Goal: Information Seeking & Learning: Learn about a topic

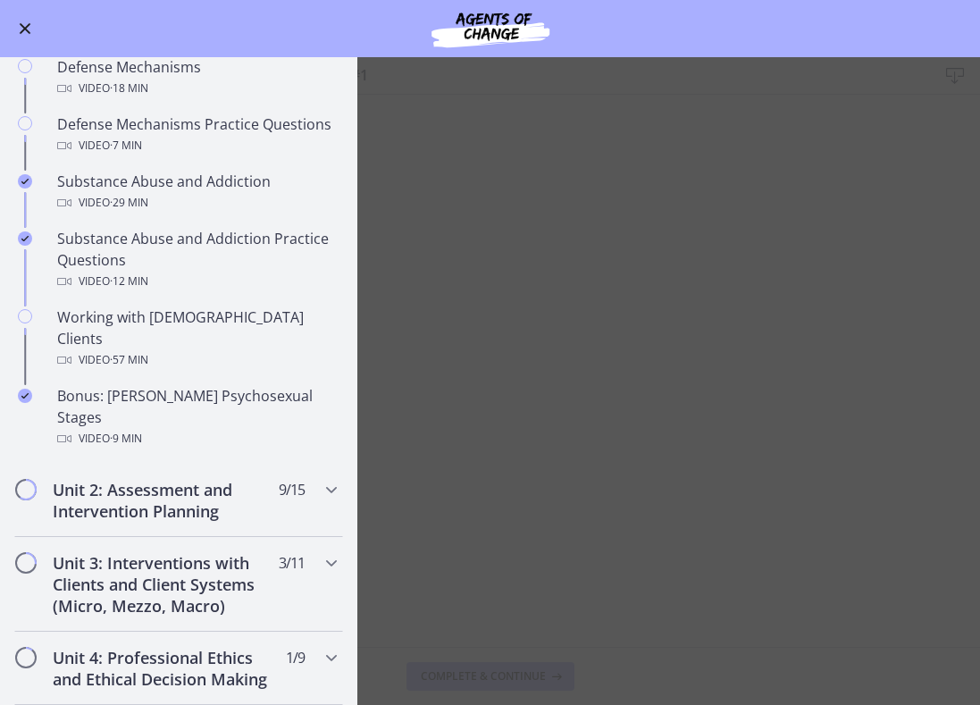
scroll to position [1071, 0]
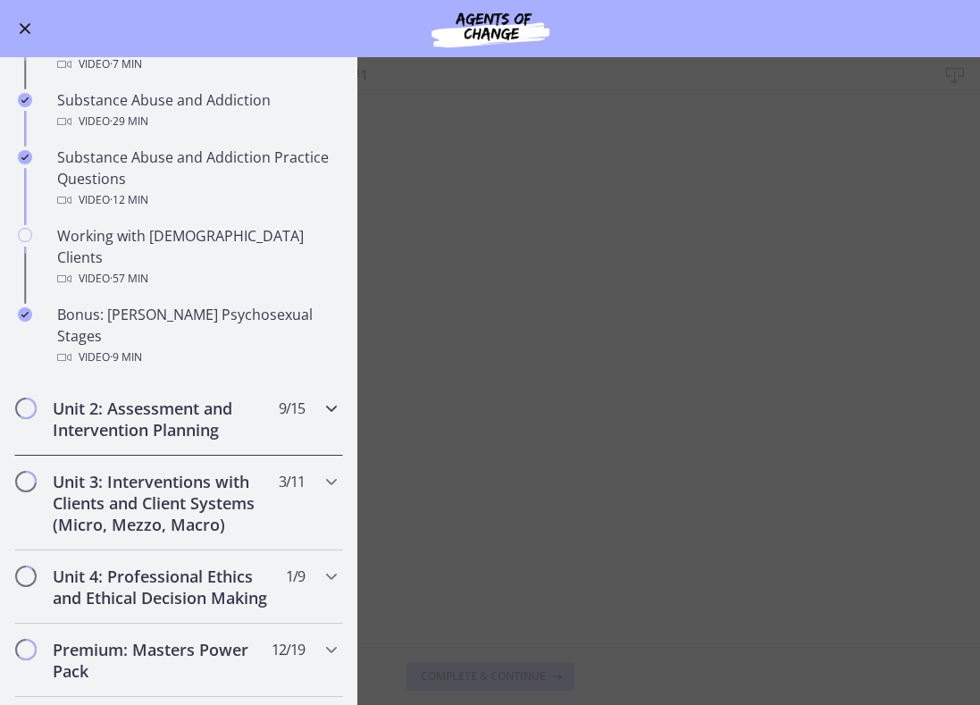
click at [212, 398] on h2 "Unit 2: Assessment and Intervention Planning" at bounding box center [162, 419] width 218 height 43
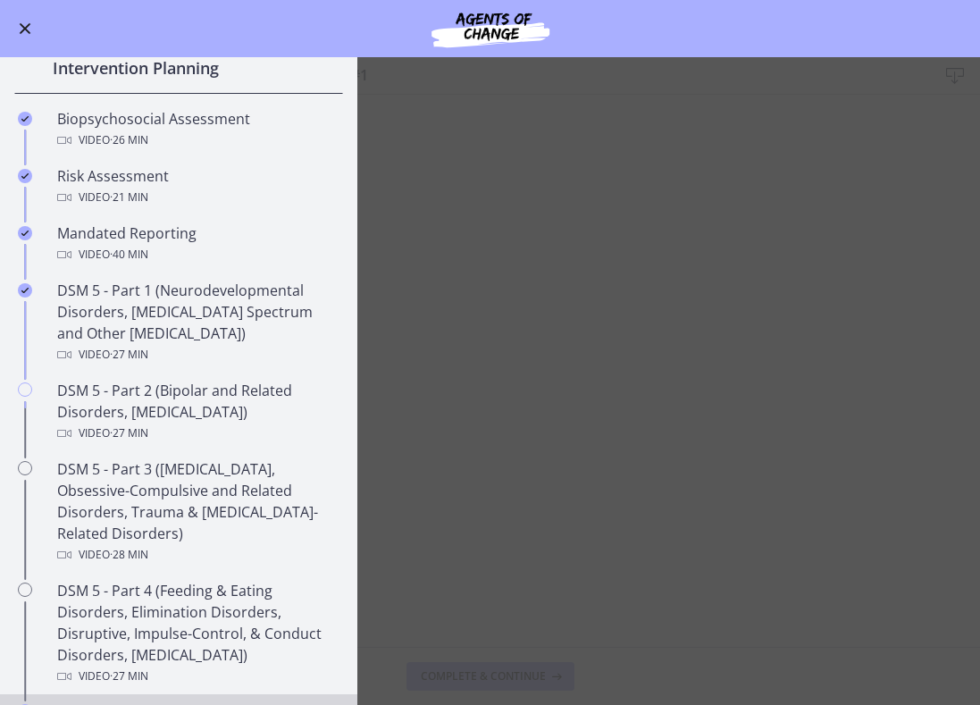
scroll to position [468, 0]
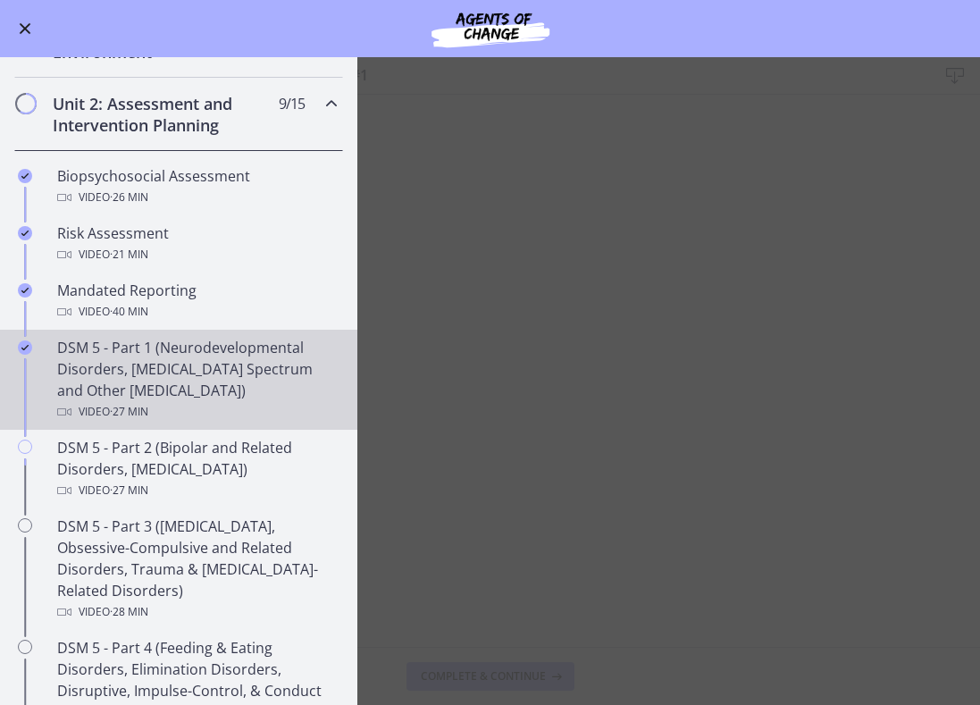
click at [203, 384] on div "DSM 5 - Part 1 (Neurodevelopmental Disorders, Schizophrenia Spectrum and Other …" at bounding box center [196, 380] width 279 height 86
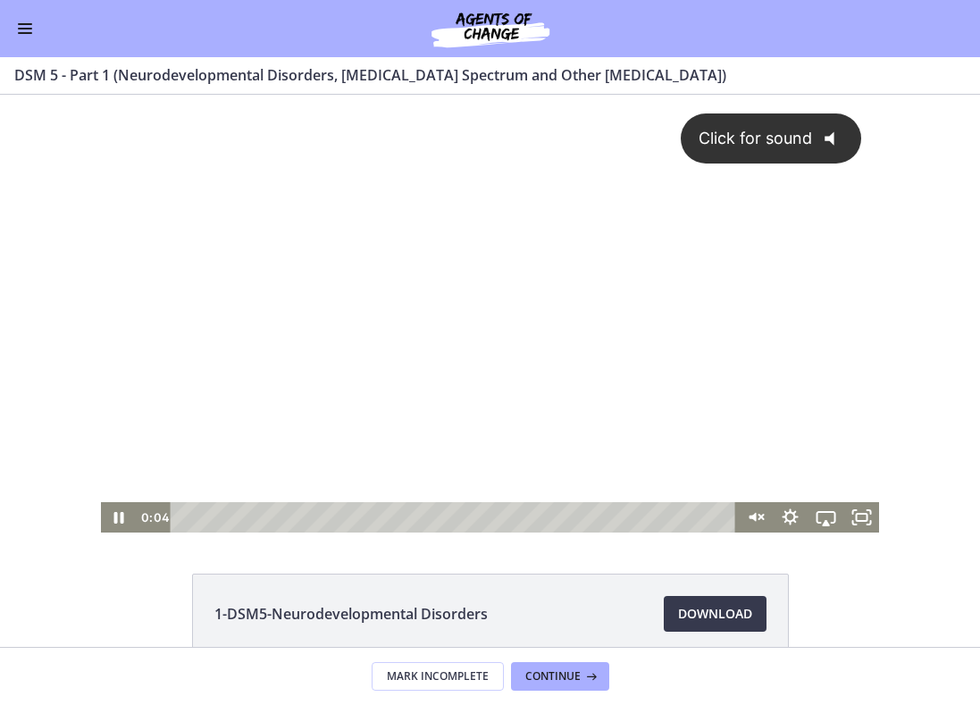
click at [596, 380] on div "Click for sound @keyframes VOLUME_SMALL_WAVE_FLASH { 0% { opacity: 0; } 33% { o…" at bounding box center [490, 298] width 778 height 407
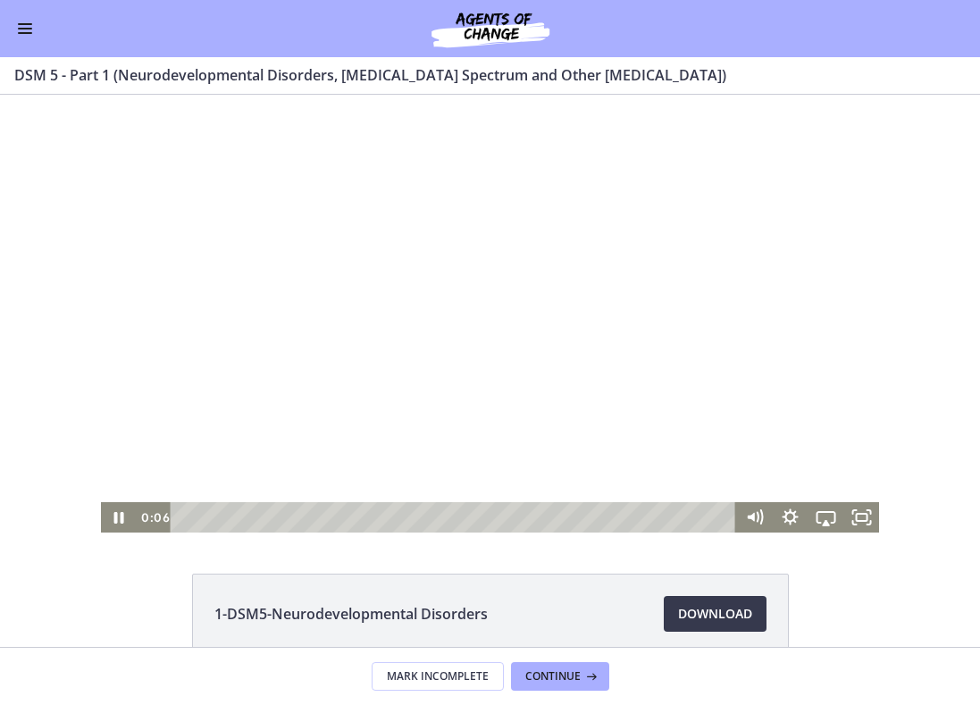
click at [598, 383] on div at bounding box center [490, 314] width 778 height 438
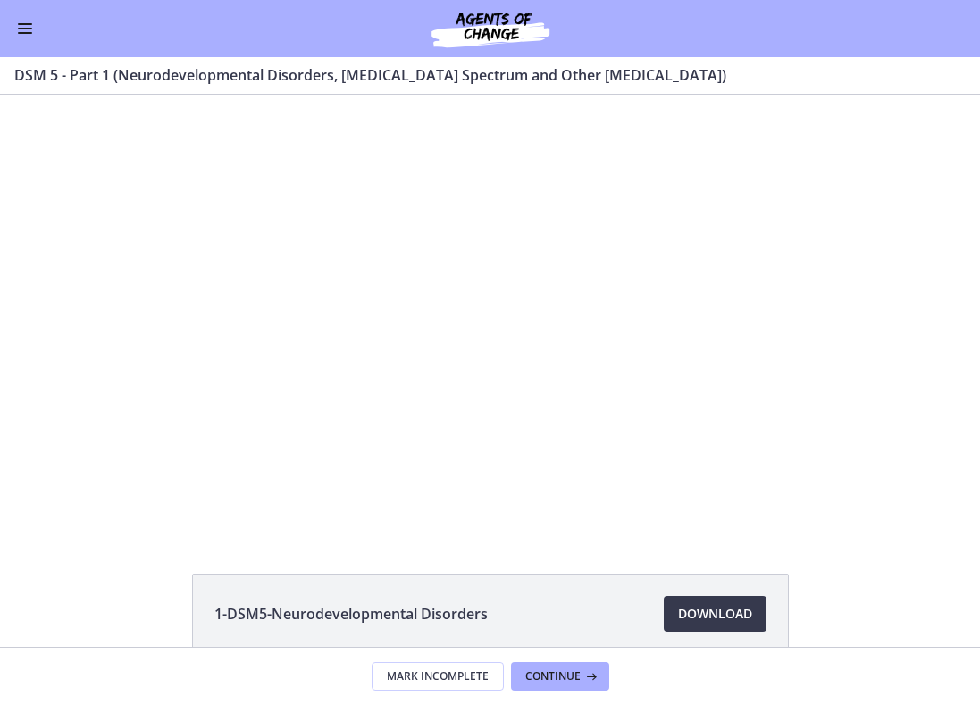
click at [29, 32] on span "Enable menu" at bounding box center [25, 33] width 14 height 2
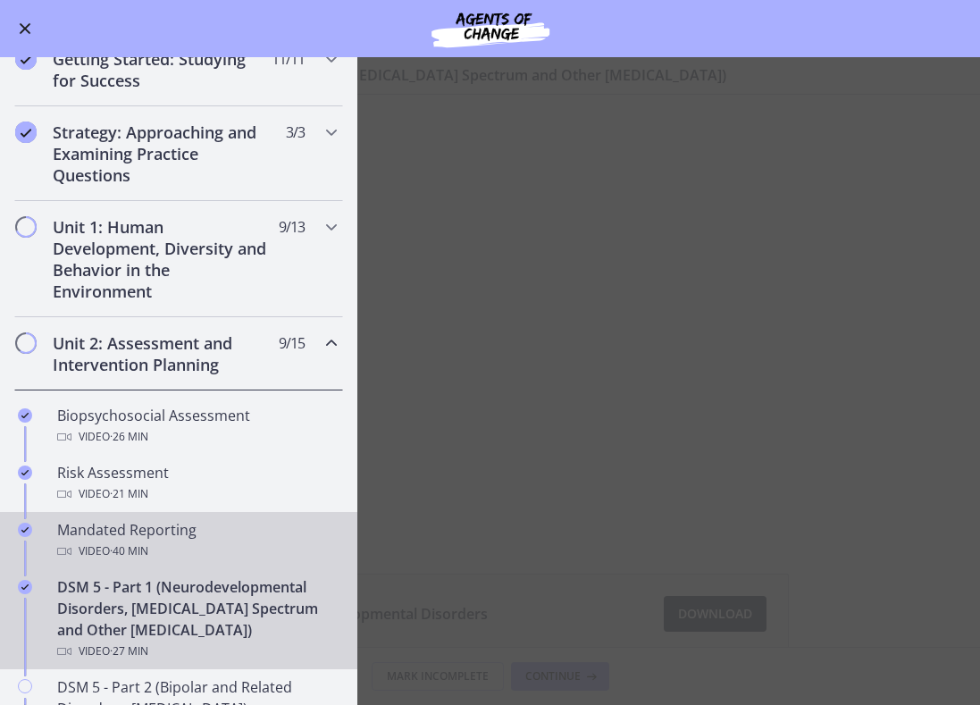
scroll to position [224, 0]
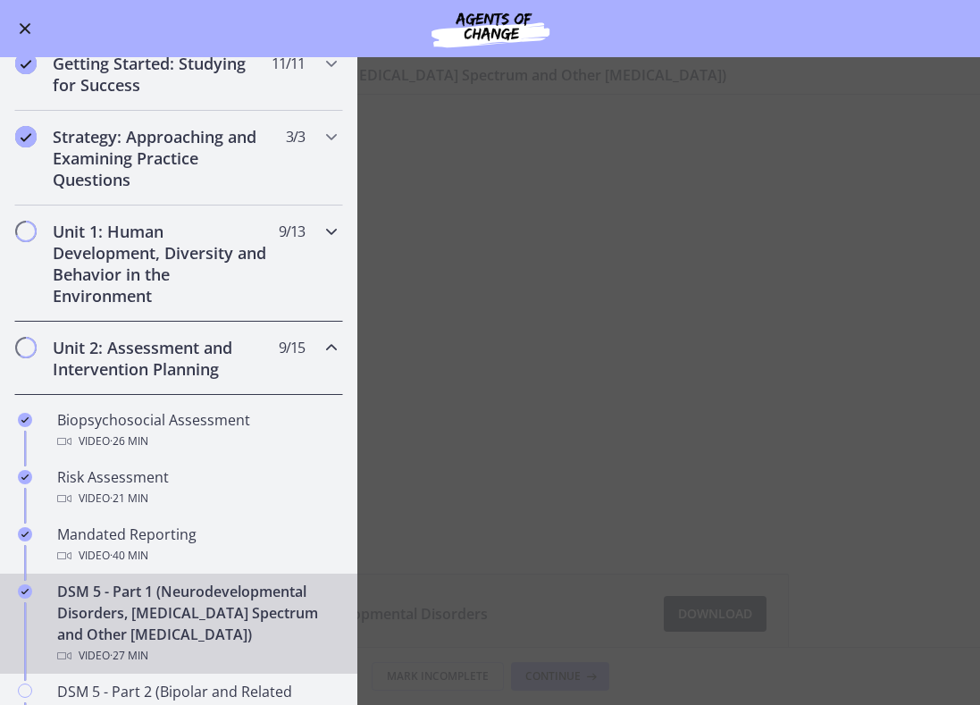
click at [218, 275] on h2 "Unit 1: Human Development, Diversity and Behavior in the Environment" at bounding box center [162, 264] width 218 height 86
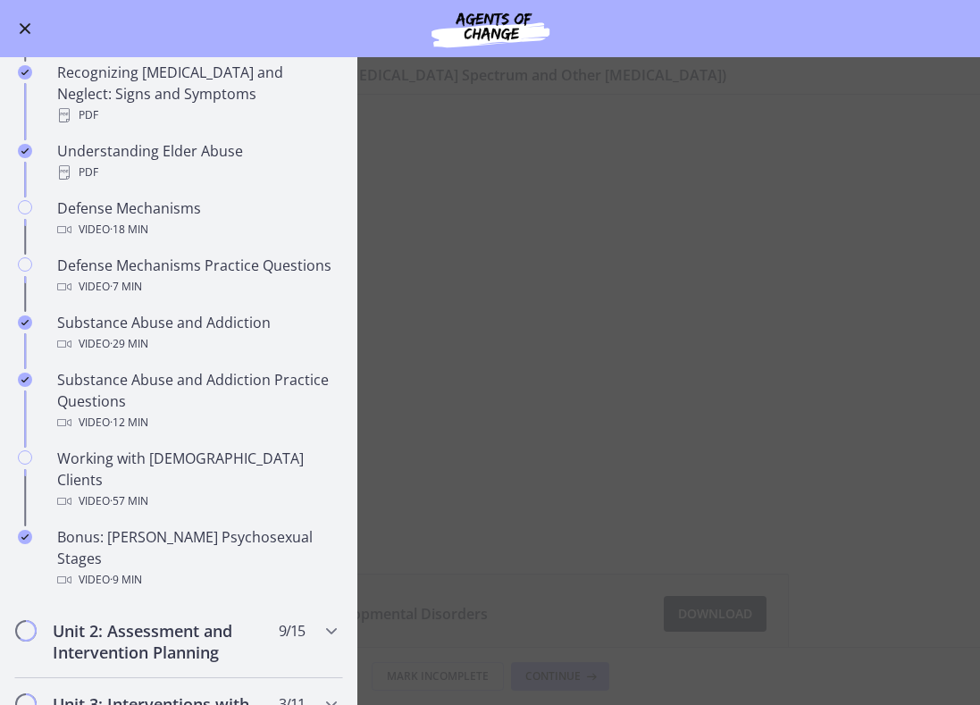
scroll to position [860, 0]
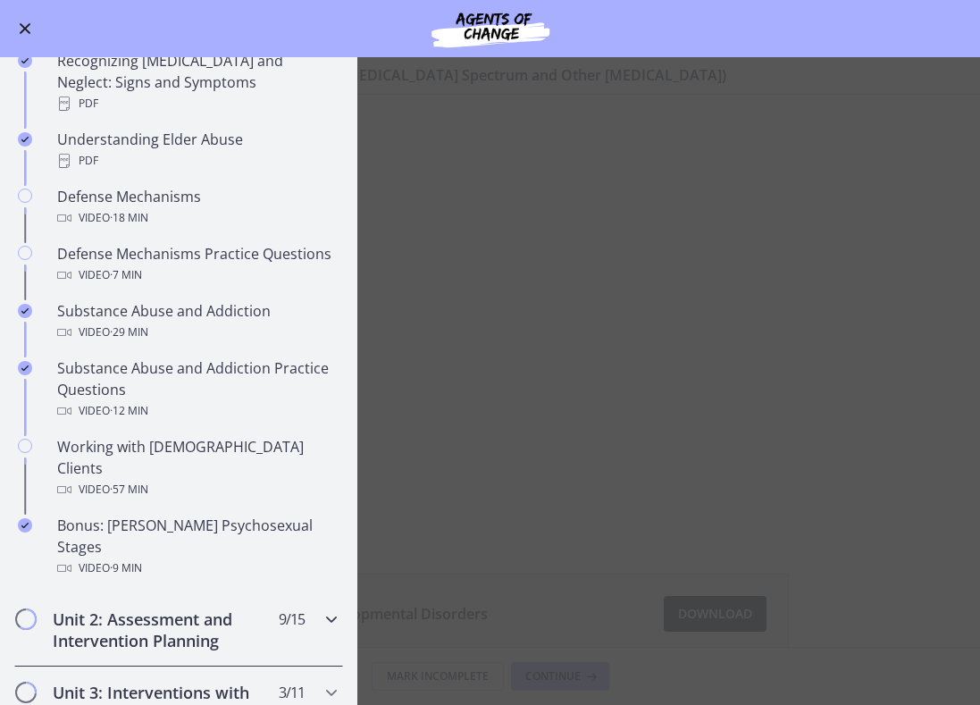
click at [225, 593] on div "Unit 2: Assessment and Intervention Planning 9 / 15 Completed" at bounding box center [178, 629] width 329 height 73
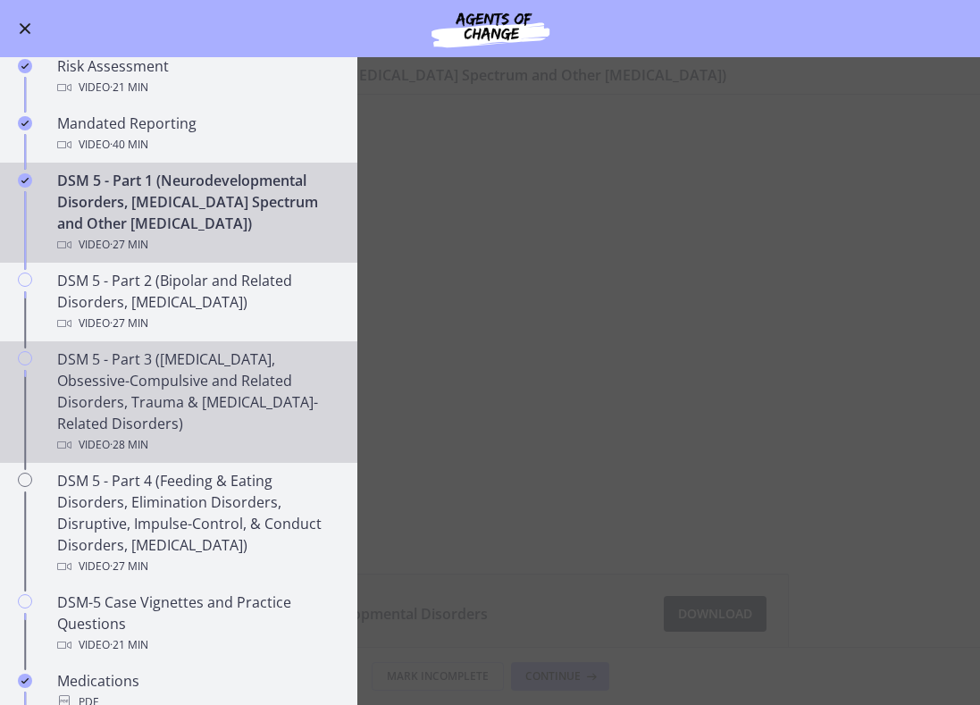
scroll to position [648, 0]
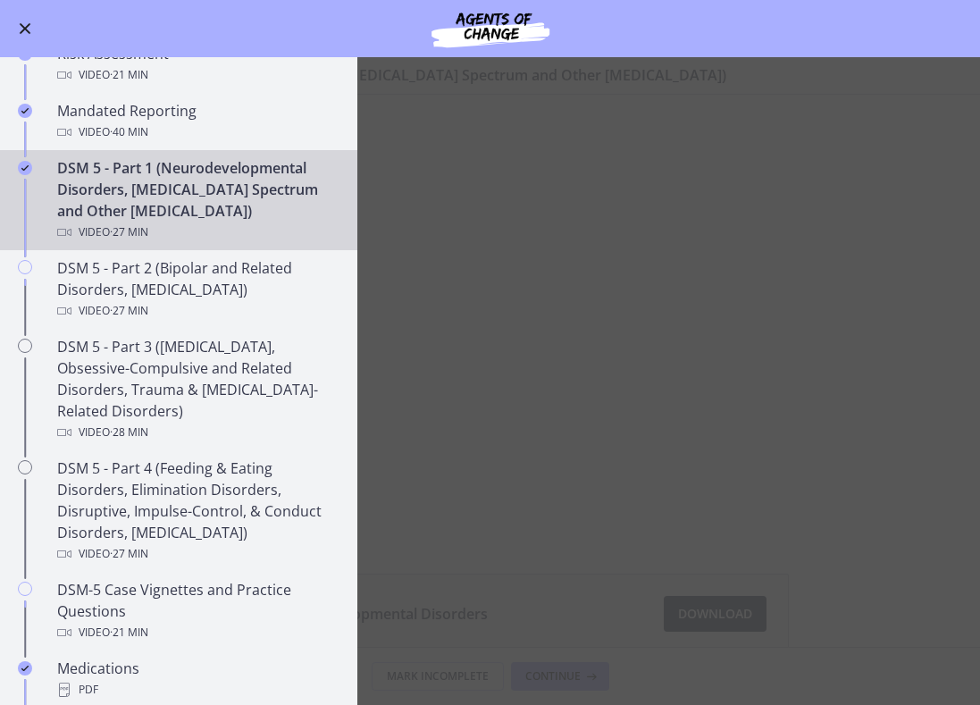
click at [186, 236] on div "Video · 27 min" at bounding box center [196, 232] width 279 height 21
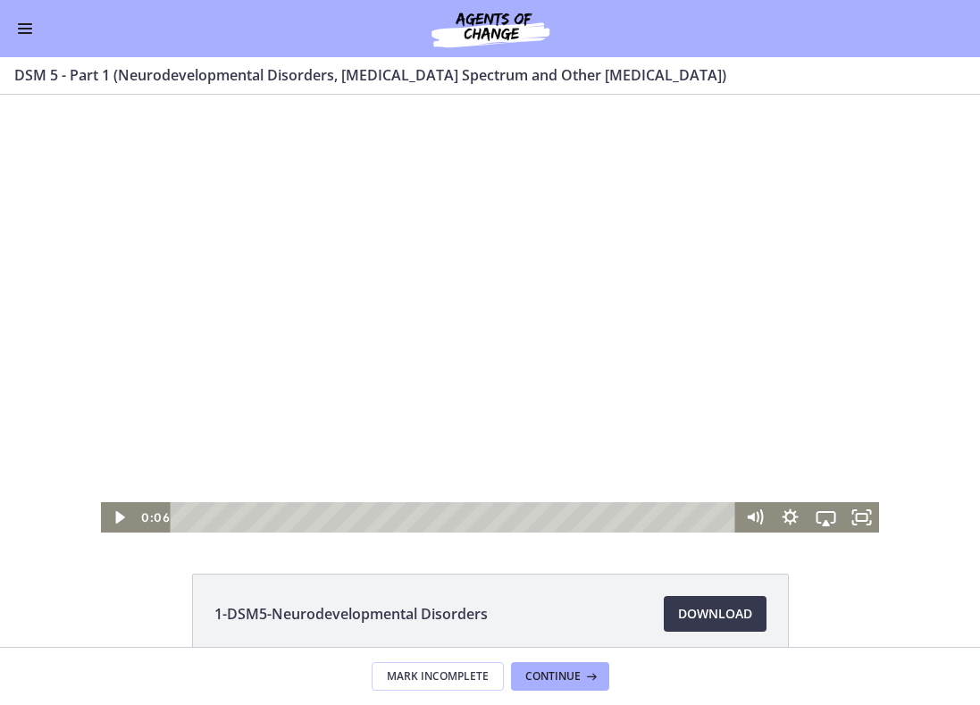
click at [412, 431] on div at bounding box center [490, 314] width 778 height 438
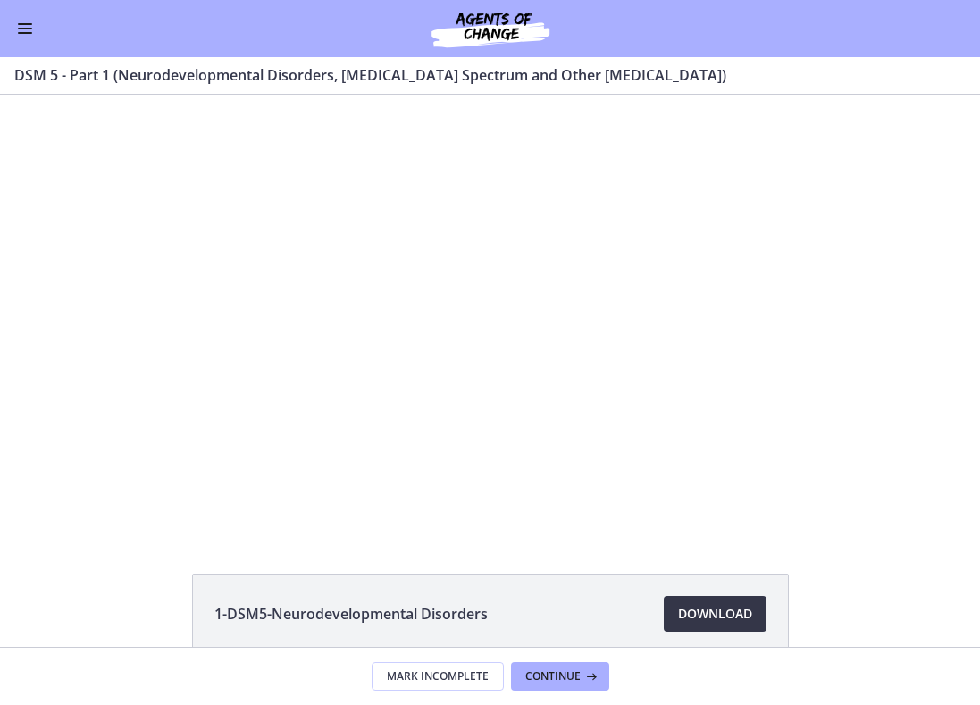
click at [704, 623] on span "Download Opens in a new window" at bounding box center [715, 613] width 74 height 21
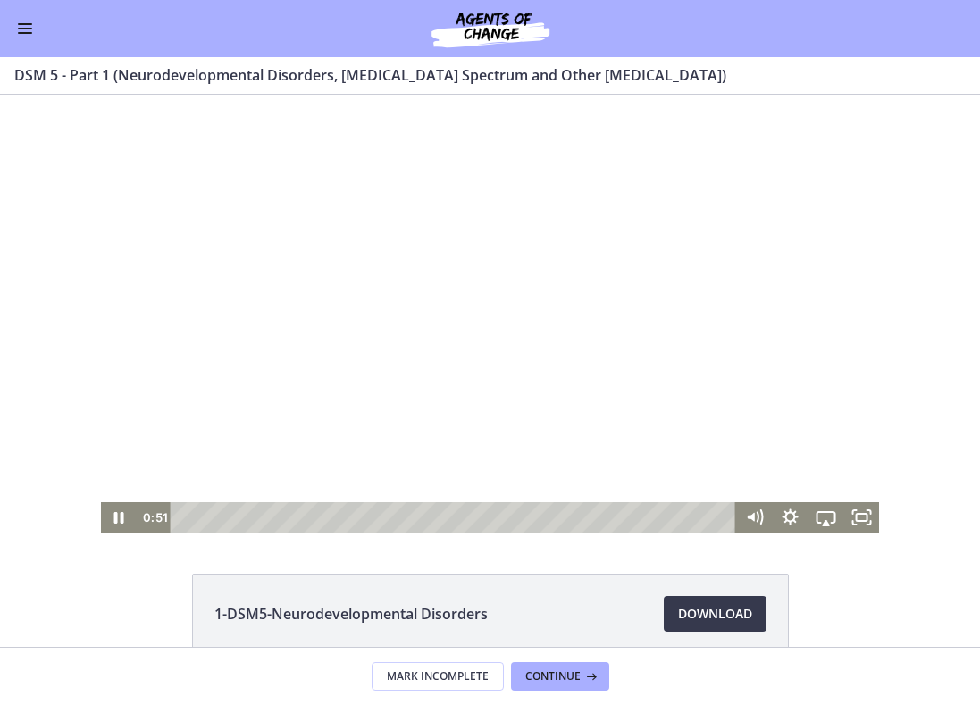
click at [565, 302] on div at bounding box center [490, 314] width 778 height 438
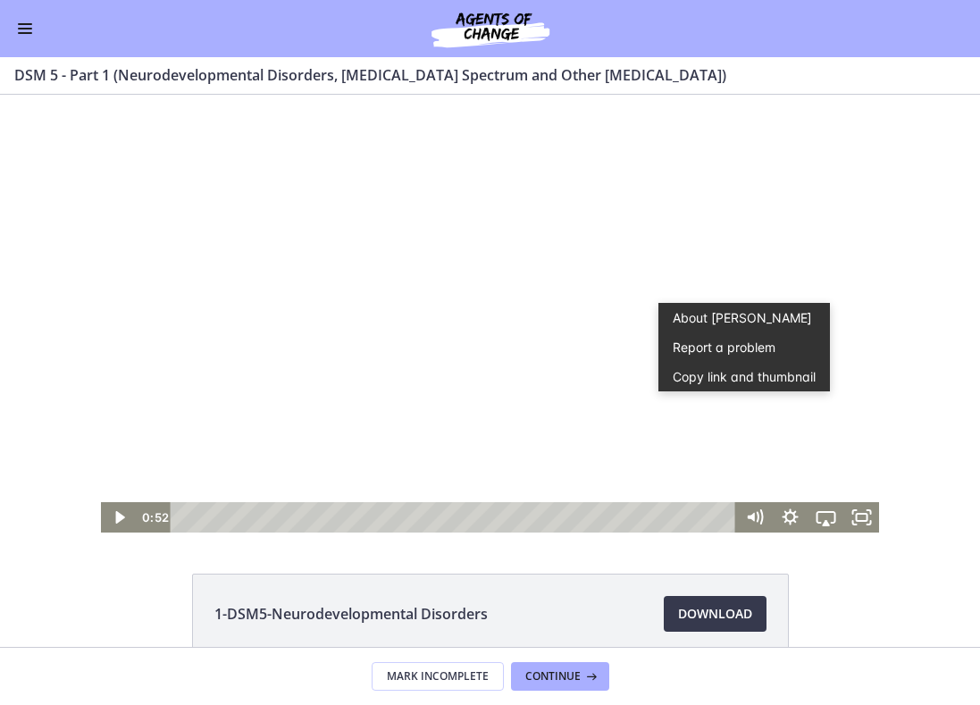
click at [492, 295] on div at bounding box center [490, 314] width 778 height 438
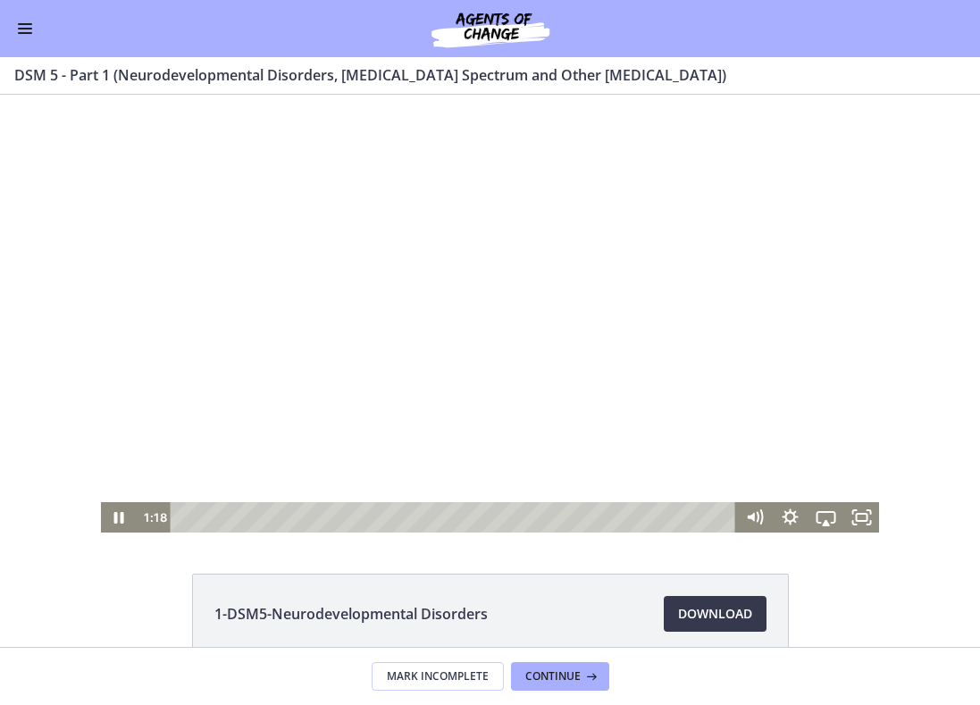
click at [237, 280] on div at bounding box center [490, 314] width 778 height 438
click at [262, 299] on div at bounding box center [490, 314] width 778 height 438
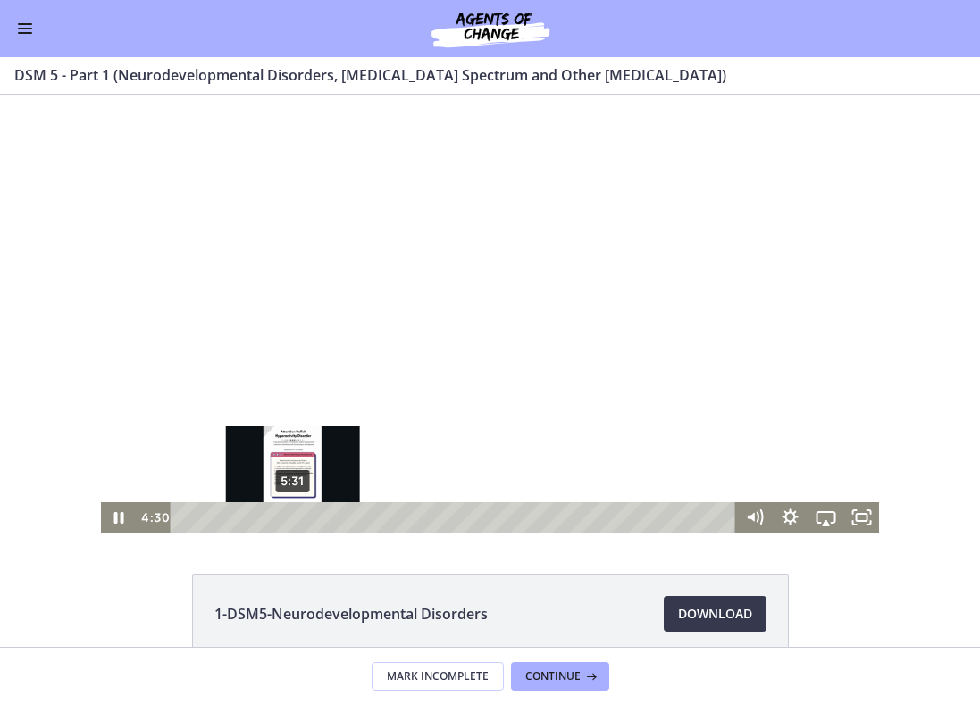
click at [294, 515] on div "5:31" at bounding box center [455, 517] width 543 height 30
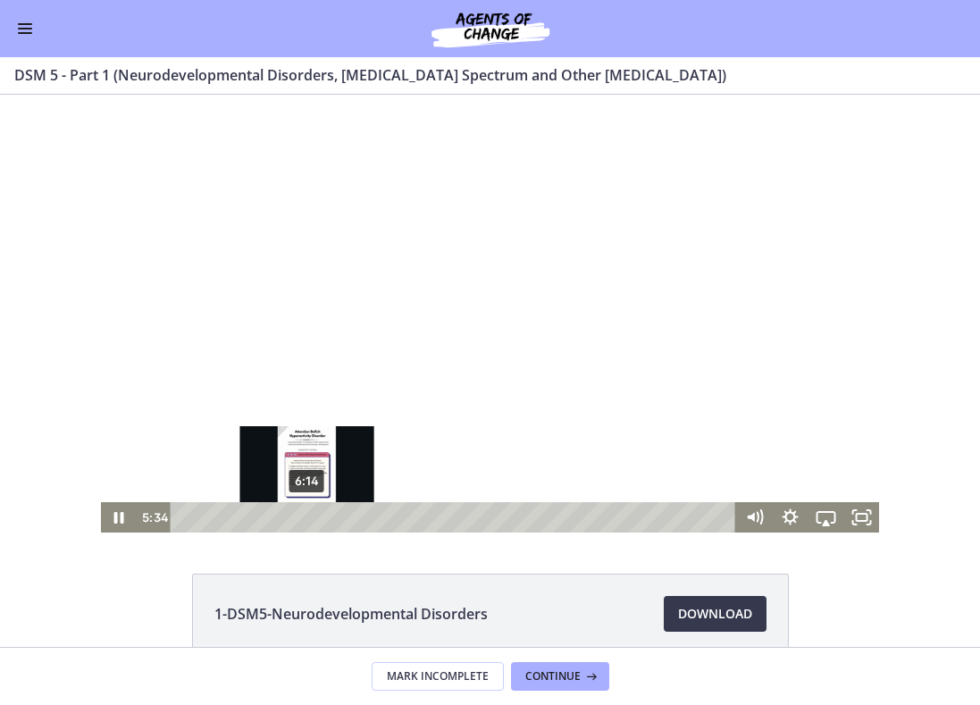
click at [307, 517] on div "6:14" at bounding box center [455, 517] width 543 height 30
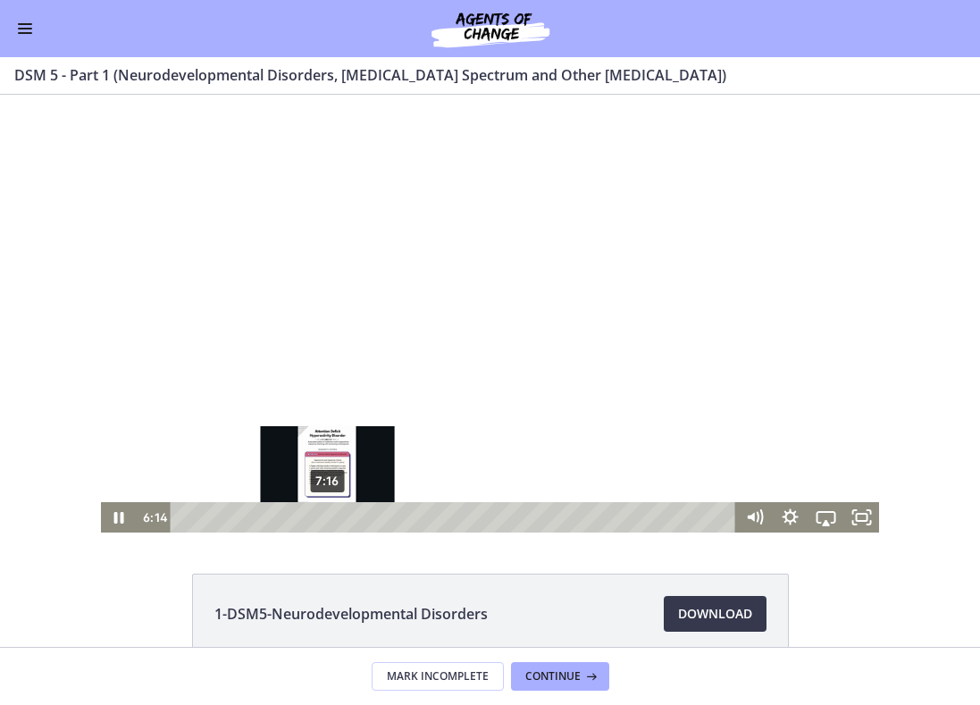
click at [325, 519] on div "7:16" at bounding box center [455, 517] width 543 height 30
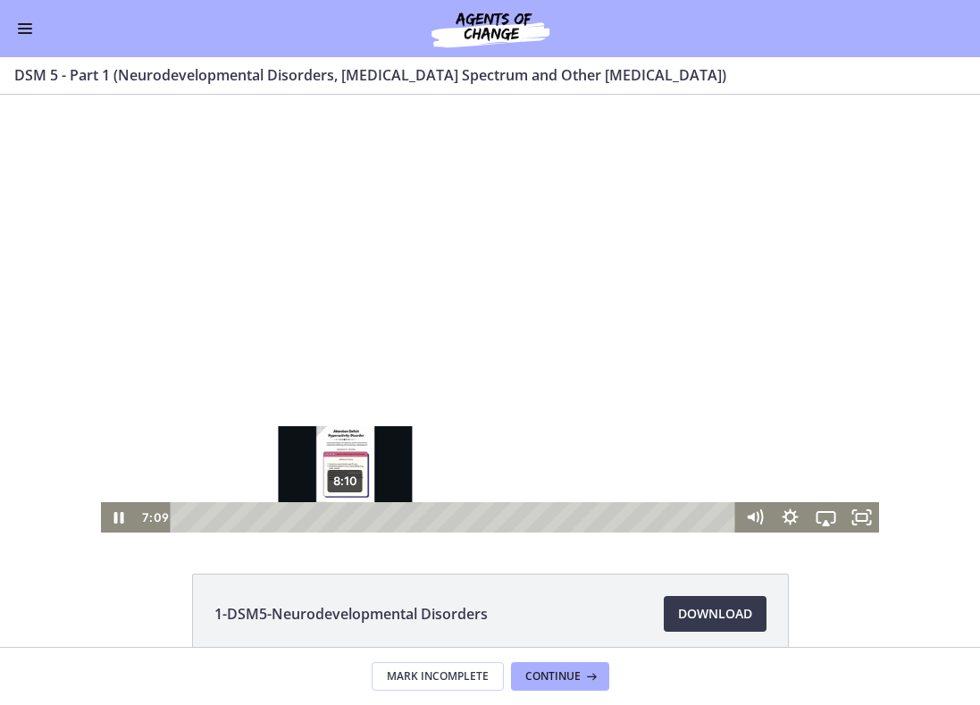
click at [348, 516] on div "8:10" at bounding box center [455, 517] width 543 height 30
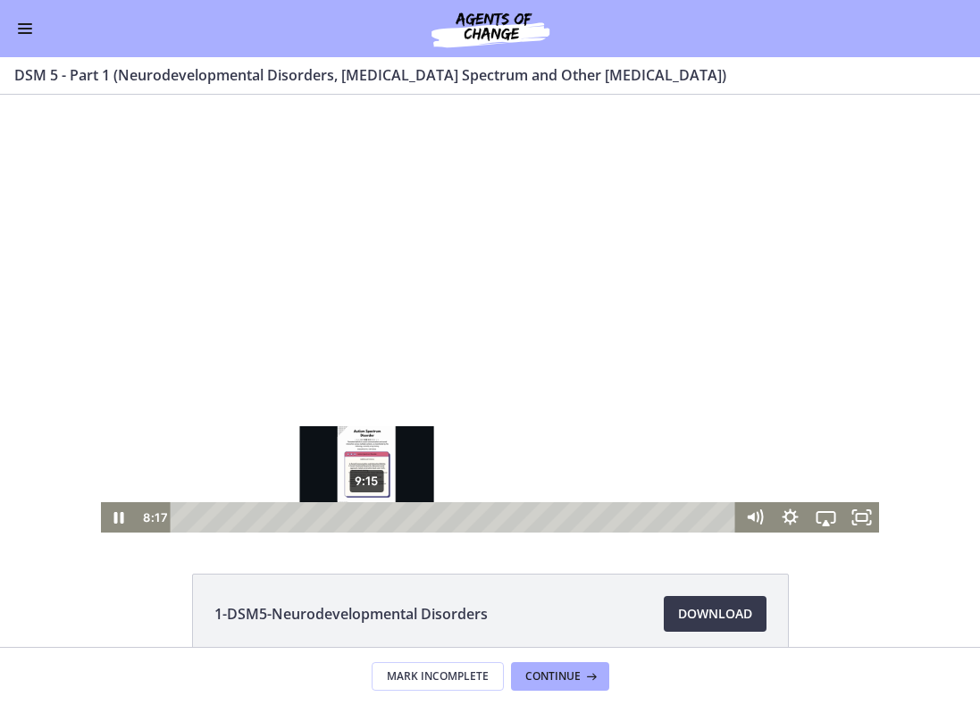
click at [367, 512] on div "9:15" at bounding box center [455, 517] width 543 height 30
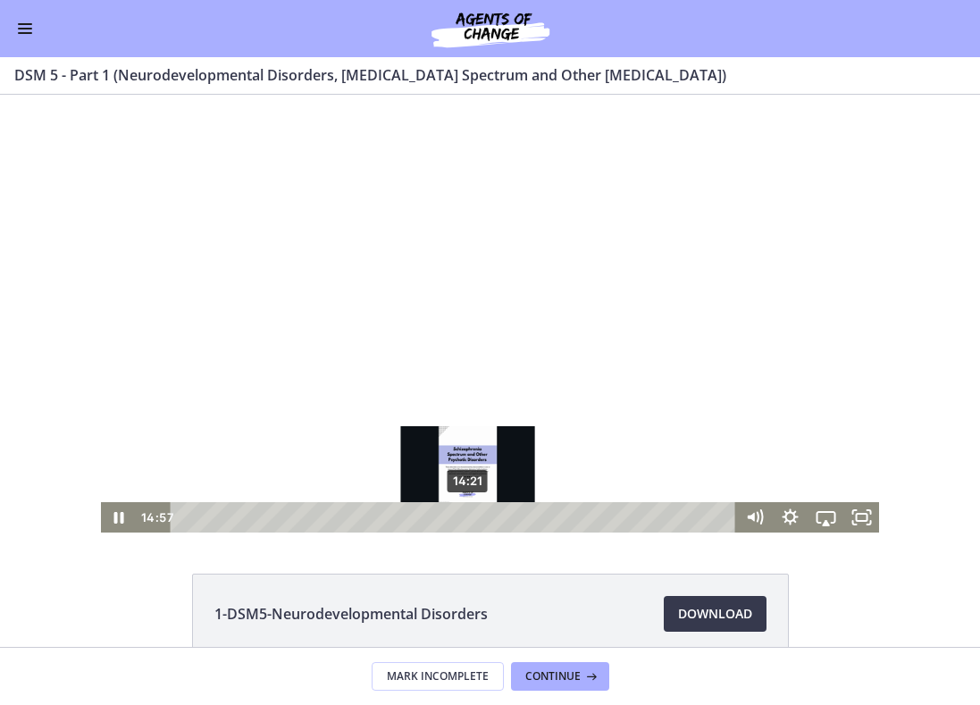
click at [466, 513] on div "14:21" at bounding box center [455, 517] width 543 height 30
click at [473, 517] on div "14:37" at bounding box center [455, 517] width 543 height 30
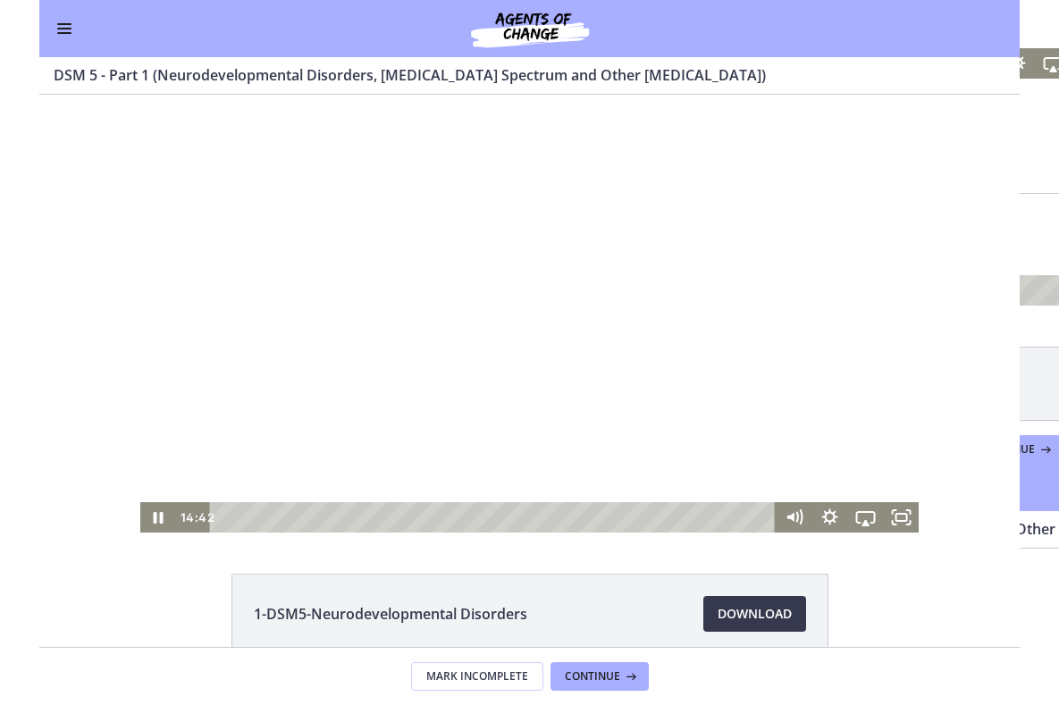
scroll to position [0, 0]
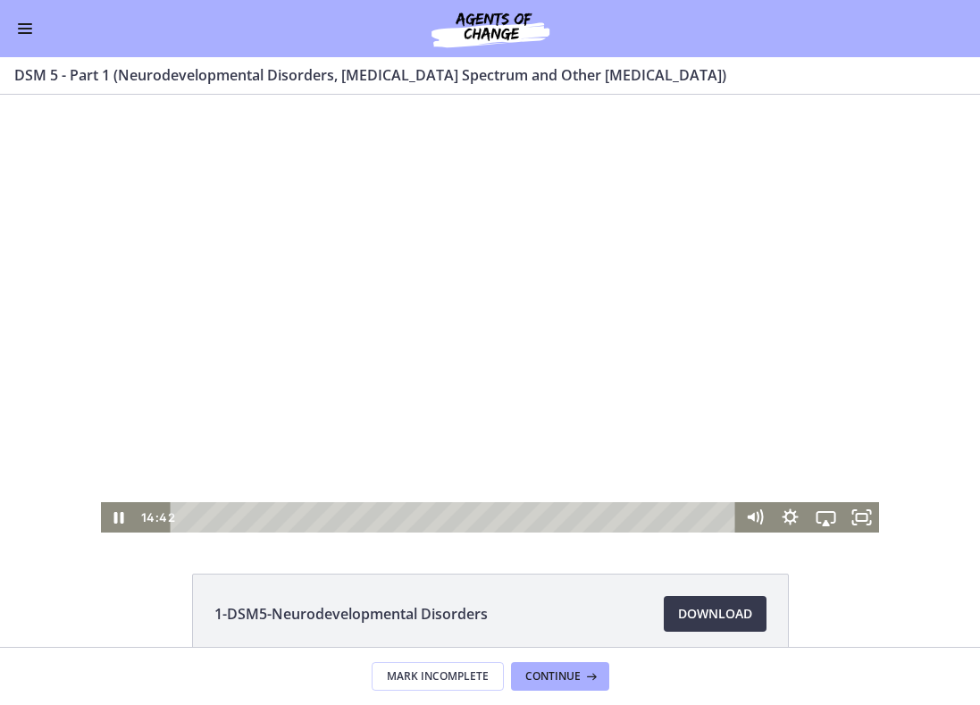
click at [503, 312] on div at bounding box center [490, 314] width 778 height 438
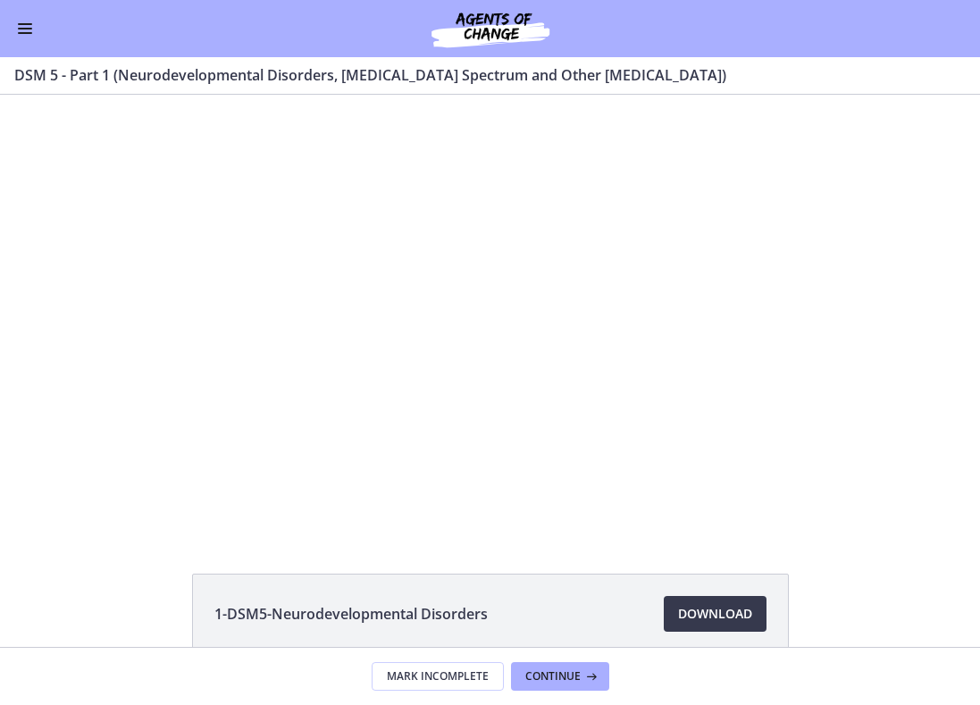
click at [498, 318] on div at bounding box center [490, 314] width 778 height 438
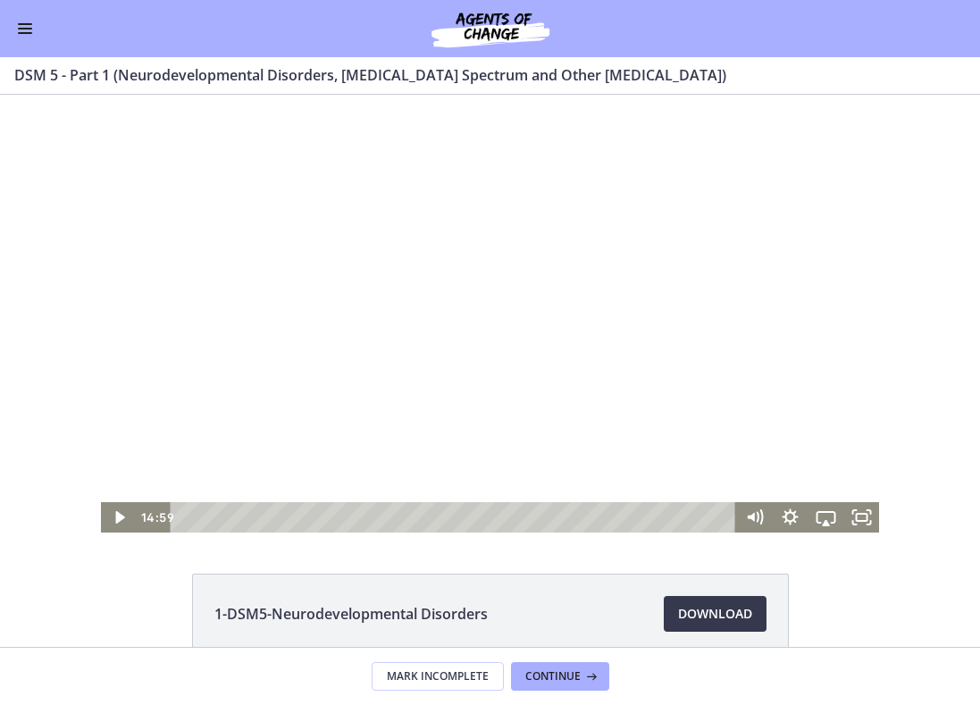
click at [485, 314] on div at bounding box center [490, 314] width 778 height 438
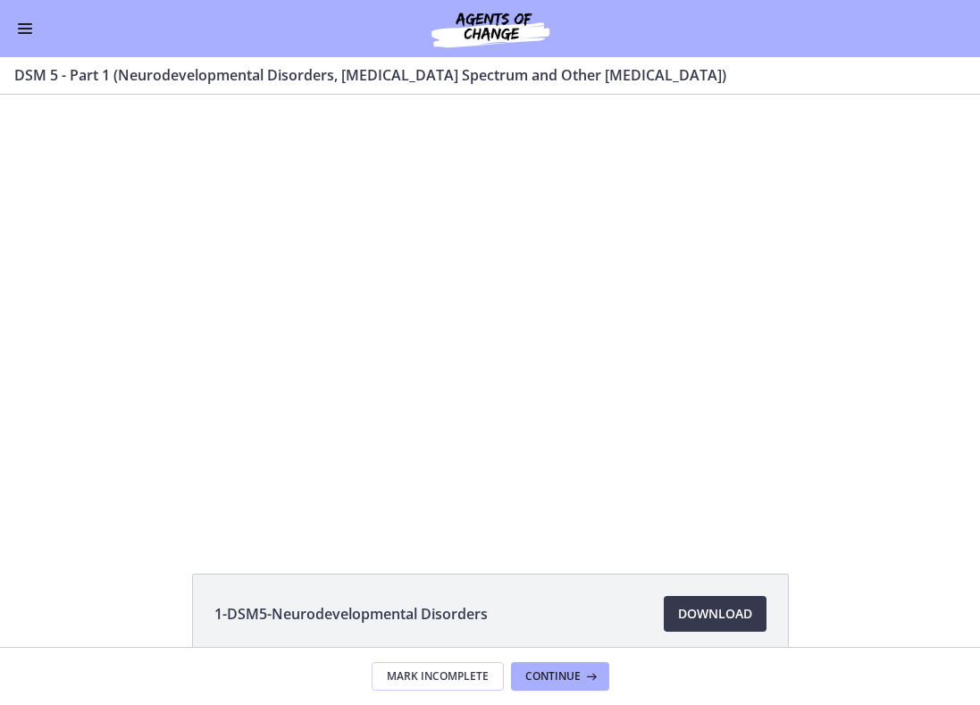
click at [485, 314] on div at bounding box center [490, 314] width 778 height 438
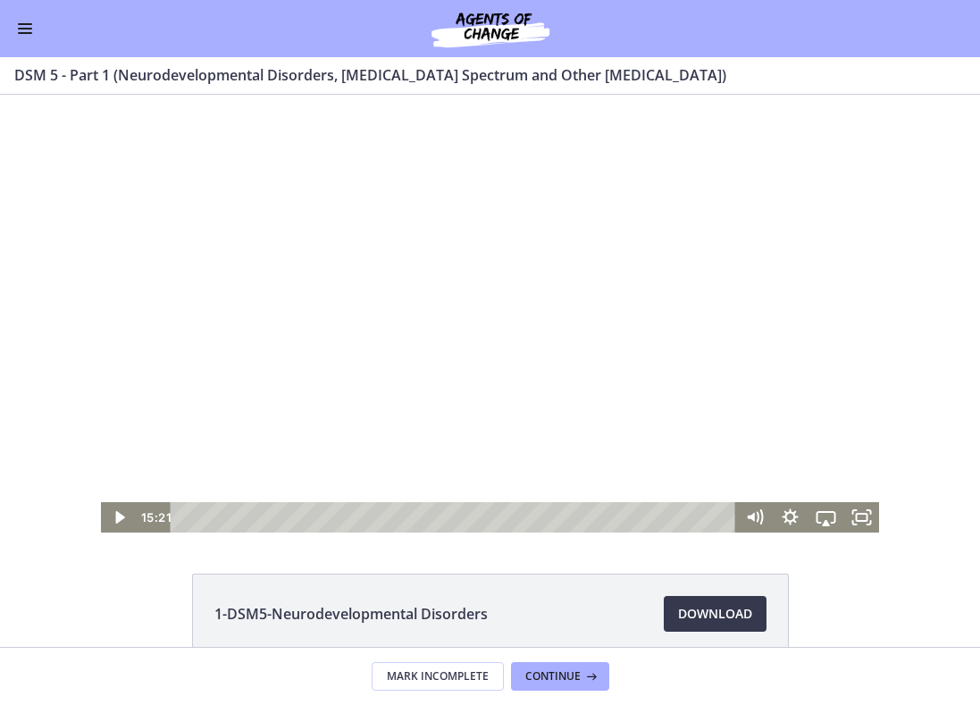
click at [457, 339] on div at bounding box center [490, 314] width 778 height 438
click at [515, 281] on div at bounding box center [490, 314] width 778 height 438
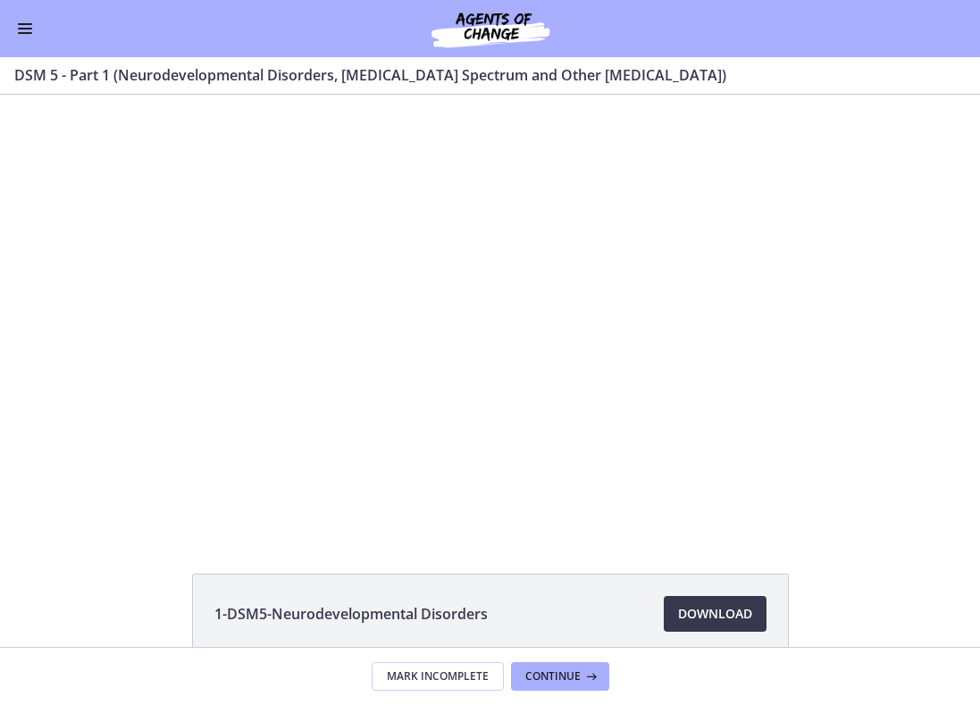
click at [515, 281] on div at bounding box center [490, 314] width 778 height 438
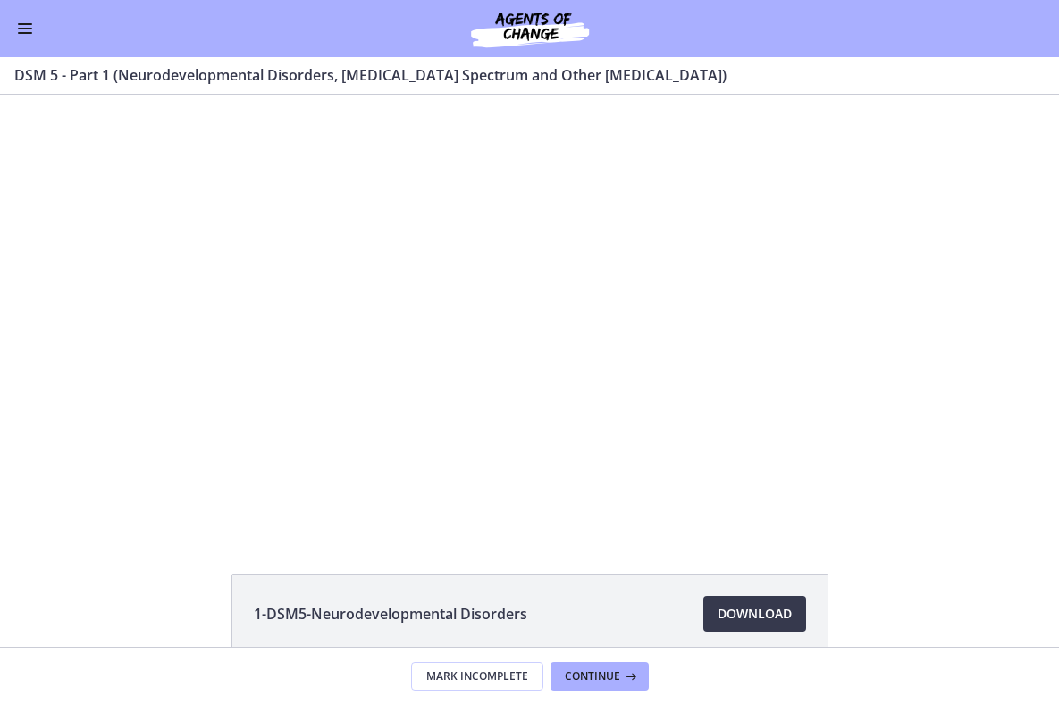
click at [649, 254] on div at bounding box center [529, 314] width 778 height 438
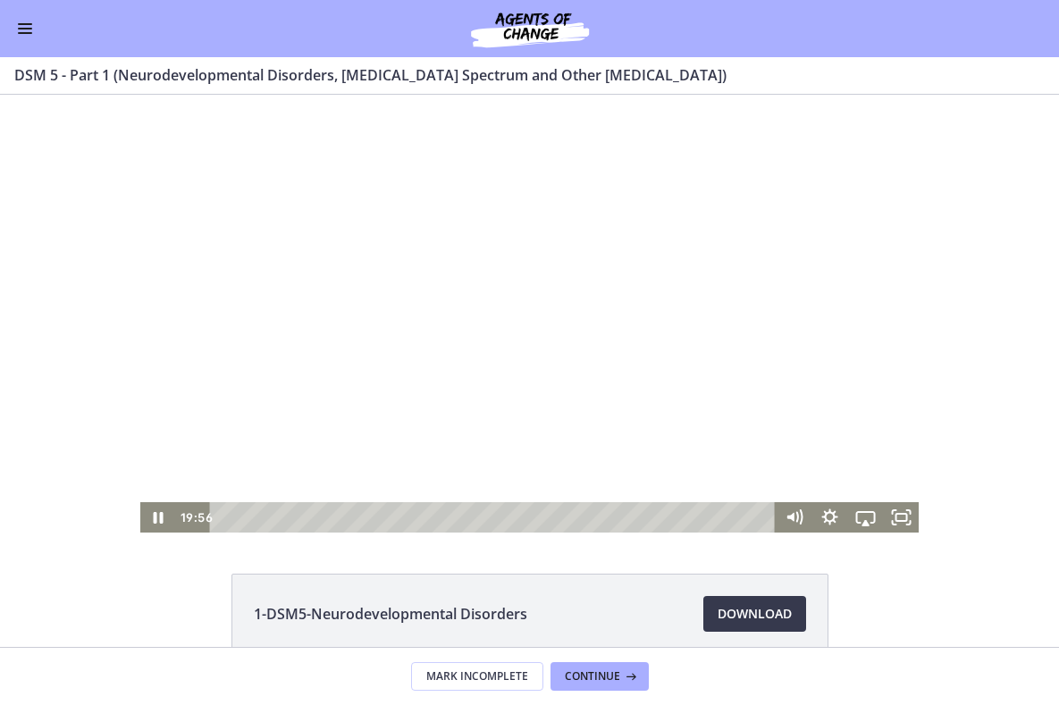
click at [735, 384] on div at bounding box center [529, 314] width 778 height 438
click at [619, 480] on div at bounding box center [529, 314] width 778 height 438
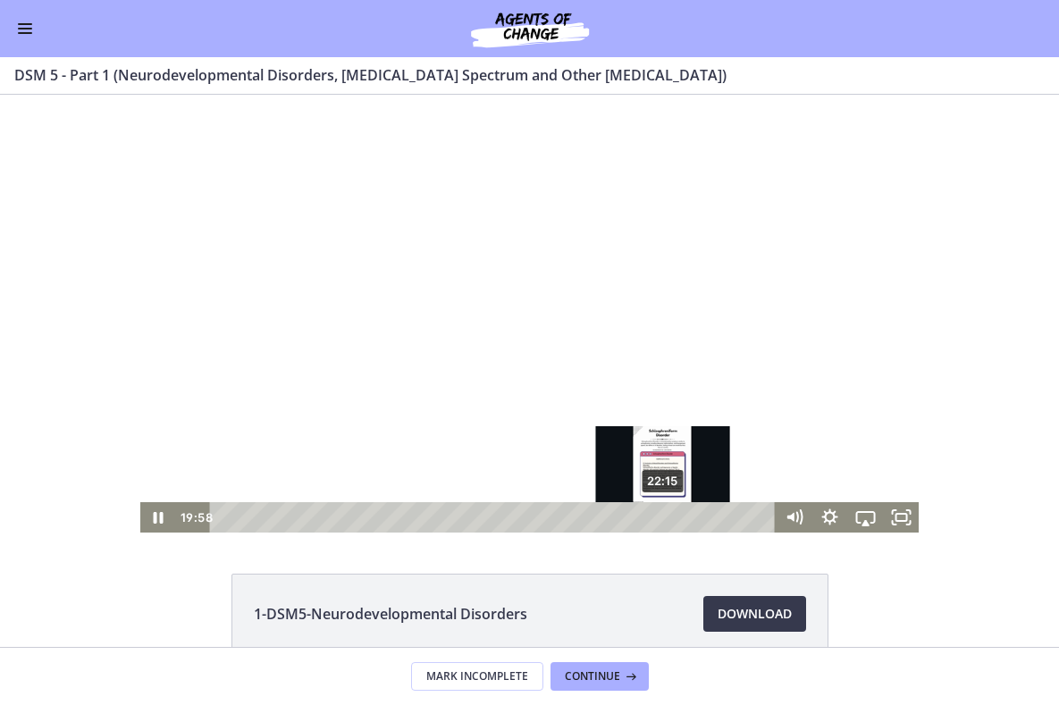
click at [666, 518] on div "22:15" at bounding box center [494, 517] width 543 height 30
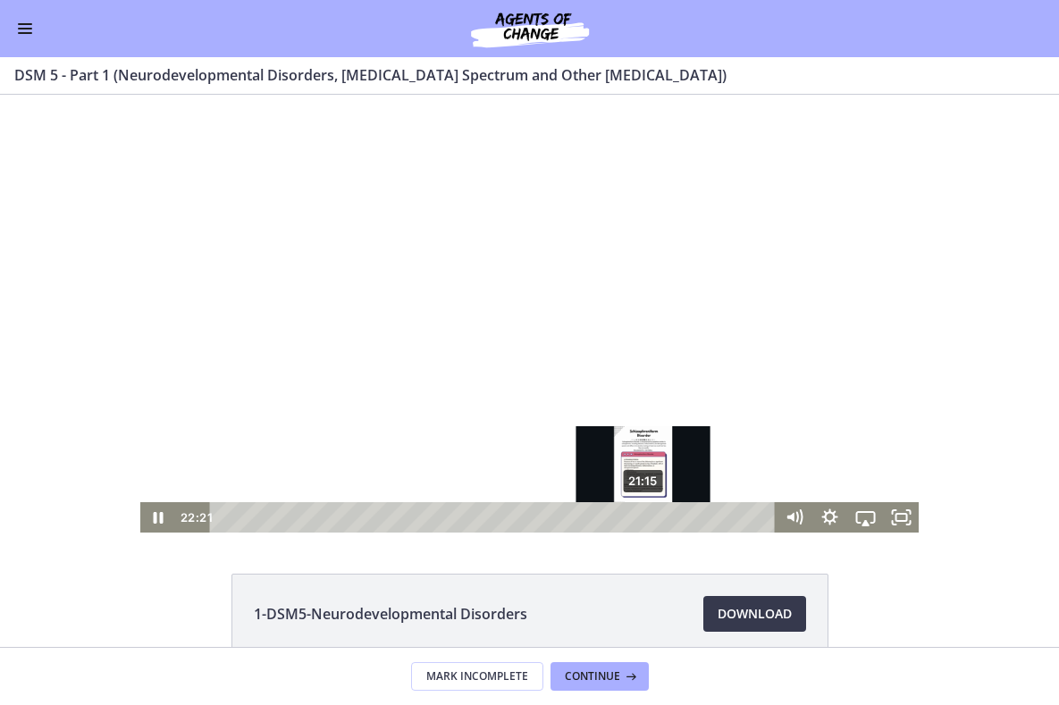
click at [647, 515] on div "21:15" at bounding box center [494, 517] width 543 height 30
click at [632, 517] on div "20:54" at bounding box center [494, 517] width 543 height 30
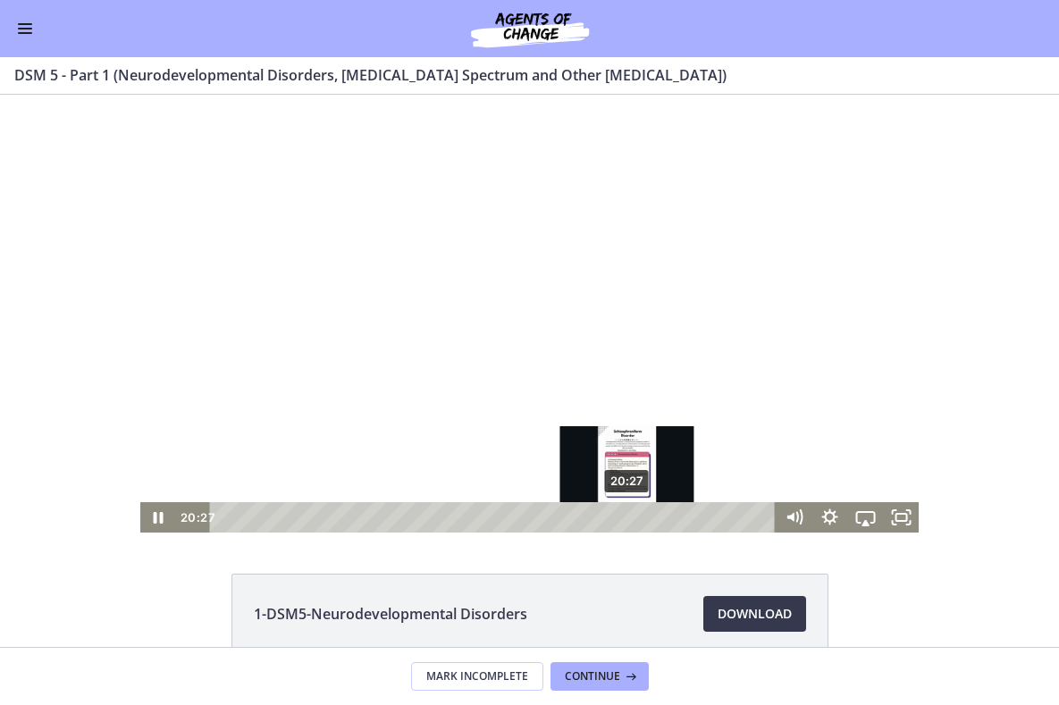
click at [628, 517] on div "Playbar" at bounding box center [627, 517] width 10 height 10
click at [634, 516] on div "20:46" at bounding box center [494, 517] width 543 height 30
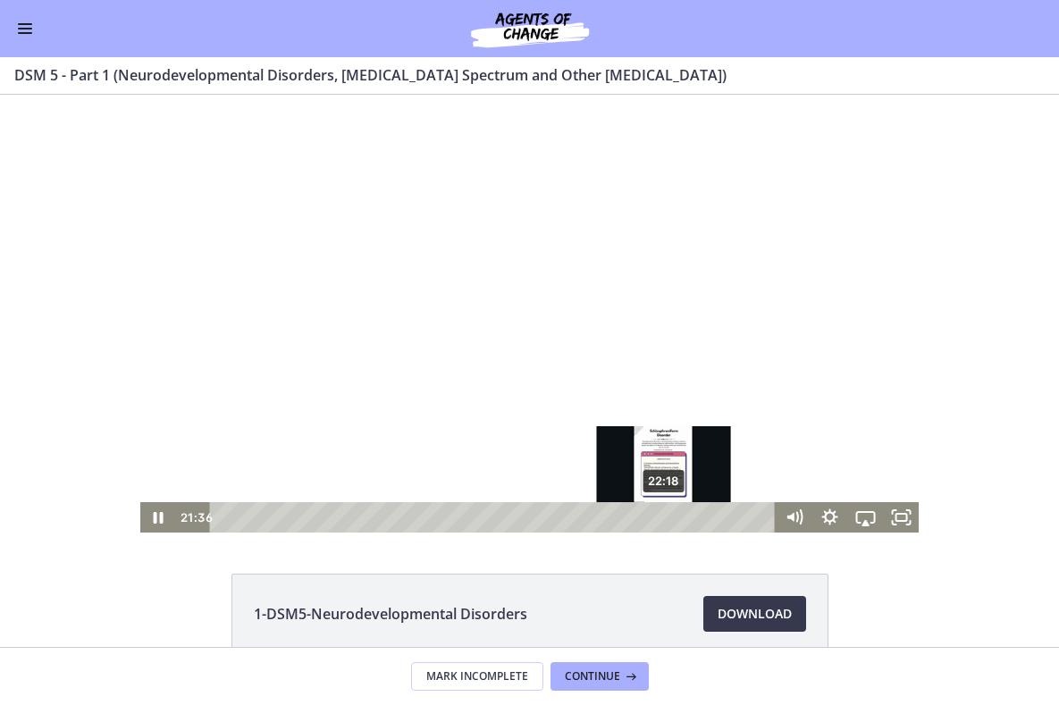
click at [668, 518] on div "22:18" at bounding box center [494, 517] width 543 height 30
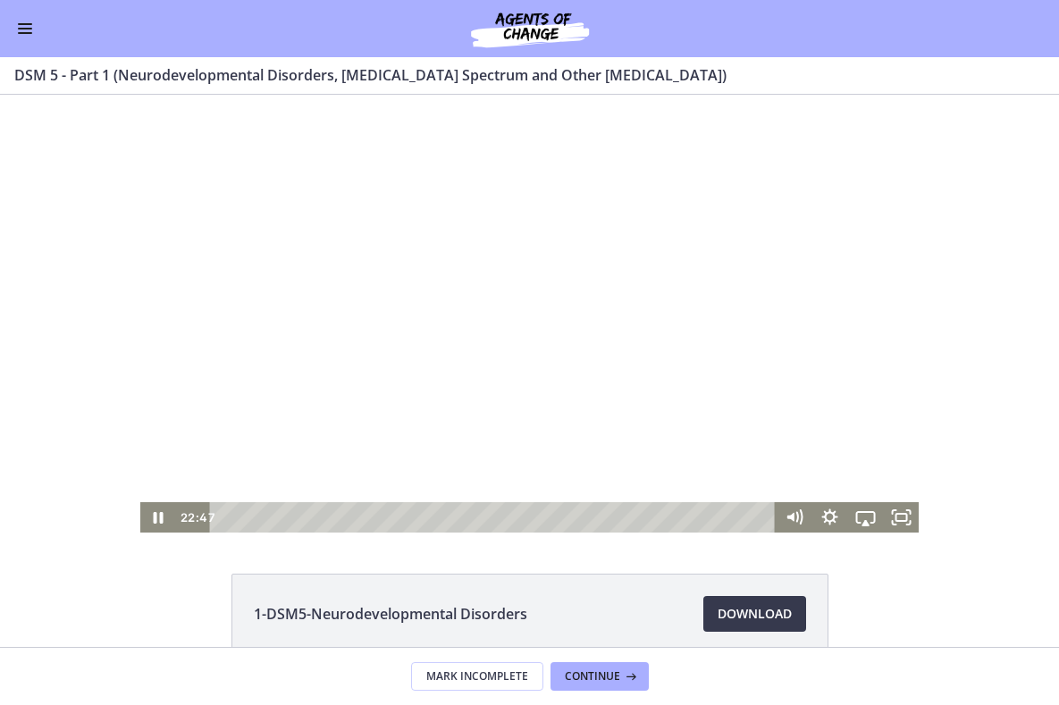
click at [721, 169] on div at bounding box center [529, 314] width 778 height 438
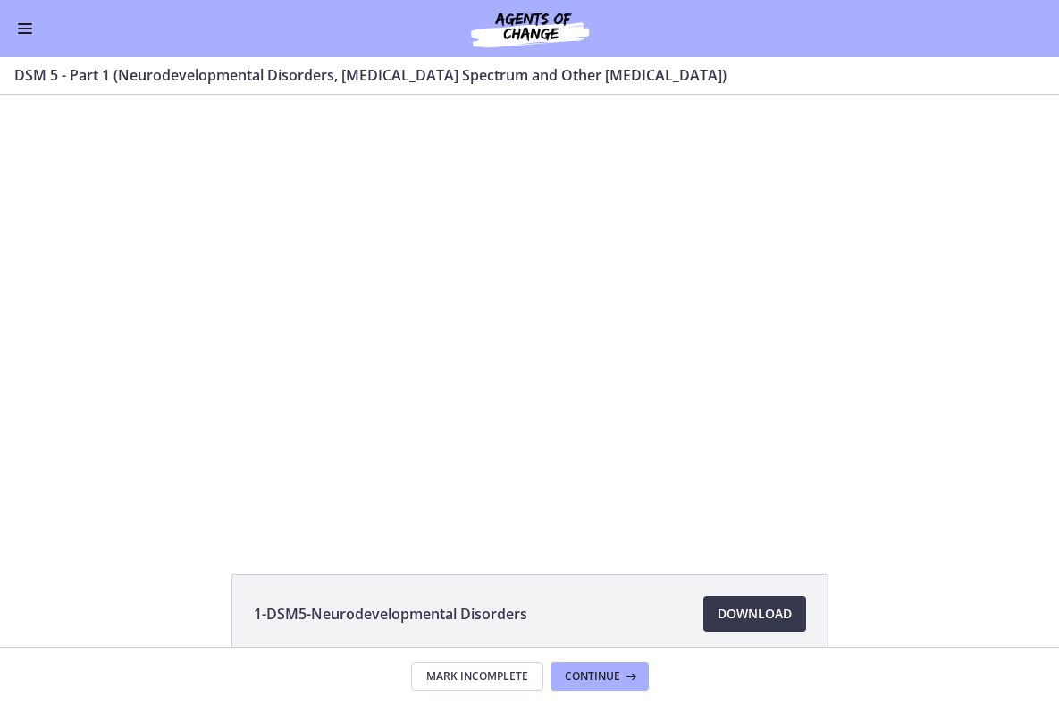
click at [482, 417] on div at bounding box center [529, 314] width 778 height 438
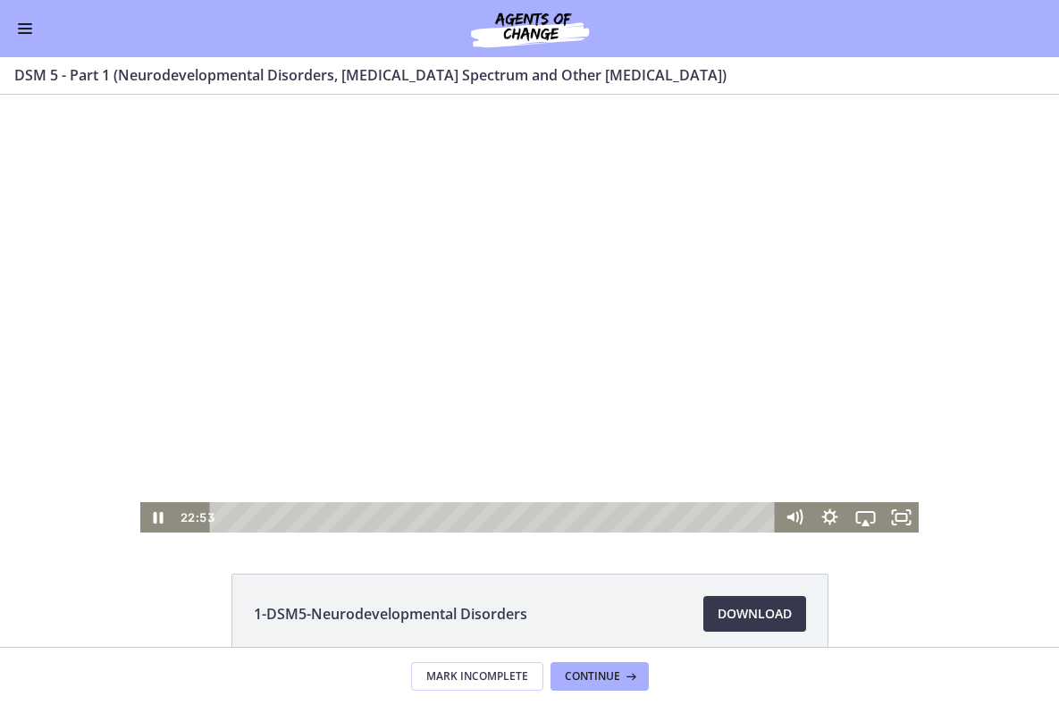
click at [619, 348] on div at bounding box center [529, 314] width 778 height 438
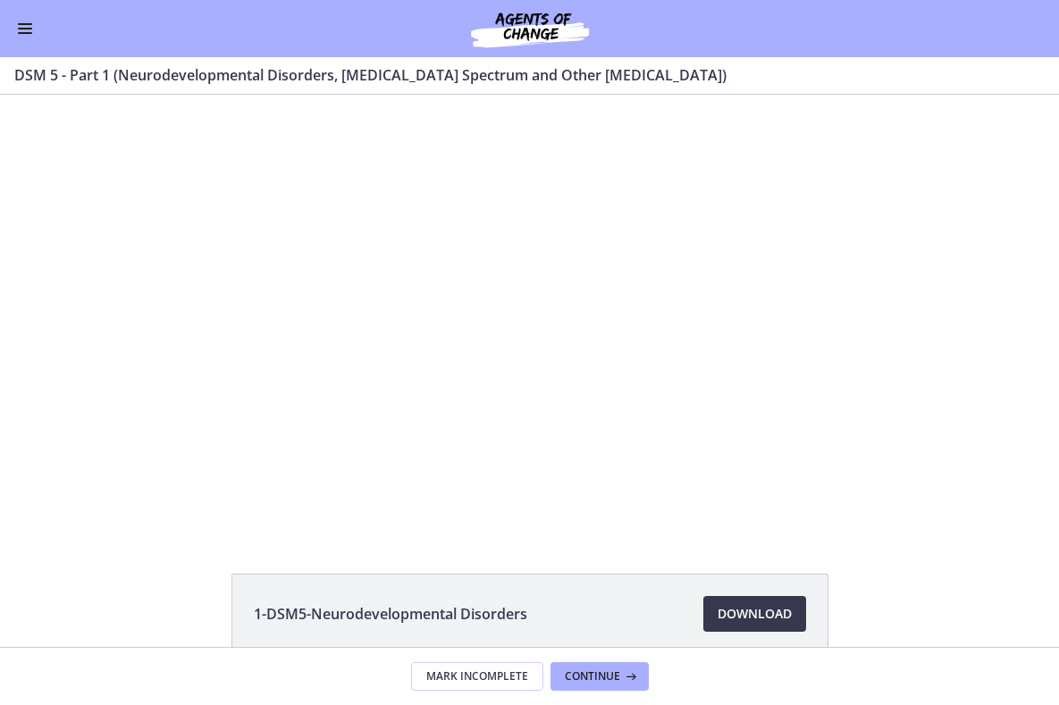
click at [619, 348] on div at bounding box center [529, 314] width 778 height 438
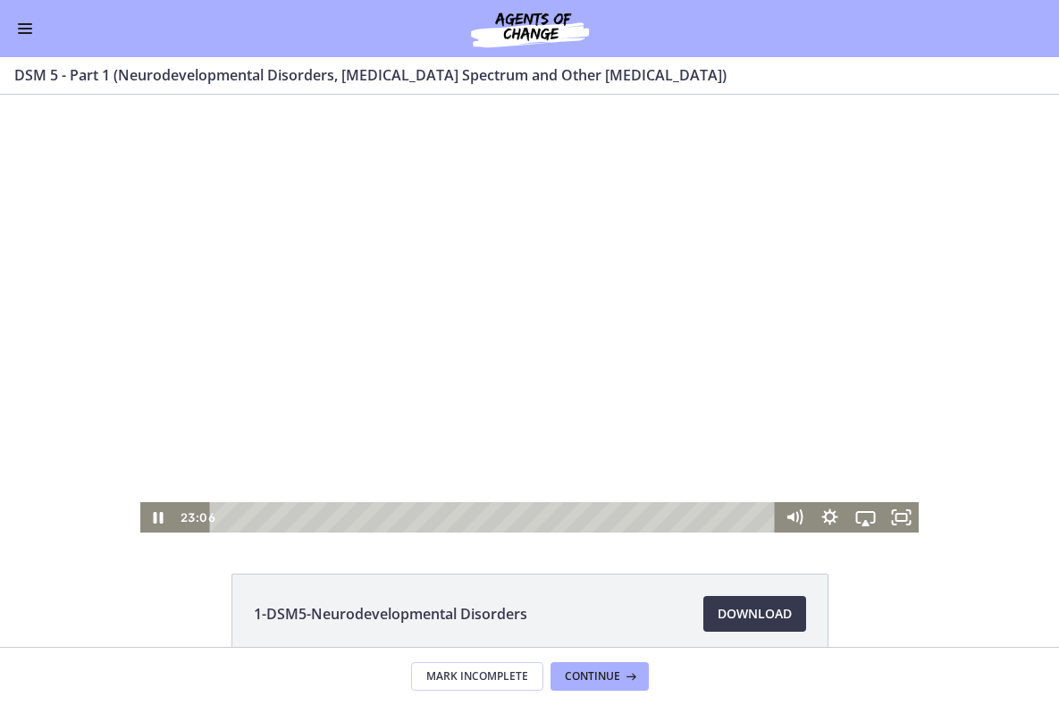
click at [686, 317] on div at bounding box center [529, 314] width 778 height 438
click at [640, 321] on div at bounding box center [529, 314] width 778 height 438
click at [532, 305] on div at bounding box center [529, 314] width 778 height 438
click at [746, 314] on div at bounding box center [529, 314] width 778 height 438
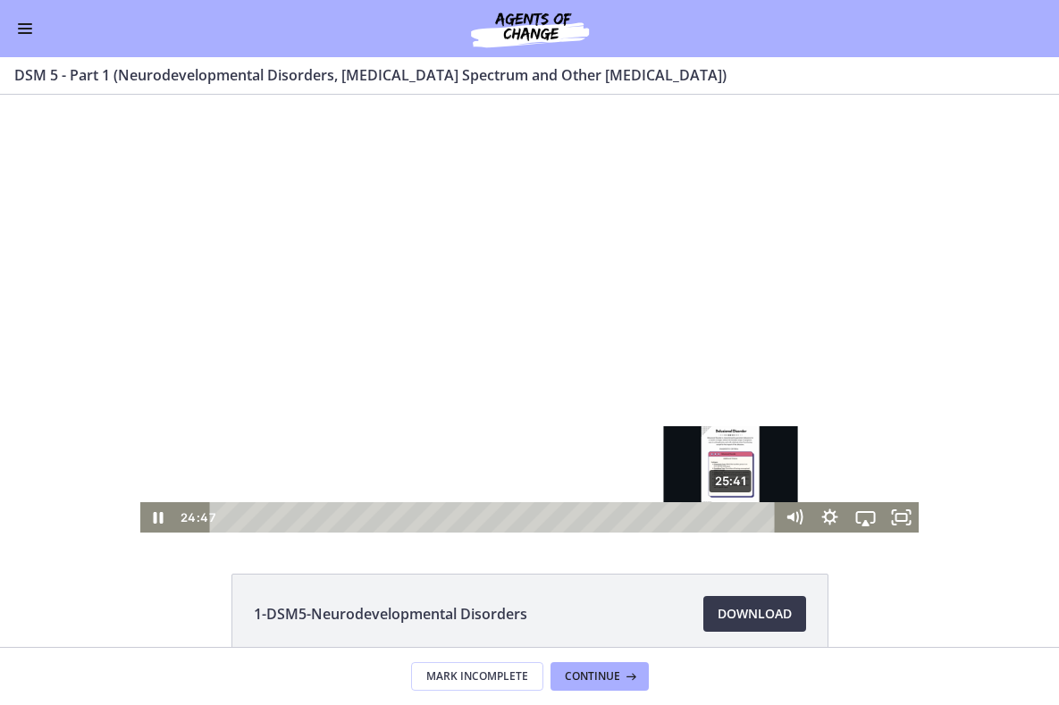
click at [730, 518] on div "25:41" at bounding box center [494, 517] width 543 height 30
click at [740, 519] on div "26:05" at bounding box center [494, 517] width 543 height 30
click at [746, 522] on div "26:24" at bounding box center [494, 517] width 543 height 30
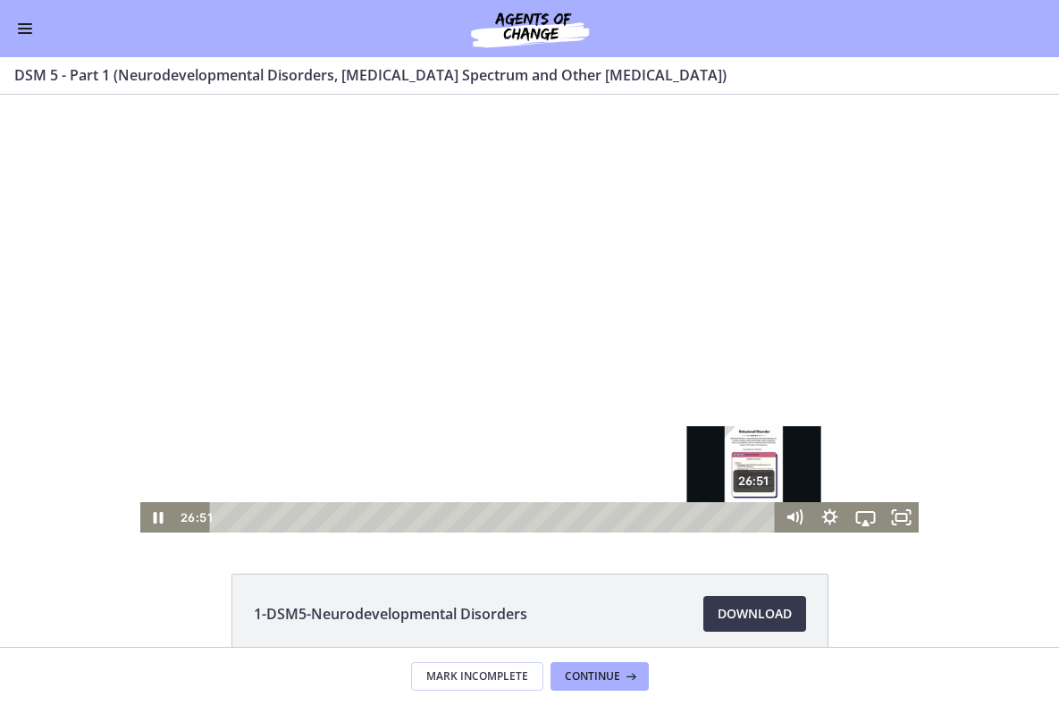
click at [755, 517] on div "26:51" at bounding box center [494, 517] width 543 height 30
click at [764, 522] on div "27:13" at bounding box center [494, 517] width 543 height 30
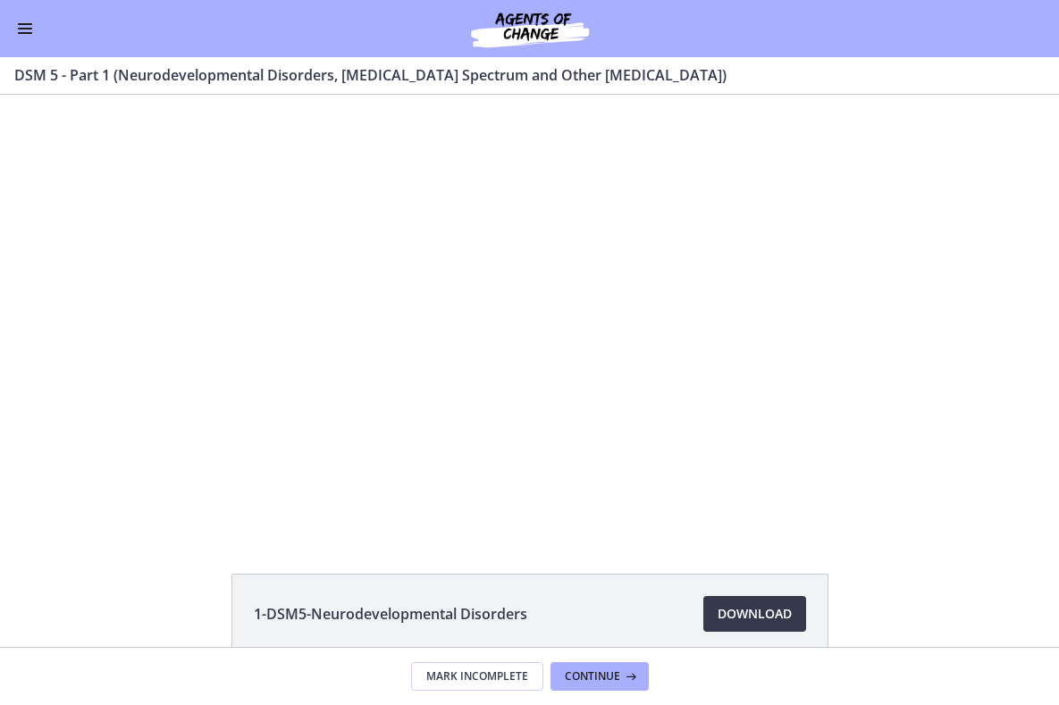
click at [27, 30] on button "Enable menu" at bounding box center [24, 28] width 21 height 21
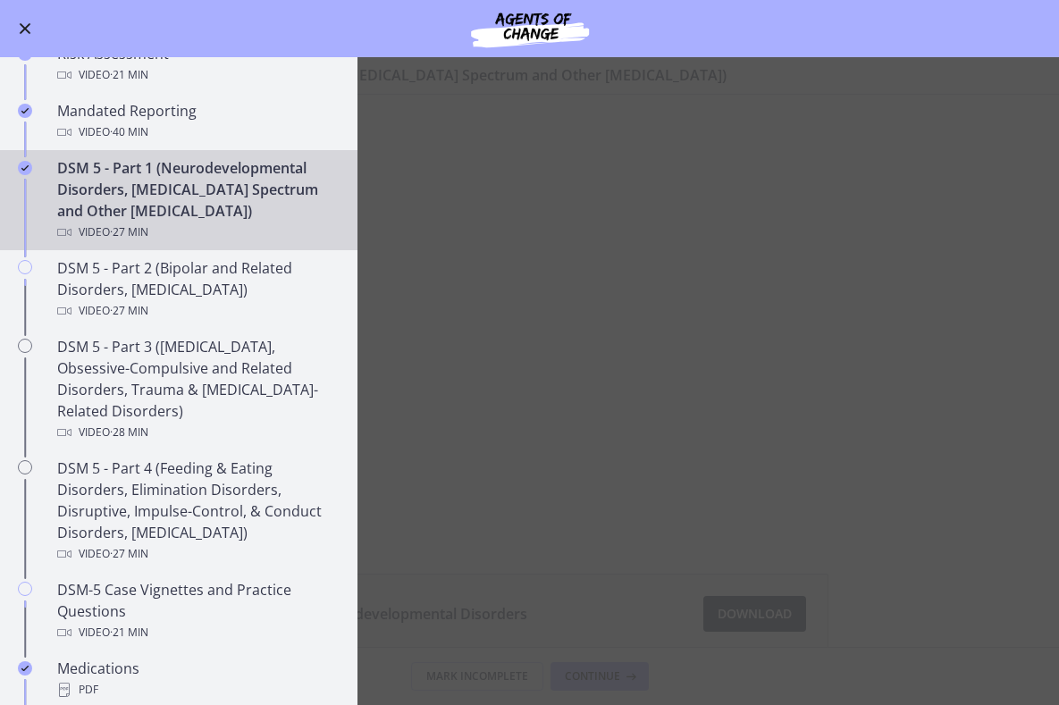
click at [483, 239] on main "DSM 5 - Part 1 (Neurodevelopmental Disorders, Schizophrenia Spectrum and Other …" at bounding box center [529, 381] width 1059 height 648
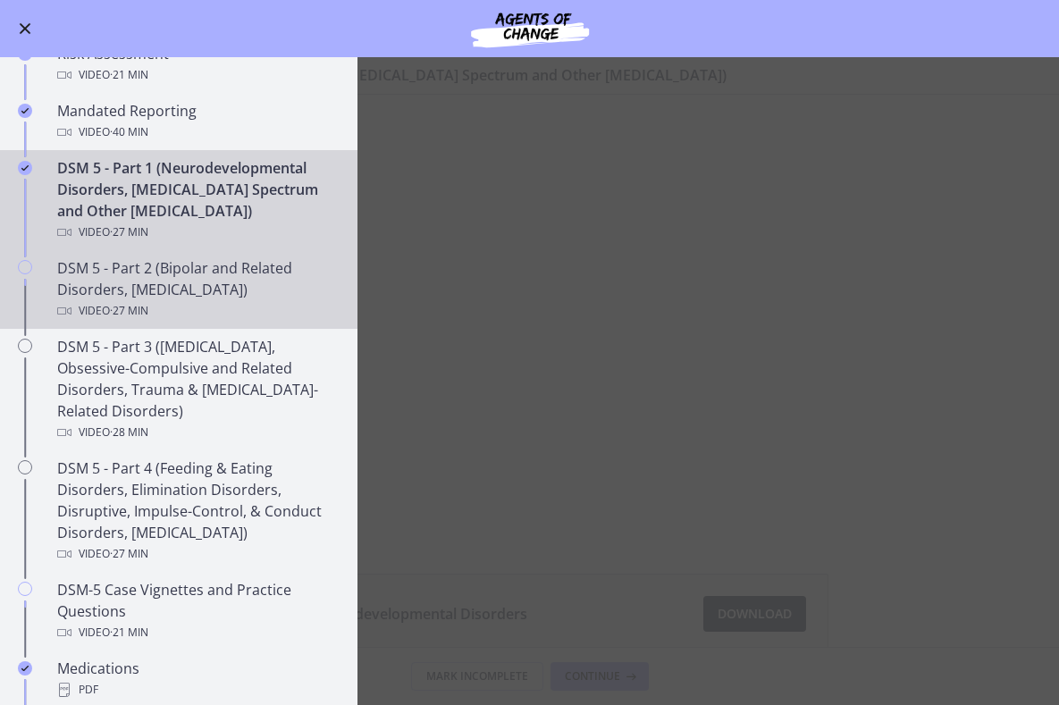
click at [123, 288] on div "DSM 5 - Part 2 (Bipolar and Related Disorders, Depressive Disorders) Video · 27…" at bounding box center [196, 289] width 279 height 64
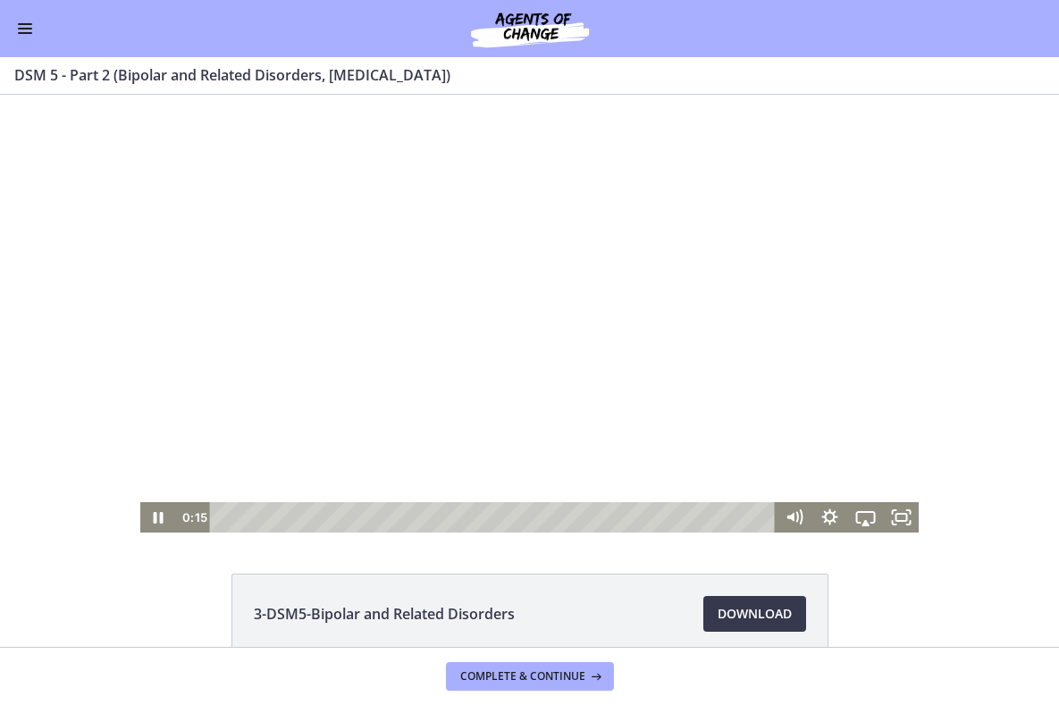
click at [648, 301] on div at bounding box center [529, 314] width 778 height 438
click at [581, 298] on div at bounding box center [529, 314] width 778 height 438
click at [577, 302] on div at bounding box center [529, 314] width 778 height 438
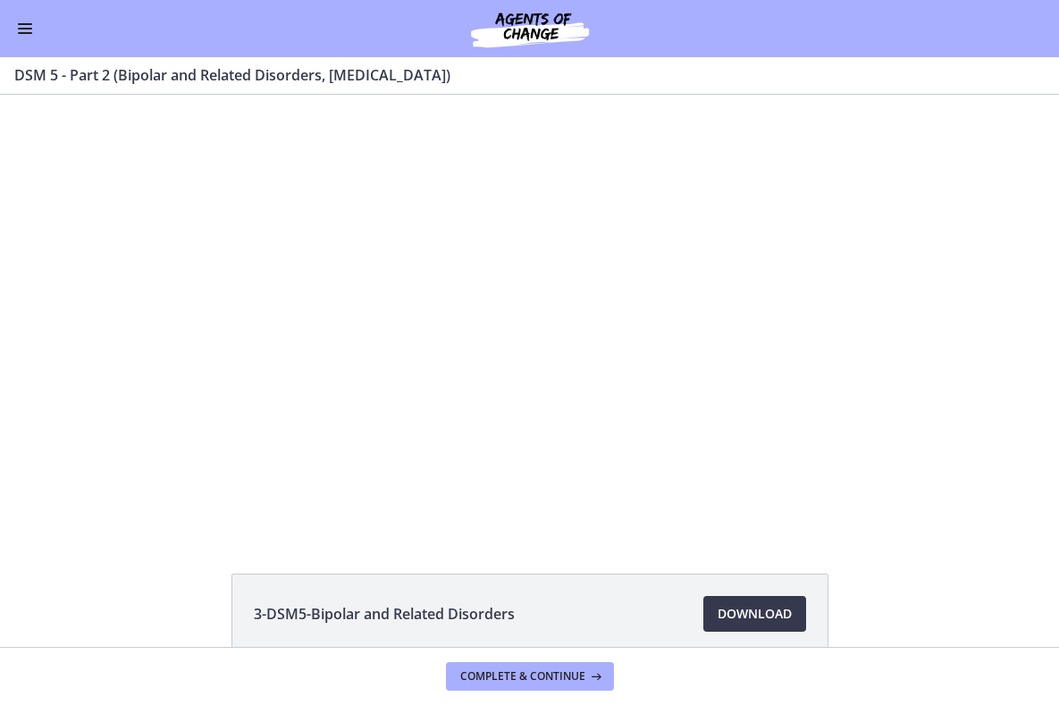
click at [577, 302] on div at bounding box center [529, 314] width 778 height 438
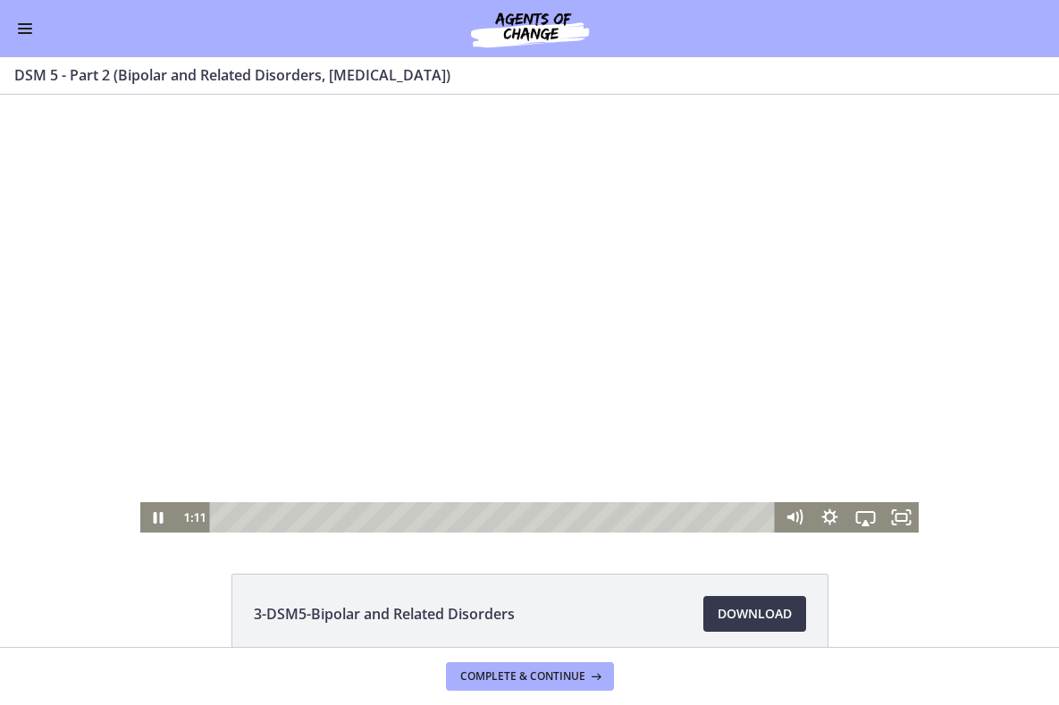
click at [554, 315] on div at bounding box center [529, 314] width 778 height 438
click at [558, 306] on div at bounding box center [529, 314] width 778 height 438
click at [335, 309] on div at bounding box center [529, 314] width 778 height 438
click at [509, 281] on div at bounding box center [529, 314] width 778 height 438
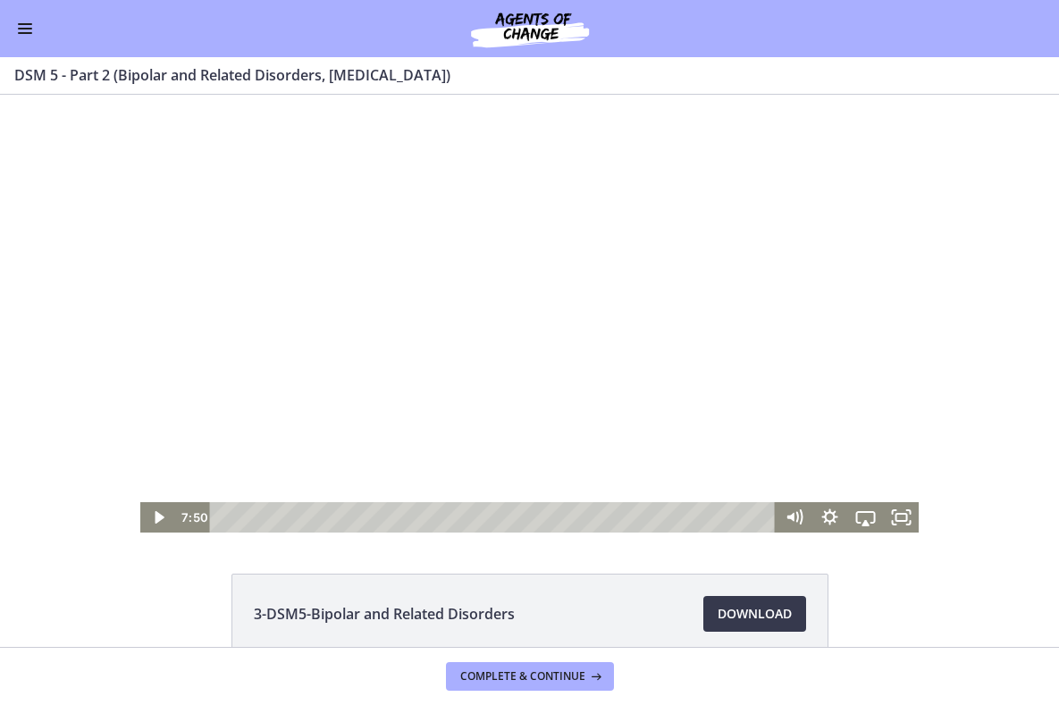
click at [335, 421] on div at bounding box center [529, 314] width 778 height 438
click at [562, 373] on div at bounding box center [529, 314] width 778 height 438
click at [448, 337] on div at bounding box center [529, 314] width 778 height 438
click at [657, 239] on div at bounding box center [529, 314] width 778 height 438
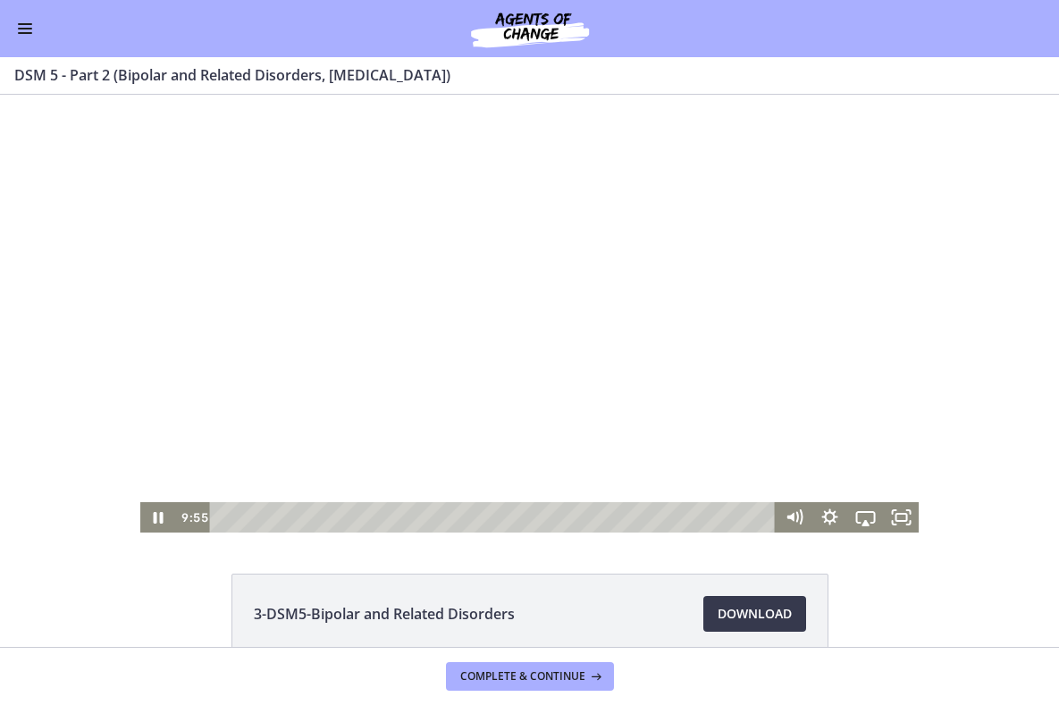
click at [591, 251] on div at bounding box center [529, 314] width 778 height 438
click at [591, 249] on div at bounding box center [529, 314] width 778 height 438
click at [600, 255] on div at bounding box center [529, 314] width 778 height 438
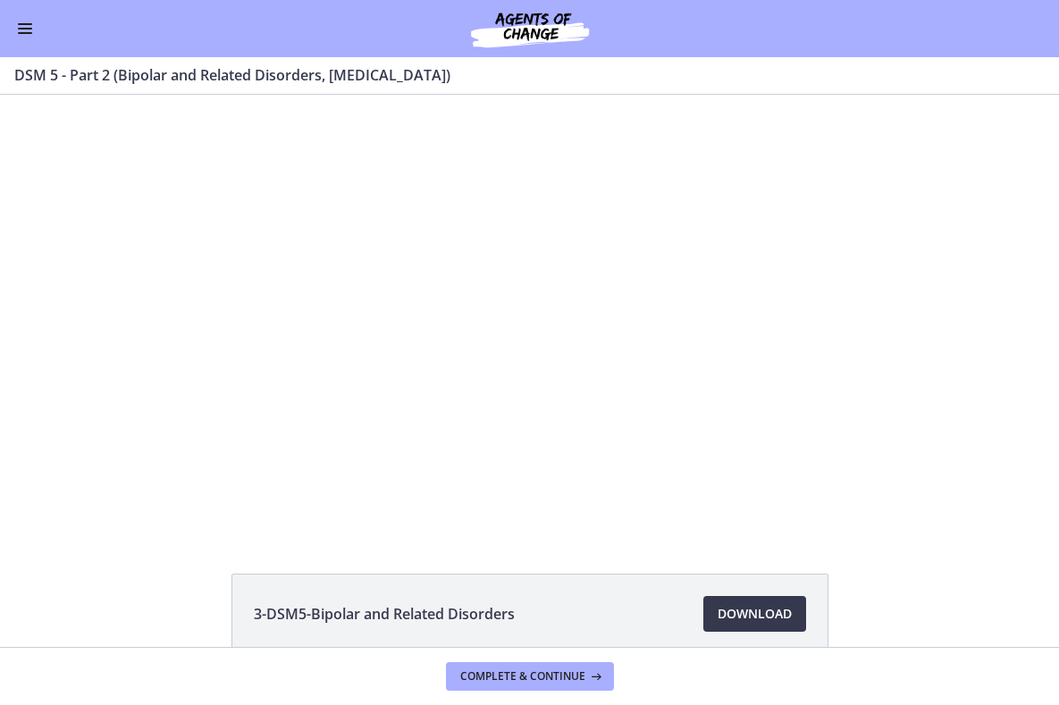
click at [600, 255] on div at bounding box center [529, 314] width 778 height 438
click at [748, 205] on div at bounding box center [529, 314] width 778 height 438
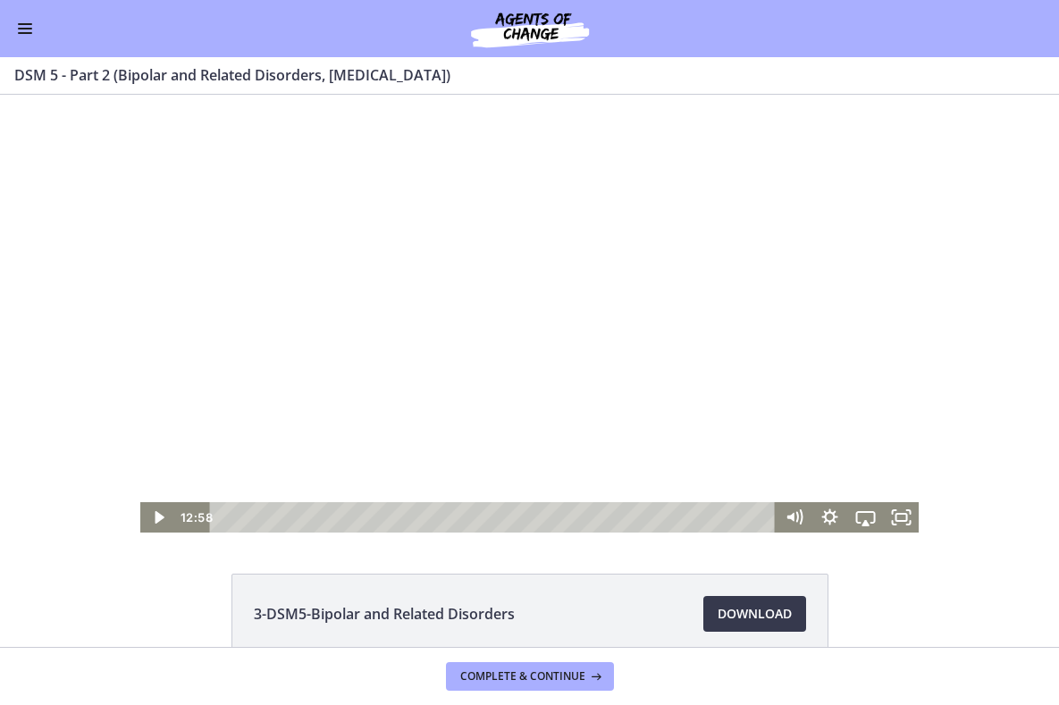
click at [748, 205] on div at bounding box center [529, 314] width 778 height 438
click at [543, 270] on div at bounding box center [529, 314] width 778 height 438
click at [502, 309] on div at bounding box center [529, 314] width 778 height 438
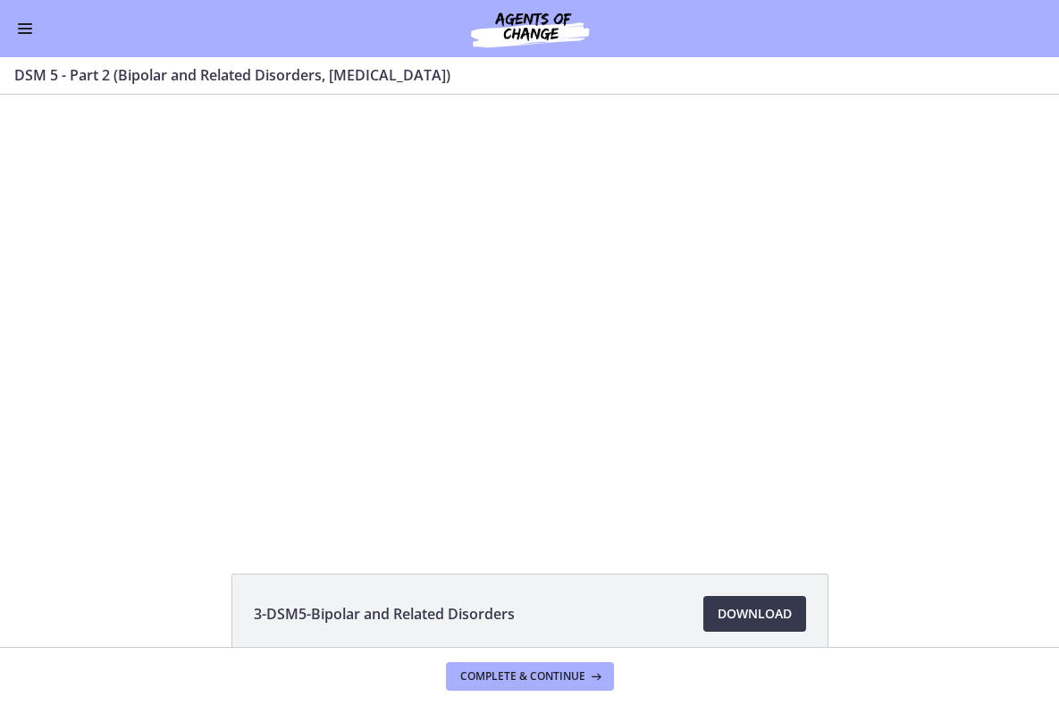
click at [502, 309] on div at bounding box center [529, 314] width 778 height 438
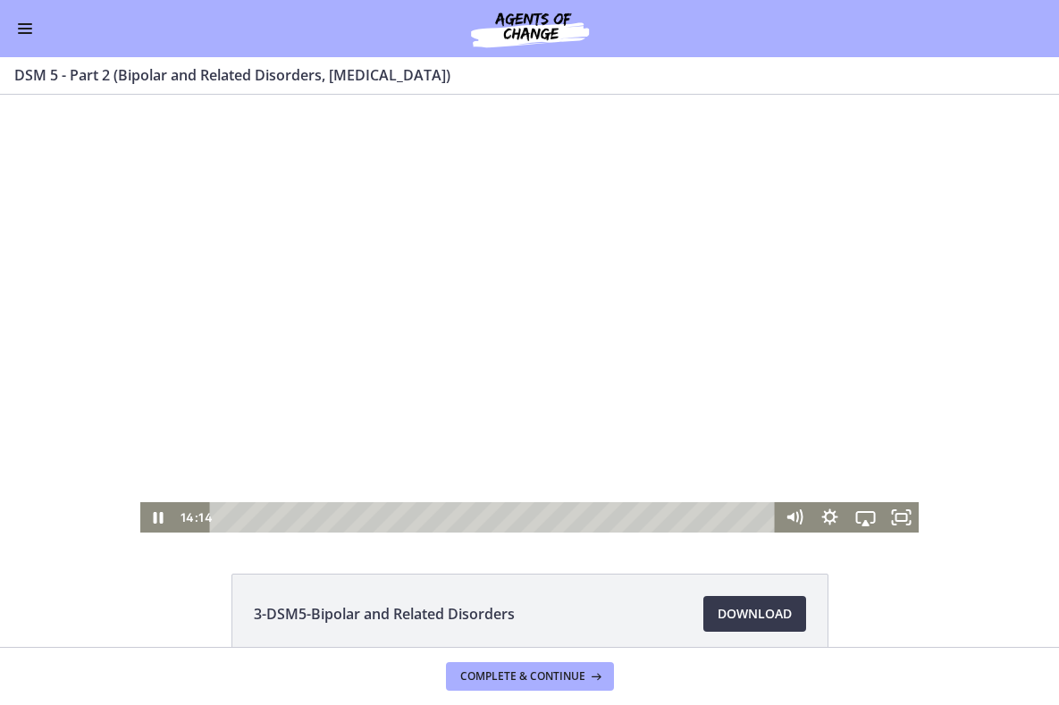
click at [410, 346] on div at bounding box center [529, 314] width 778 height 438
click at [545, 314] on div at bounding box center [529, 314] width 778 height 438
click at [364, 428] on div at bounding box center [529, 314] width 778 height 438
click at [374, 376] on div at bounding box center [529, 314] width 778 height 438
click at [554, 205] on div at bounding box center [529, 314] width 778 height 438
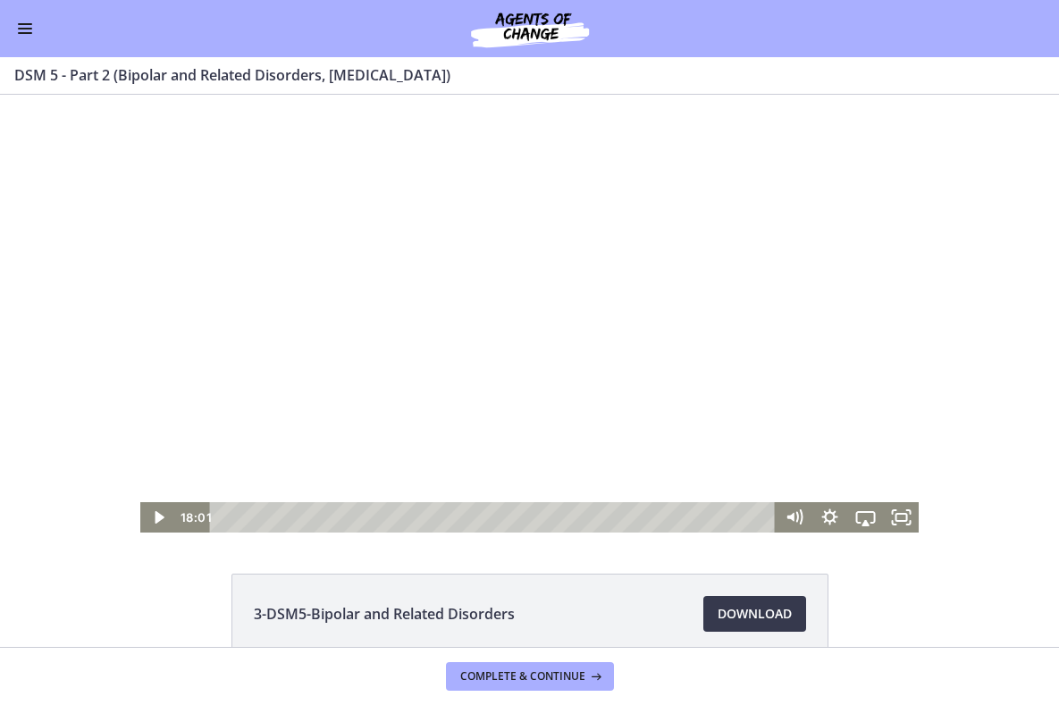
click at [554, 205] on div at bounding box center [529, 314] width 778 height 438
click at [615, 237] on div at bounding box center [529, 314] width 778 height 438
click at [484, 350] on div at bounding box center [529, 314] width 778 height 438
click at [744, 378] on div at bounding box center [529, 314] width 778 height 438
click at [770, 394] on div at bounding box center [529, 314] width 778 height 438
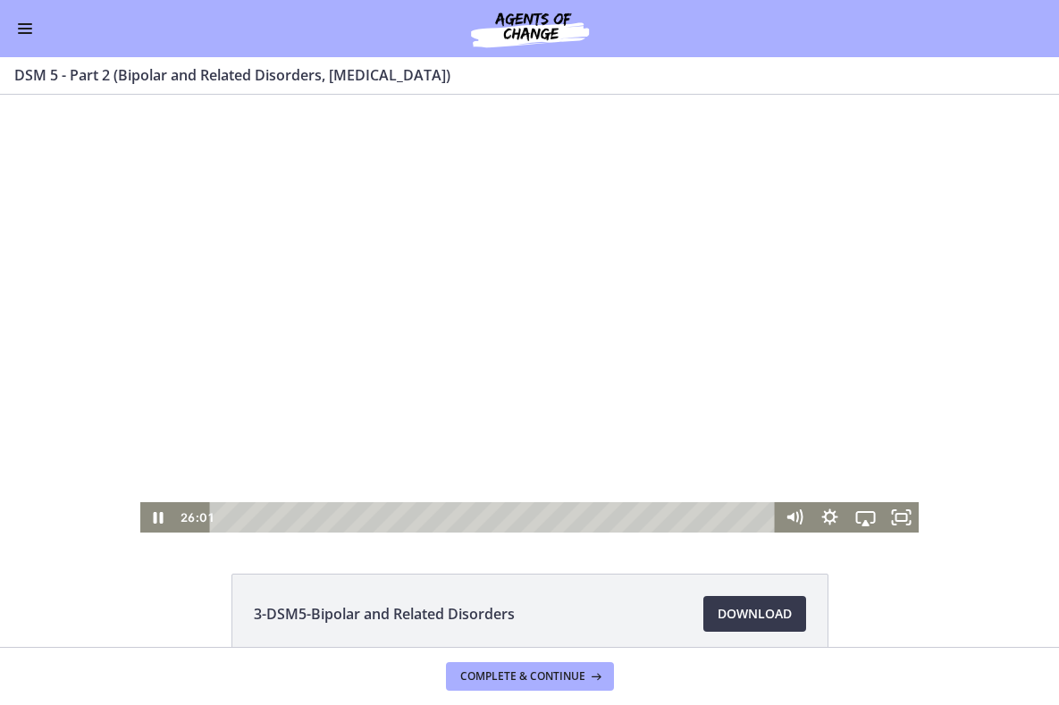
click at [385, 316] on div at bounding box center [529, 314] width 778 height 438
click at [554, 412] on div at bounding box center [529, 314] width 778 height 438
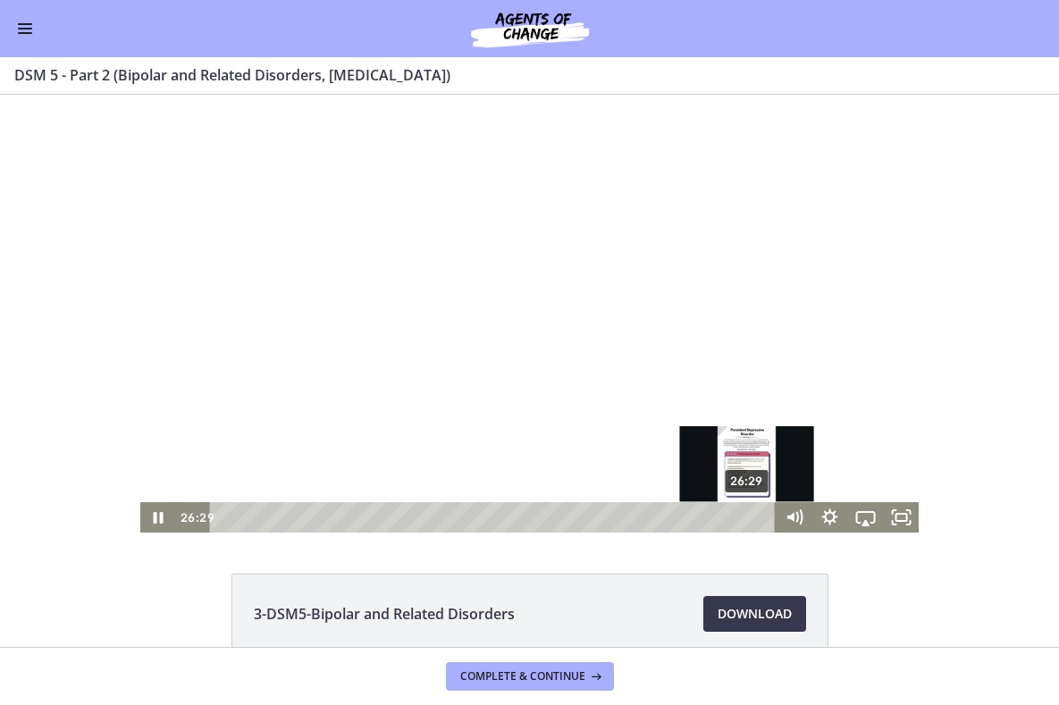
click at [748, 516] on div "26:29" at bounding box center [494, 517] width 543 height 30
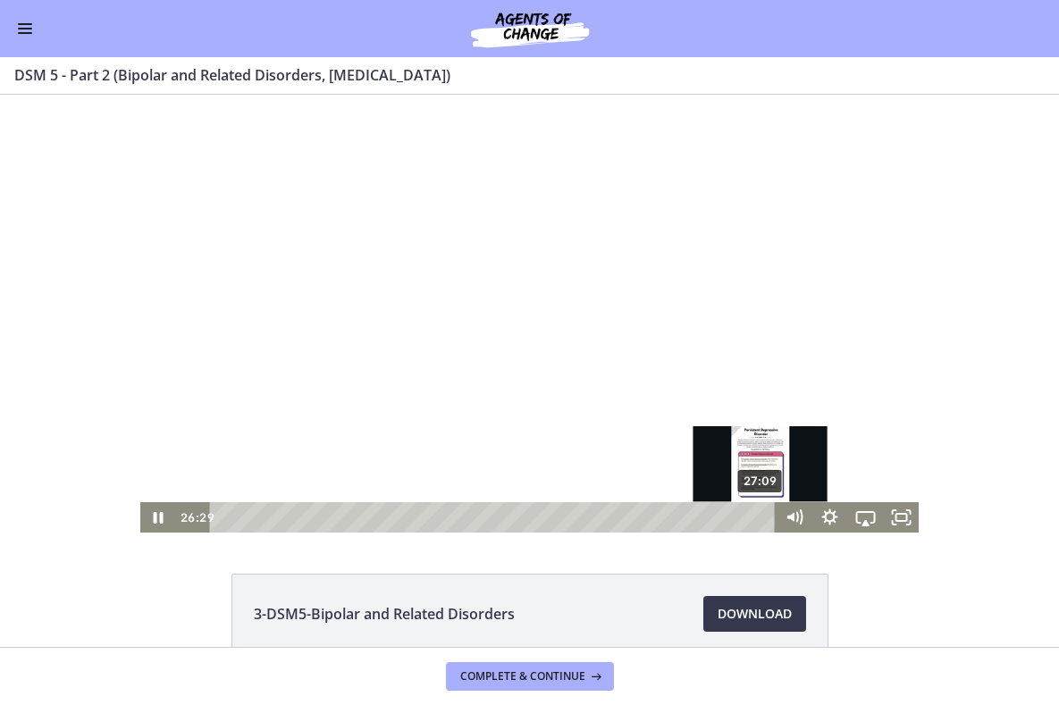
click at [761, 516] on div "27:09" at bounding box center [494, 517] width 543 height 30
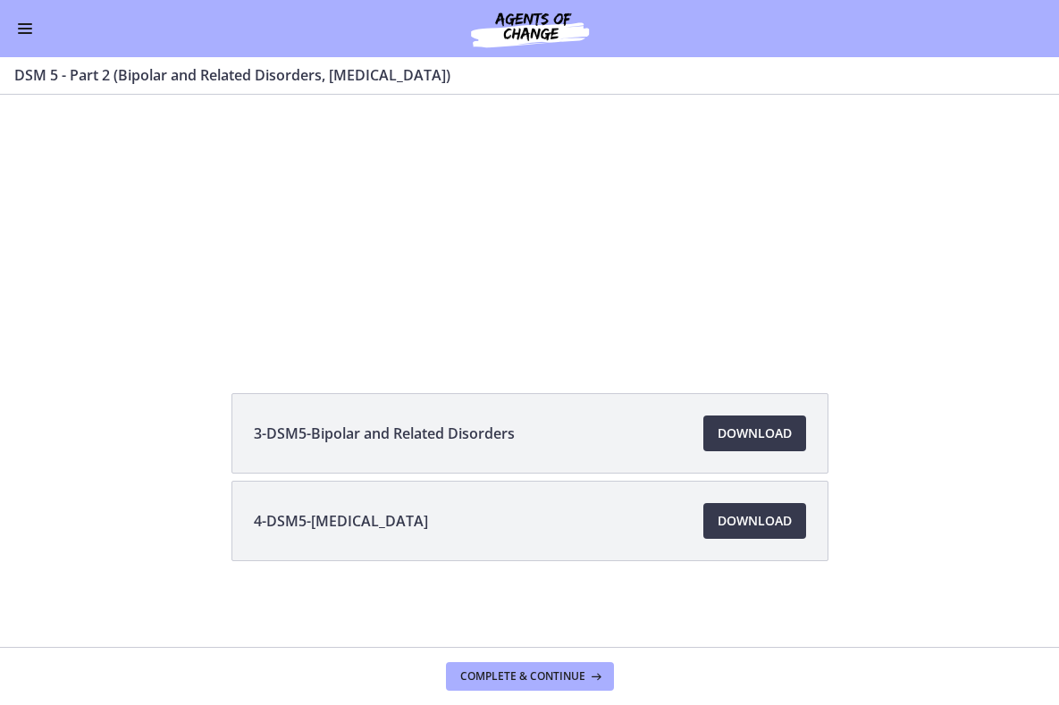
click at [27, 31] on button "Enable menu" at bounding box center [24, 28] width 21 height 21
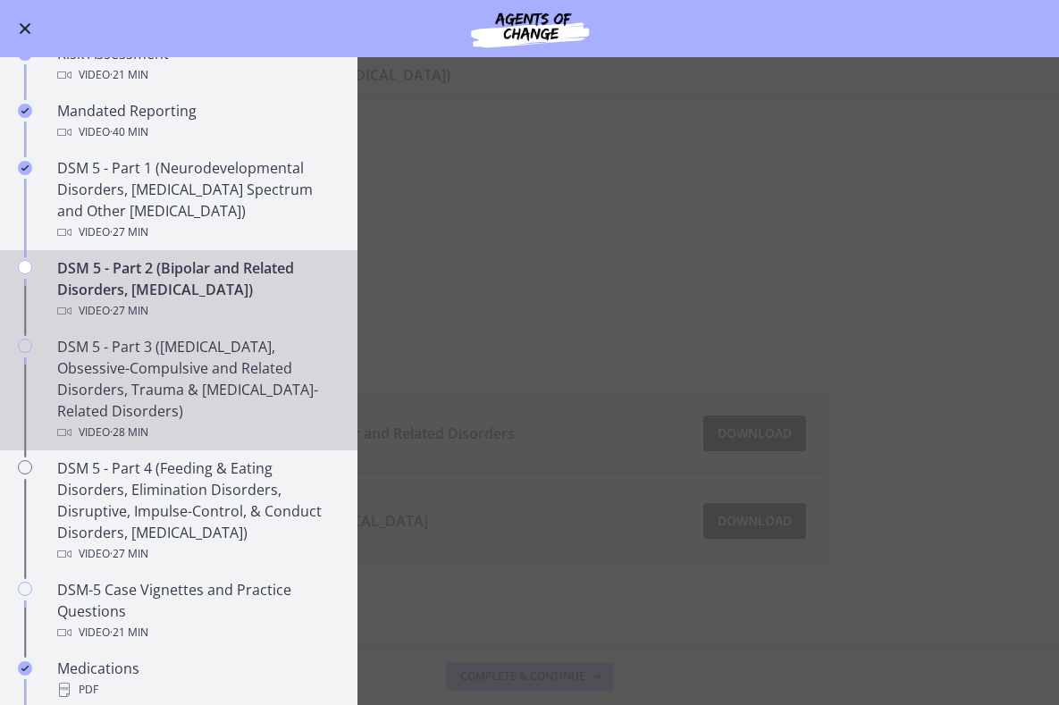
click at [151, 403] on div "DSM 5 - Part 3 ([MEDICAL_DATA], Obsessive-Compulsive and Related Disorders, Tra…" at bounding box center [196, 389] width 279 height 107
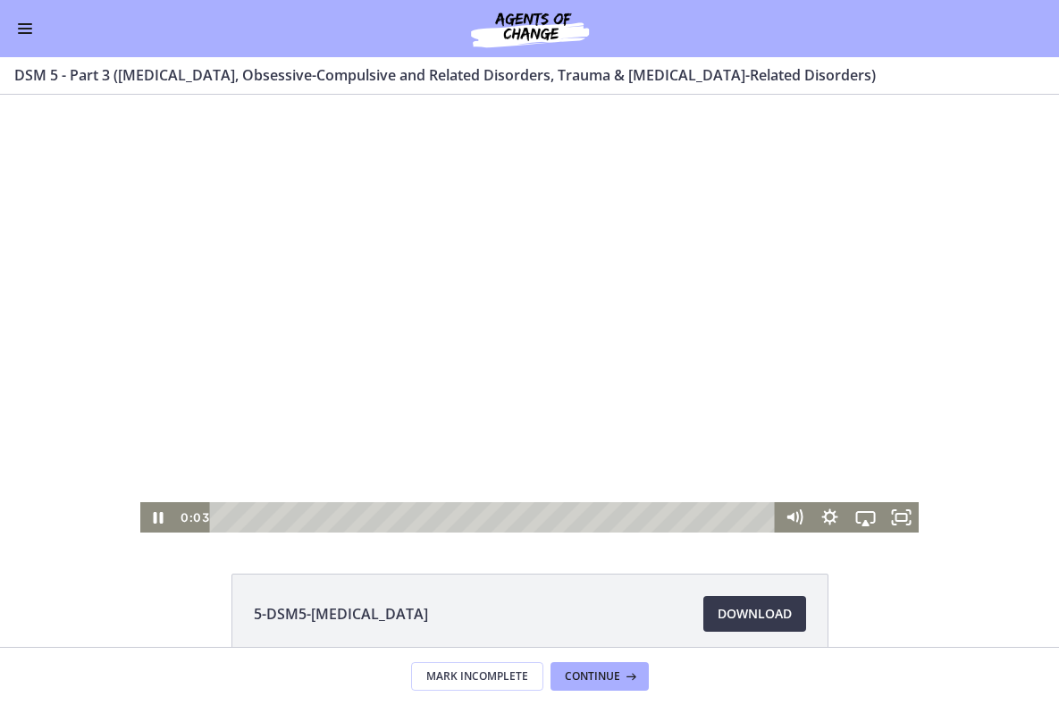
scroll to position [-1, 0]
click at [632, 309] on div at bounding box center [529, 314] width 778 height 438
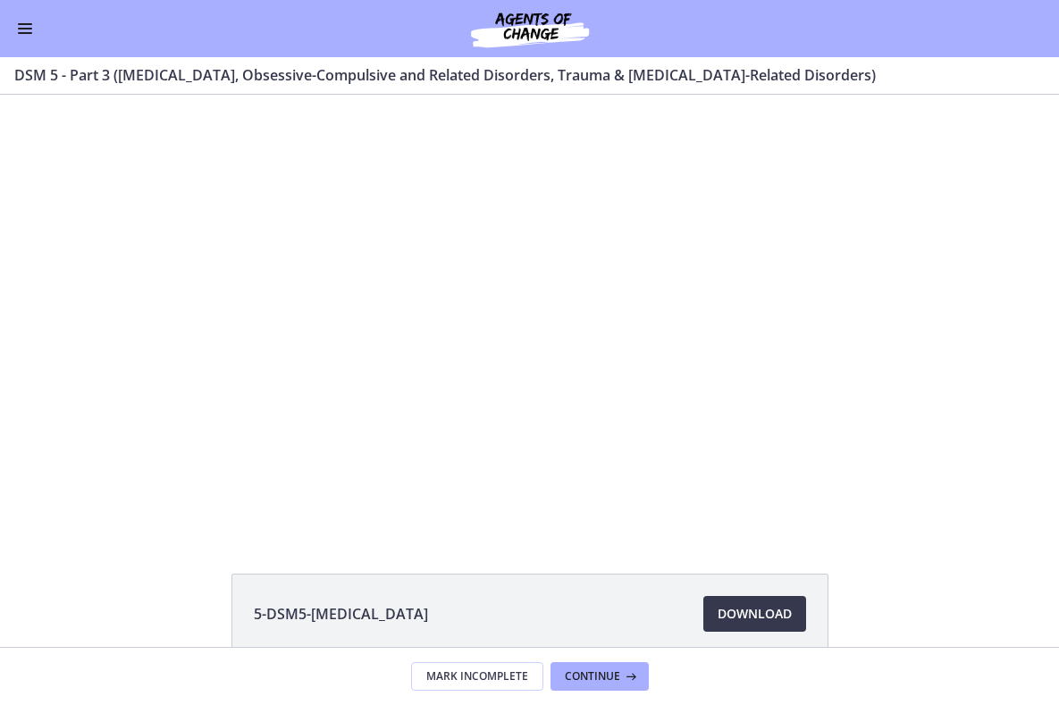
click at [632, 309] on div at bounding box center [529, 314] width 778 height 438
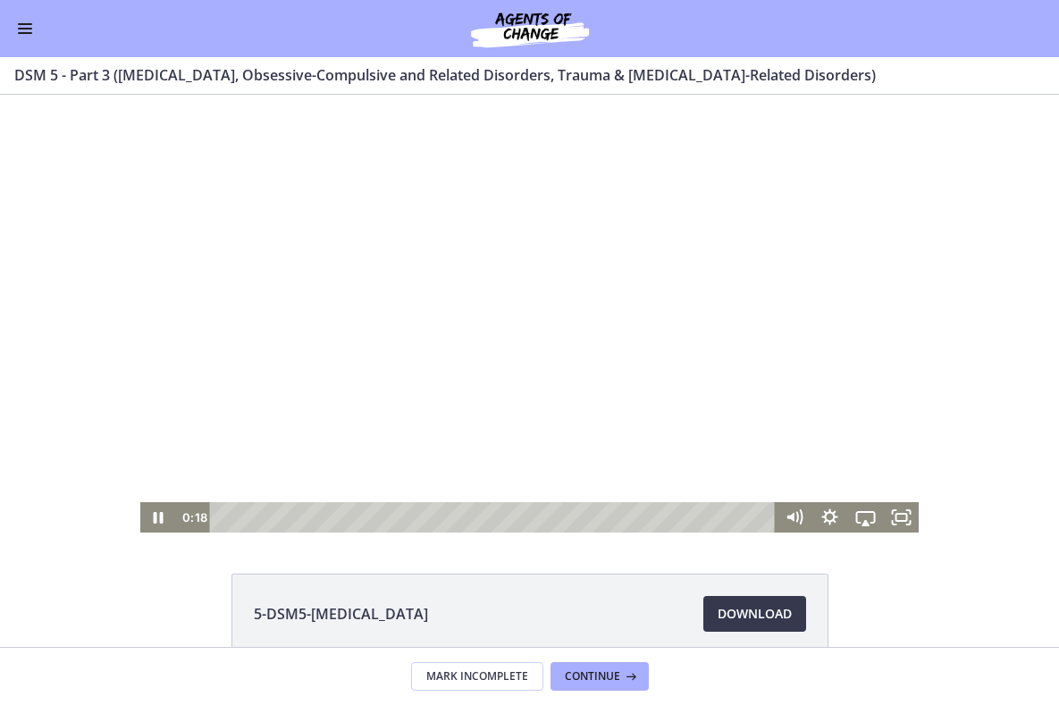
click at [417, 415] on div at bounding box center [529, 314] width 778 height 438
click at [465, 307] on div at bounding box center [529, 314] width 778 height 438
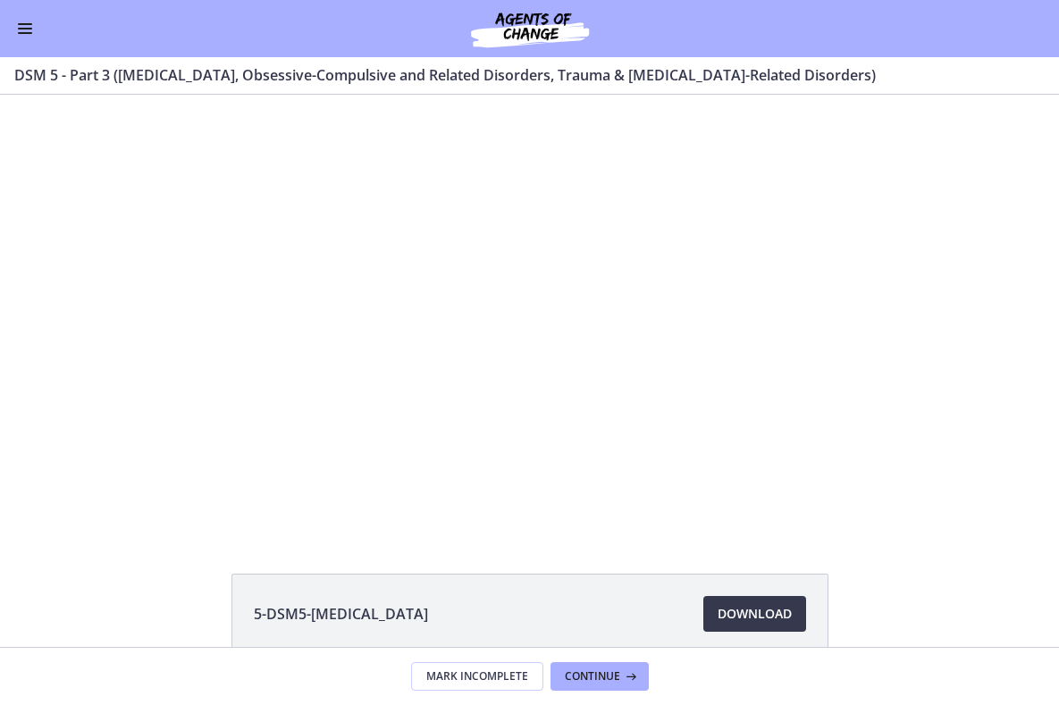
click at [37, 26] on div "Go to Dashboard" at bounding box center [529, 28] width 1059 height 57
click at [15, 38] on button "Enable menu" at bounding box center [24, 28] width 21 height 21
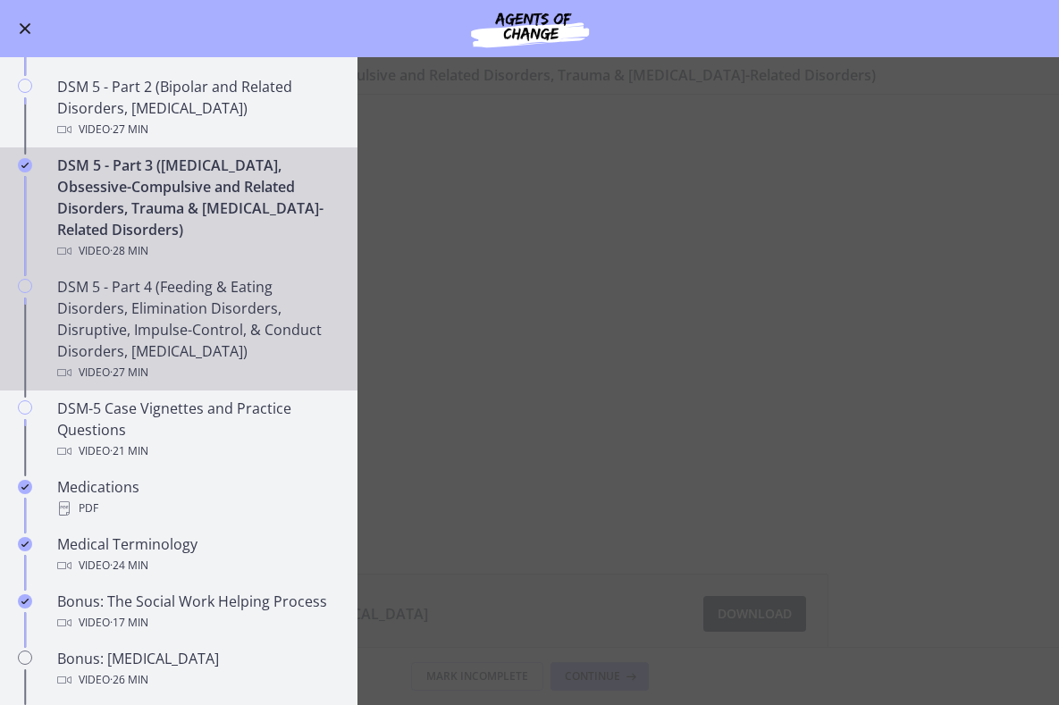
scroll to position [831, 0]
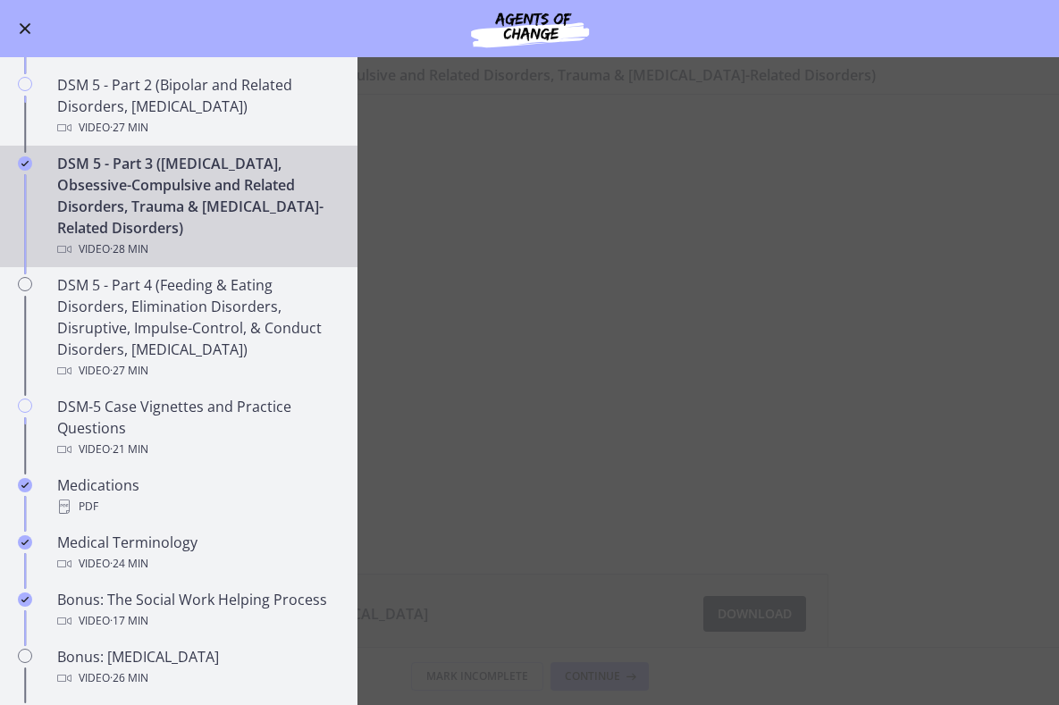
click at [498, 162] on main "DSM 5 - Part 3 ([MEDICAL_DATA], Obsessive-Compulsive and Related Disorders, Tra…" at bounding box center [529, 381] width 1059 height 648
click at [29, 37] on button "Enable menu" at bounding box center [24, 28] width 21 height 21
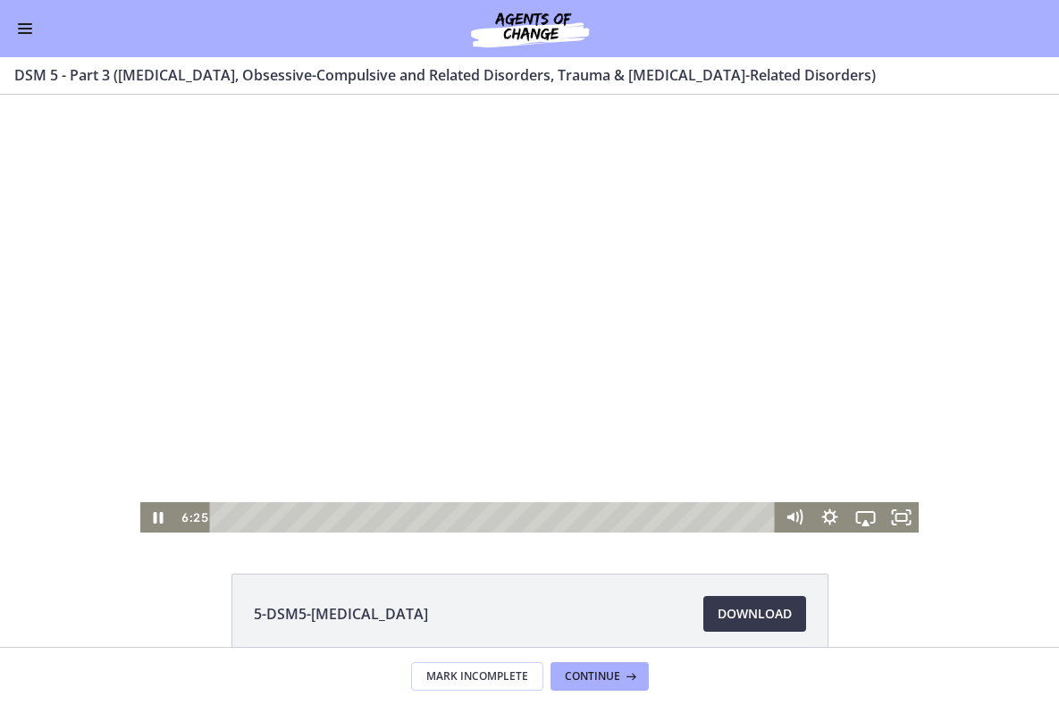
click at [416, 318] on div at bounding box center [529, 314] width 778 height 438
click at [418, 341] on div at bounding box center [529, 314] width 778 height 438
click at [522, 293] on div at bounding box center [529, 314] width 778 height 438
click at [520, 309] on div at bounding box center [529, 314] width 778 height 438
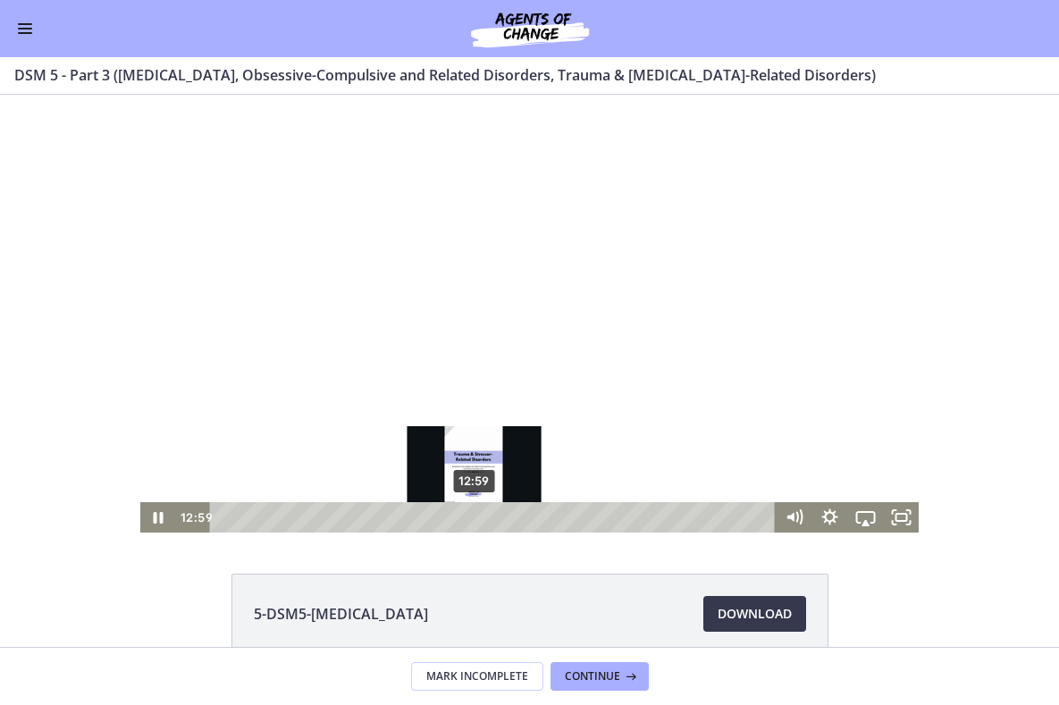
click at [474, 521] on div "12:59" at bounding box center [494, 517] width 543 height 30
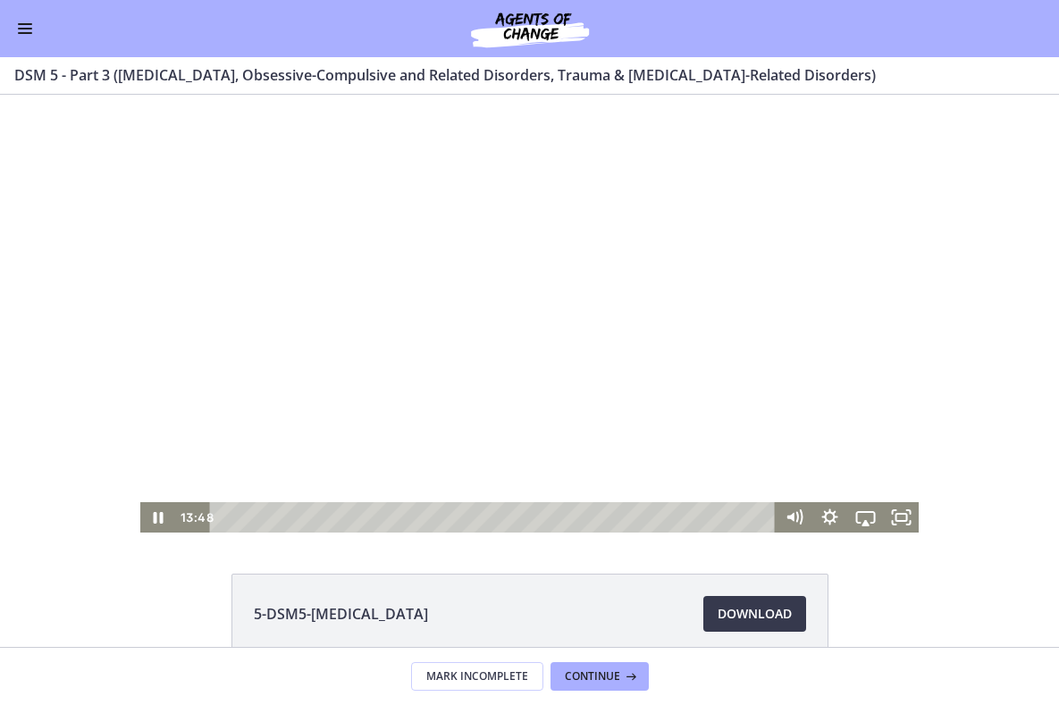
click at [608, 371] on div at bounding box center [529, 314] width 778 height 438
click at [490, 365] on div at bounding box center [529, 314] width 778 height 438
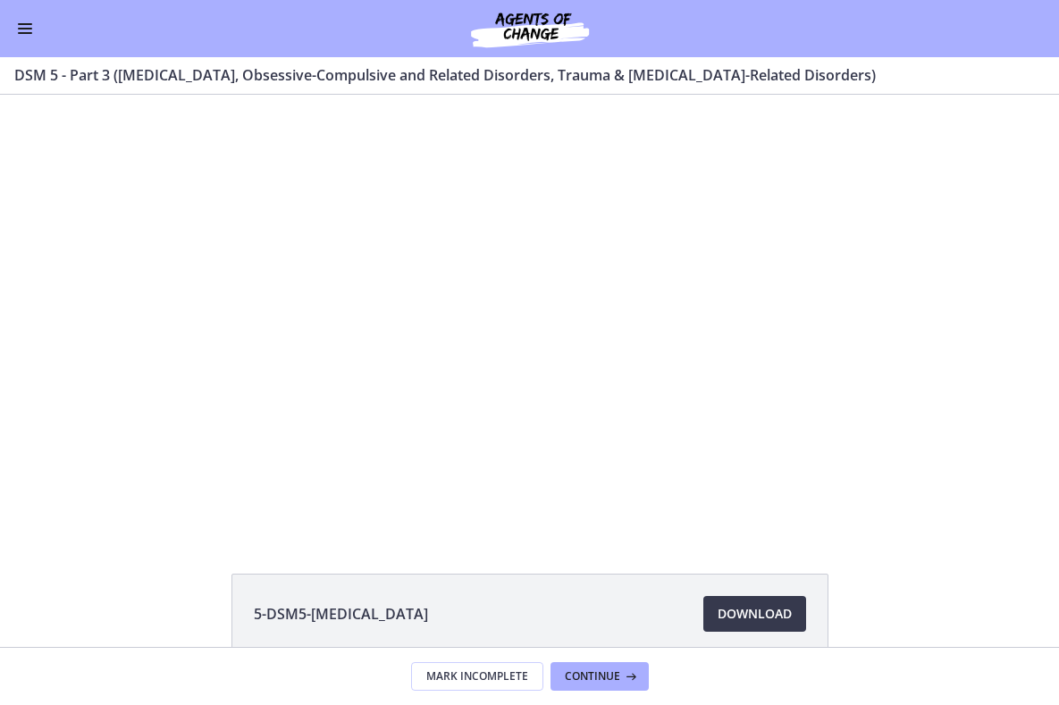
scroll to position [831, 0]
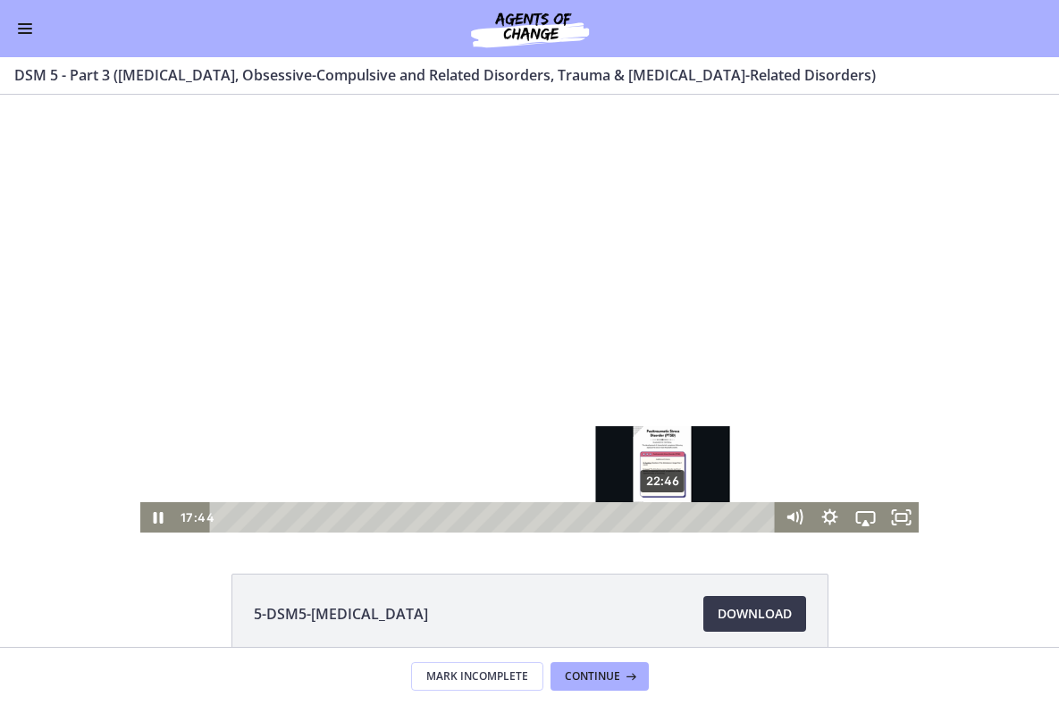
click at [664, 521] on div "22:46" at bounding box center [494, 517] width 543 height 30
click at [673, 521] on div "23:11" at bounding box center [494, 517] width 543 height 30
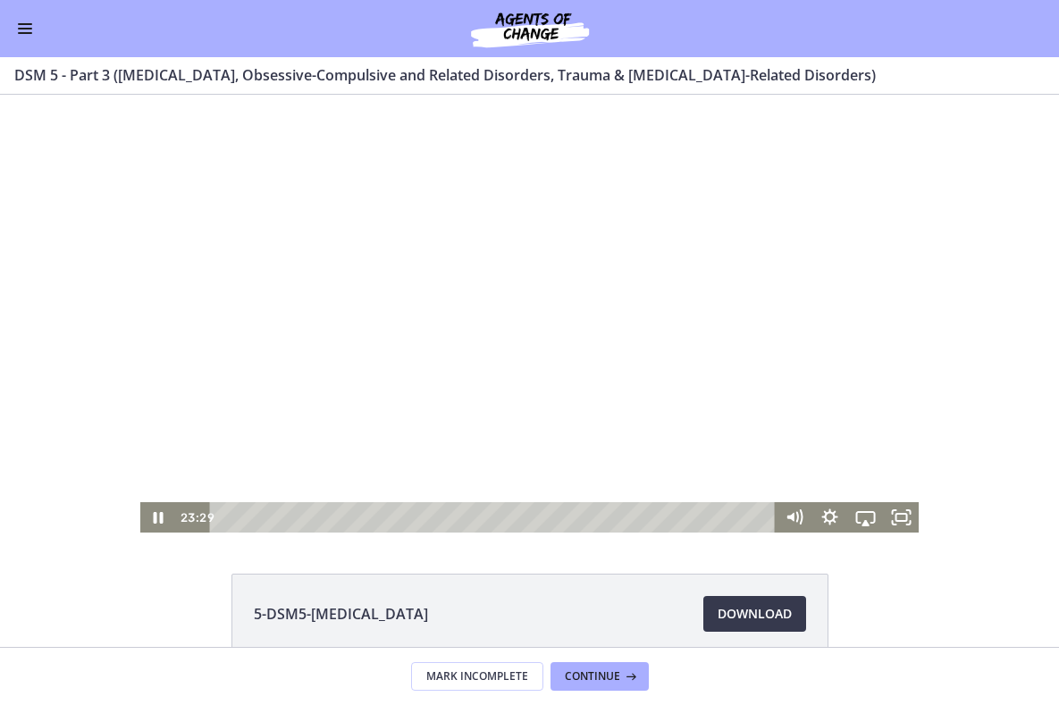
click at [764, 372] on div at bounding box center [529, 314] width 778 height 438
click at [887, 306] on div at bounding box center [529, 314] width 778 height 438
click at [787, 247] on div at bounding box center [529, 314] width 778 height 438
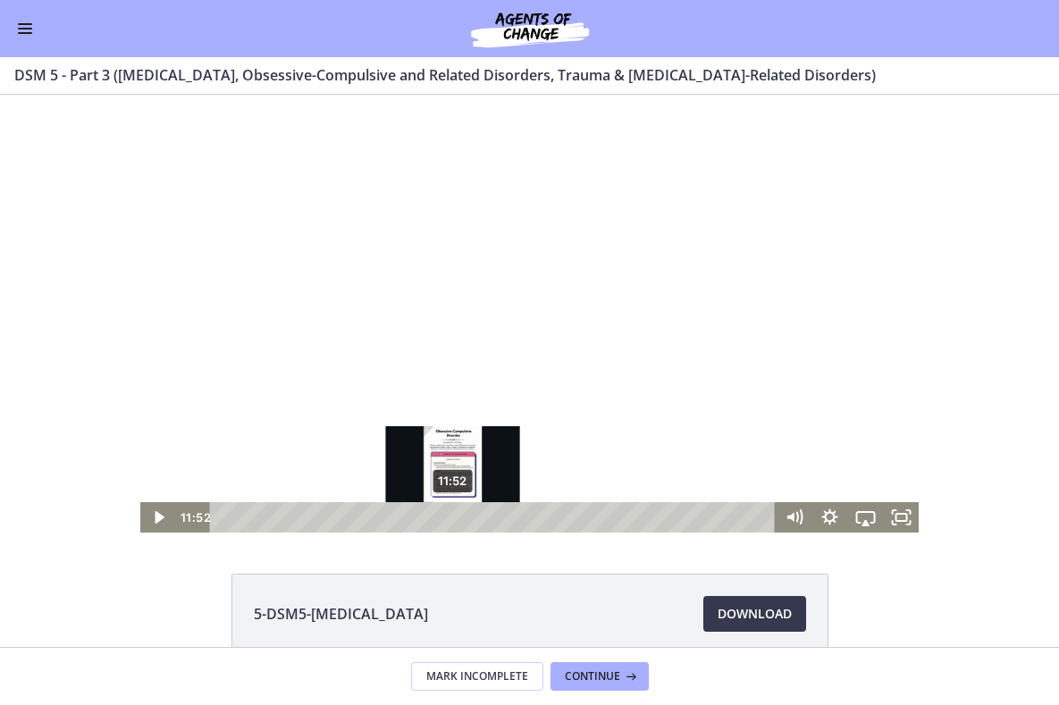
click at [453, 521] on div "11:52" at bounding box center [494, 517] width 543 height 30
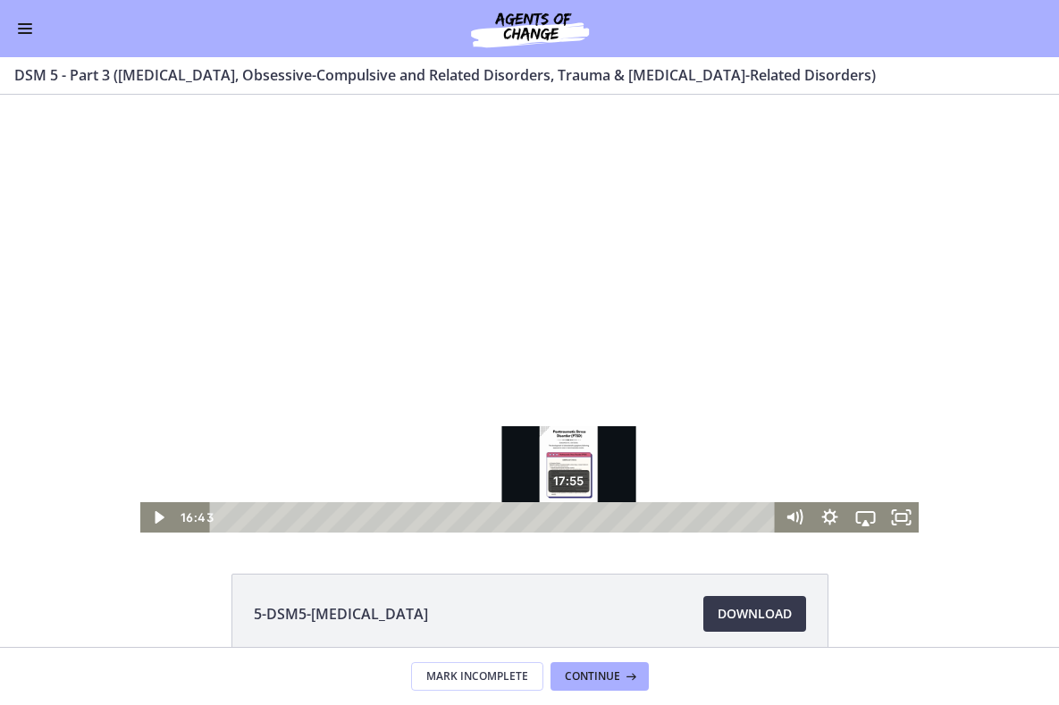
click at [570, 512] on div "17:55" at bounding box center [494, 517] width 543 height 30
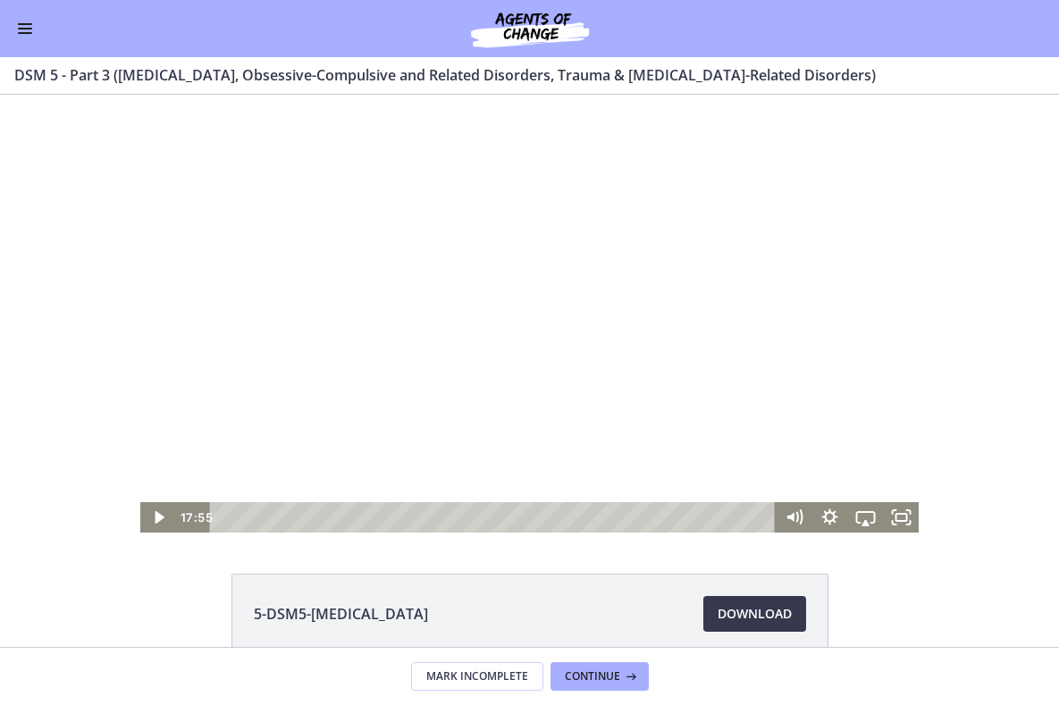
click at [490, 364] on div at bounding box center [529, 314] width 778 height 438
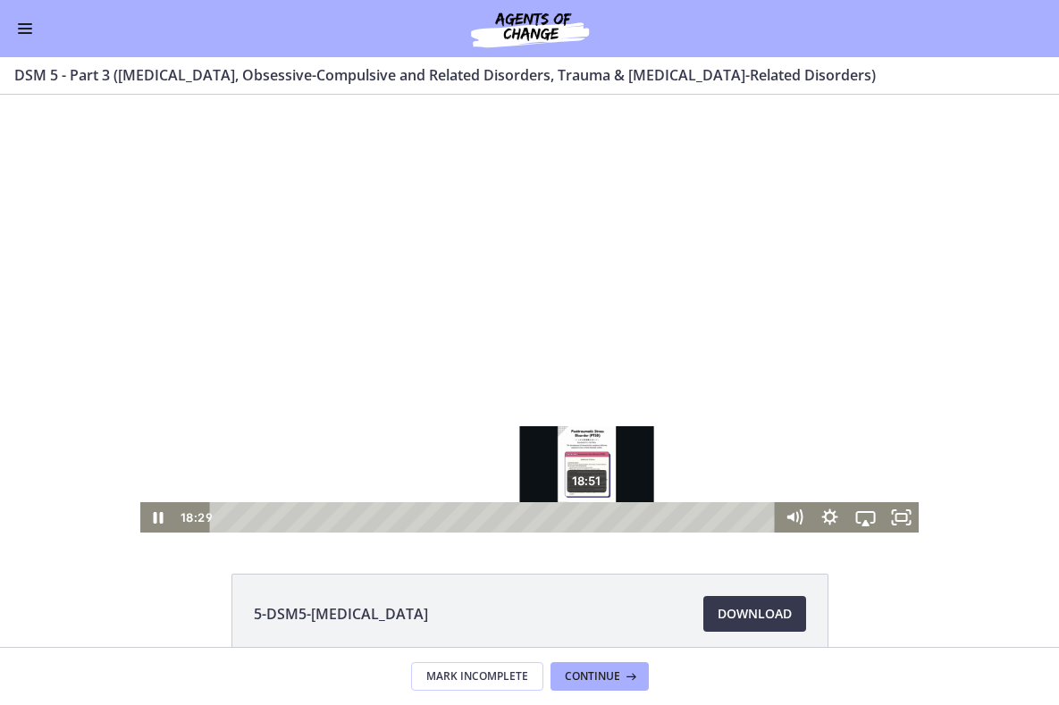
click at [588, 516] on div "18:51" at bounding box center [494, 517] width 543 height 30
click at [596, 521] on div "19:16" at bounding box center [494, 517] width 543 height 30
click at [602, 515] on div "Playbar" at bounding box center [601, 517] width 10 height 10
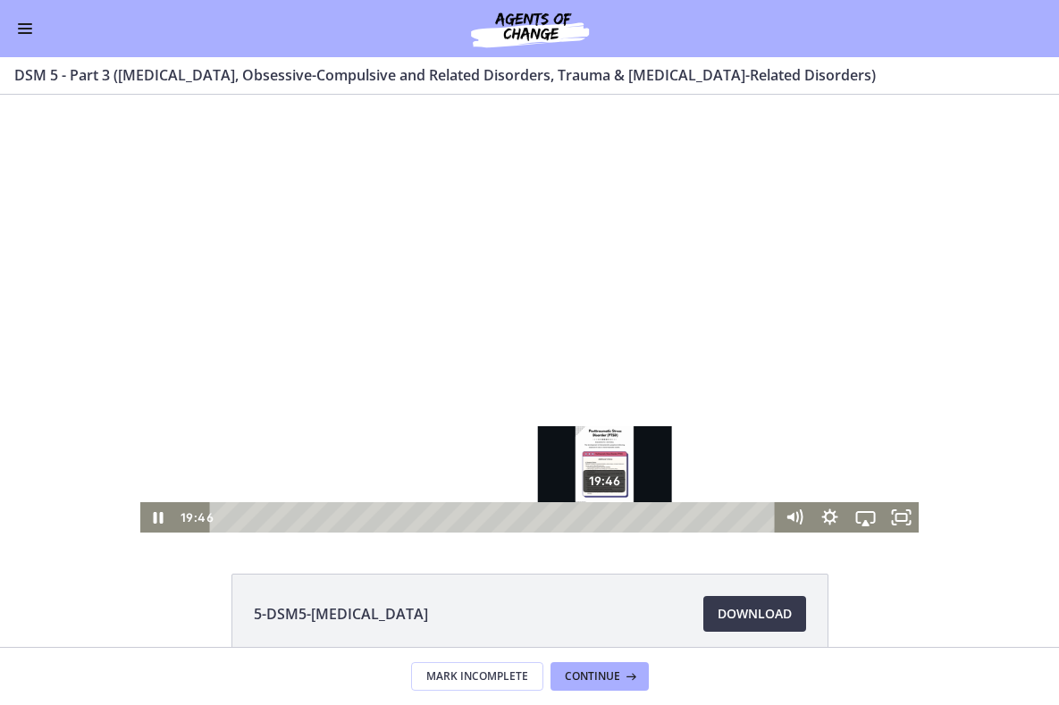
click at [606, 515] on div "Playbar" at bounding box center [604, 517] width 10 height 10
click at [618, 514] on div "20:17" at bounding box center [494, 517] width 543 height 30
click at [602, 512] on div "19:35" at bounding box center [494, 517] width 543 height 30
click at [616, 514] on div "20:17" at bounding box center [494, 517] width 543 height 30
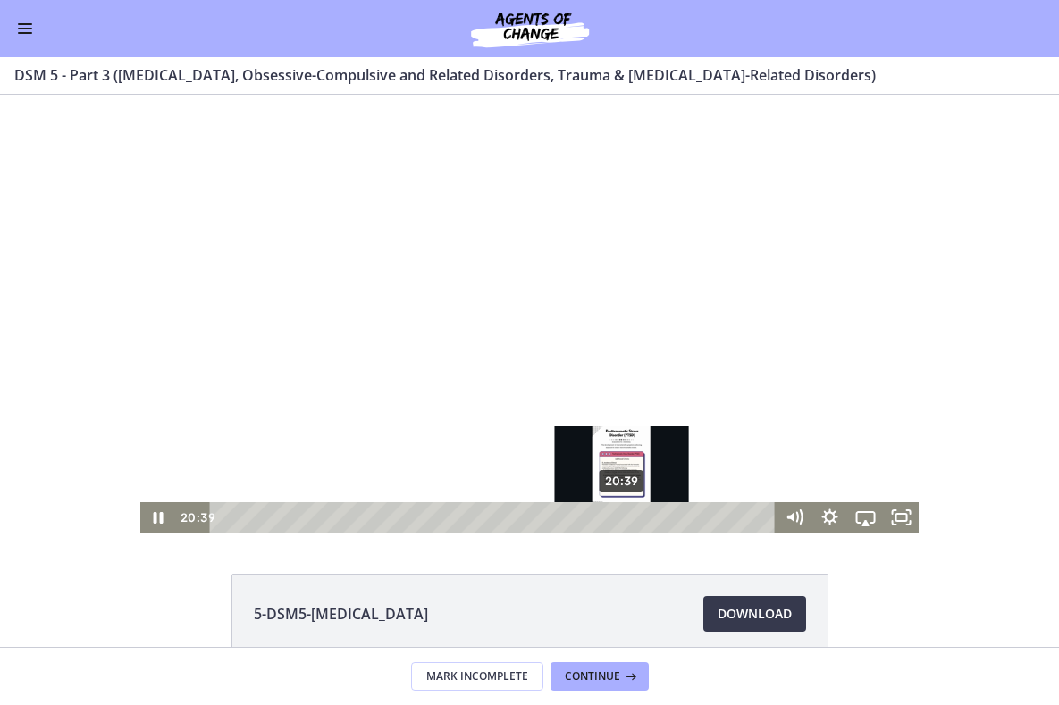
click at [623, 515] on div "20:39" at bounding box center [494, 517] width 543 height 30
click at [628, 515] on div "20:47" at bounding box center [494, 517] width 543 height 30
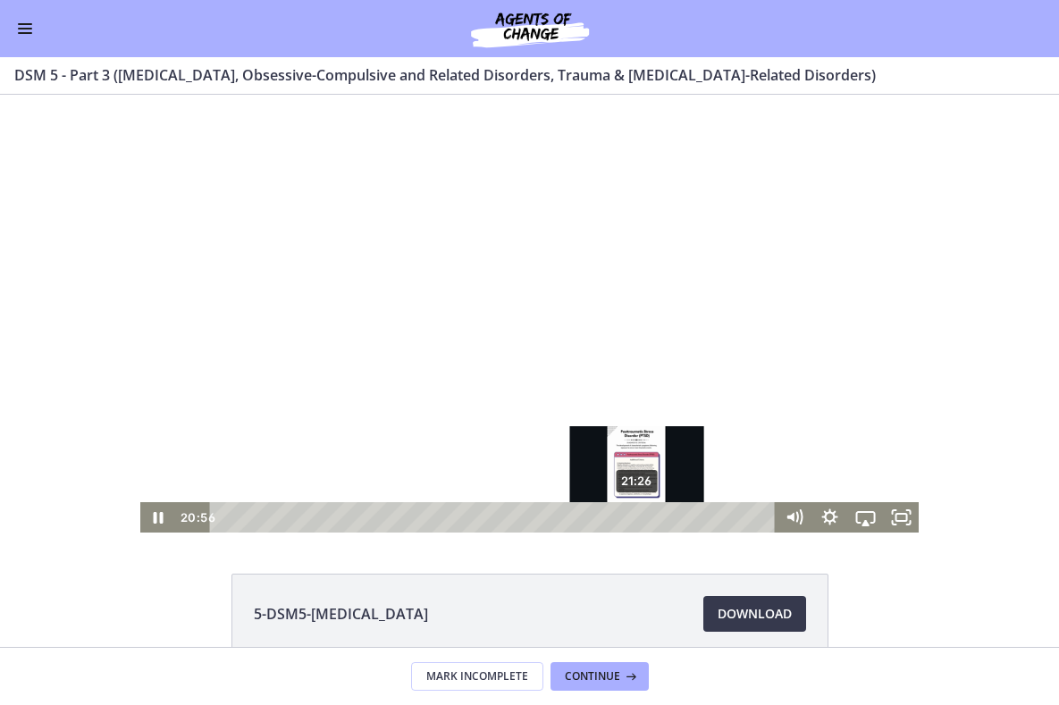
click at [639, 517] on div "21:26" at bounding box center [494, 517] width 543 height 30
click at [642, 515] on div "Playbar" at bounding box center [638, 517] width 10 height 10
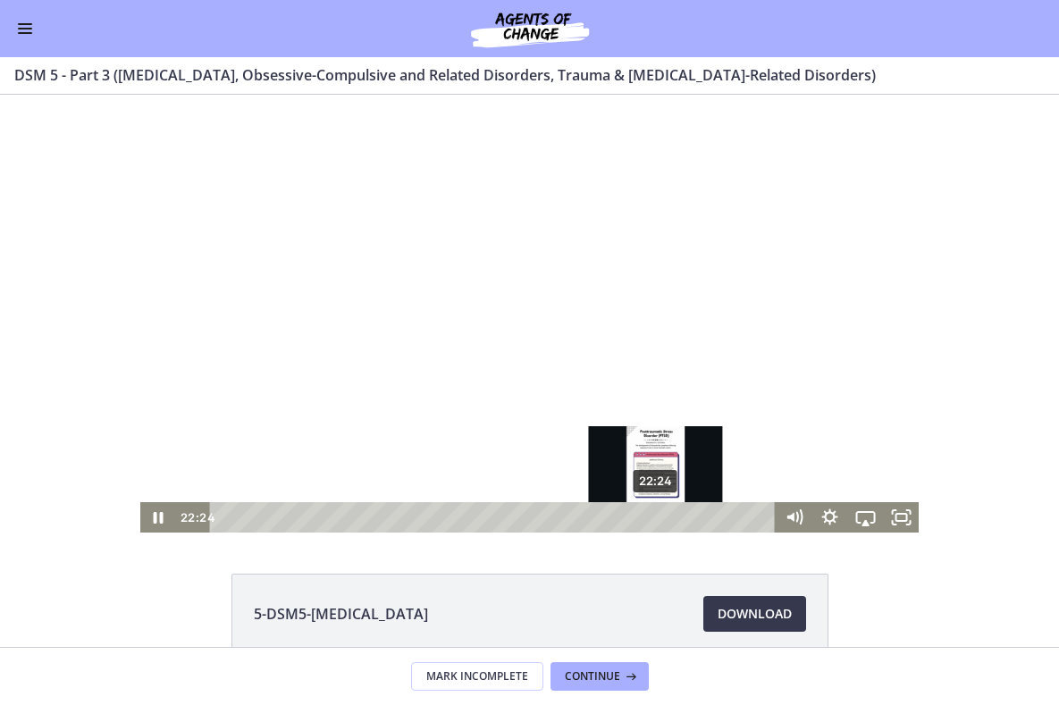
click at [657, 515] on div "22:24" at bounding box center [494, 517] width 543 height 30
click at [663, 518] on div "22:41" at bounding box center [494, 517] width 543 height 30
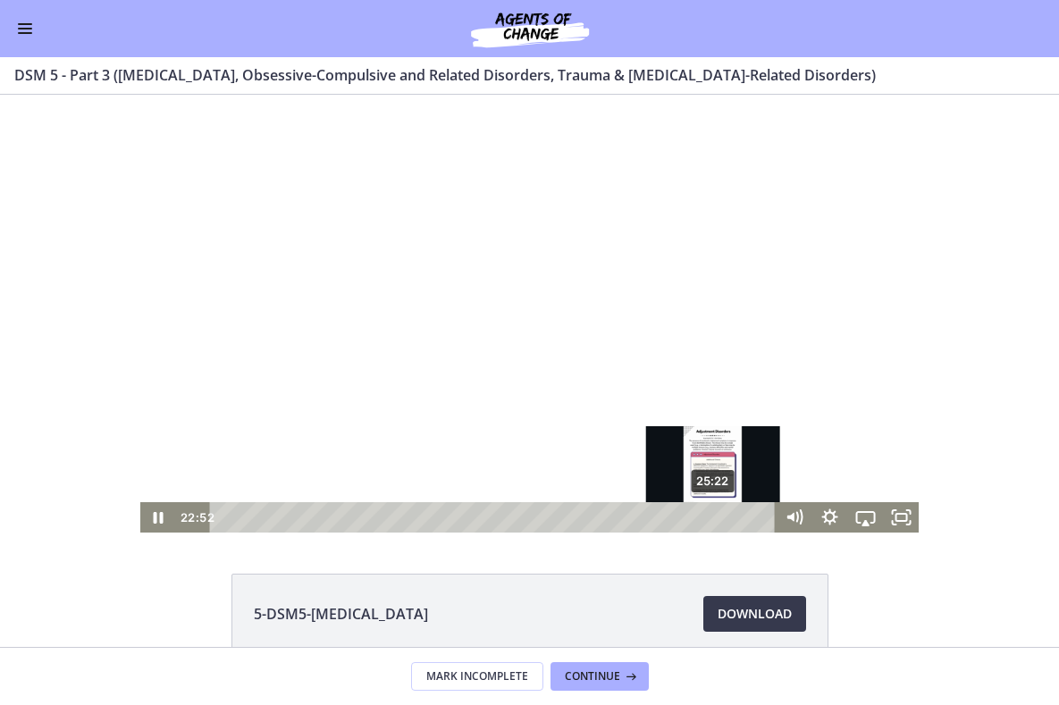
click at [714, 515] on div "25:22" at bounding box center [494, 517] width 543 height 30
click at [726, 515] on div "26:00" at bounding box center [494, 517] width 543 height 30
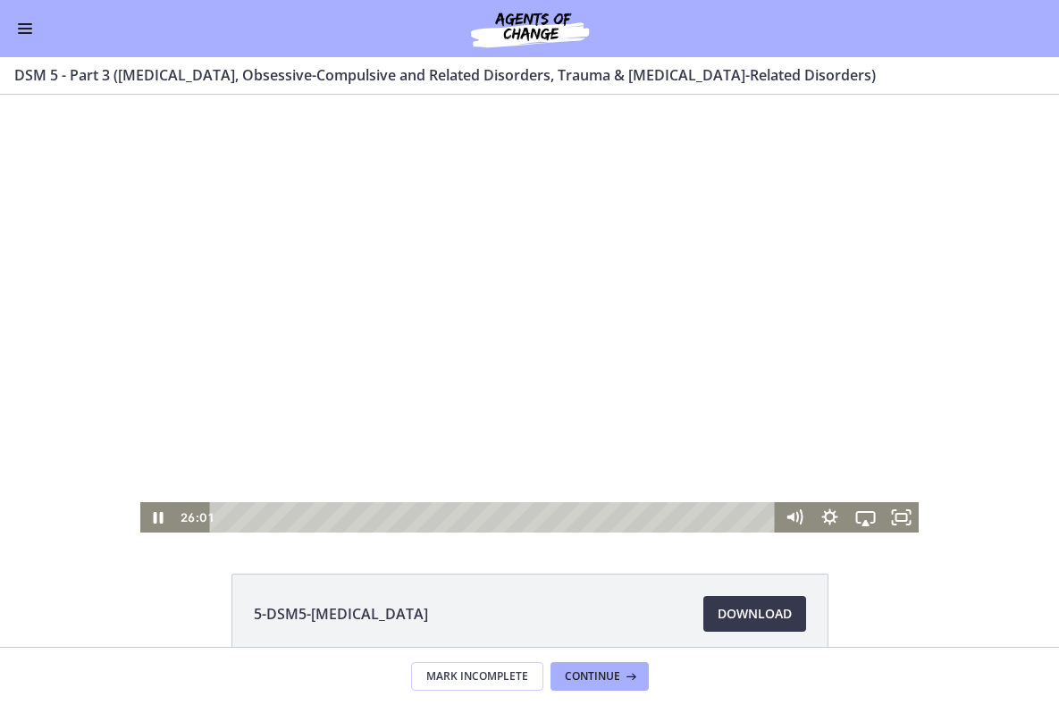
click at [792, 312] on div at bounding box center [529, 314] width 778 height 438
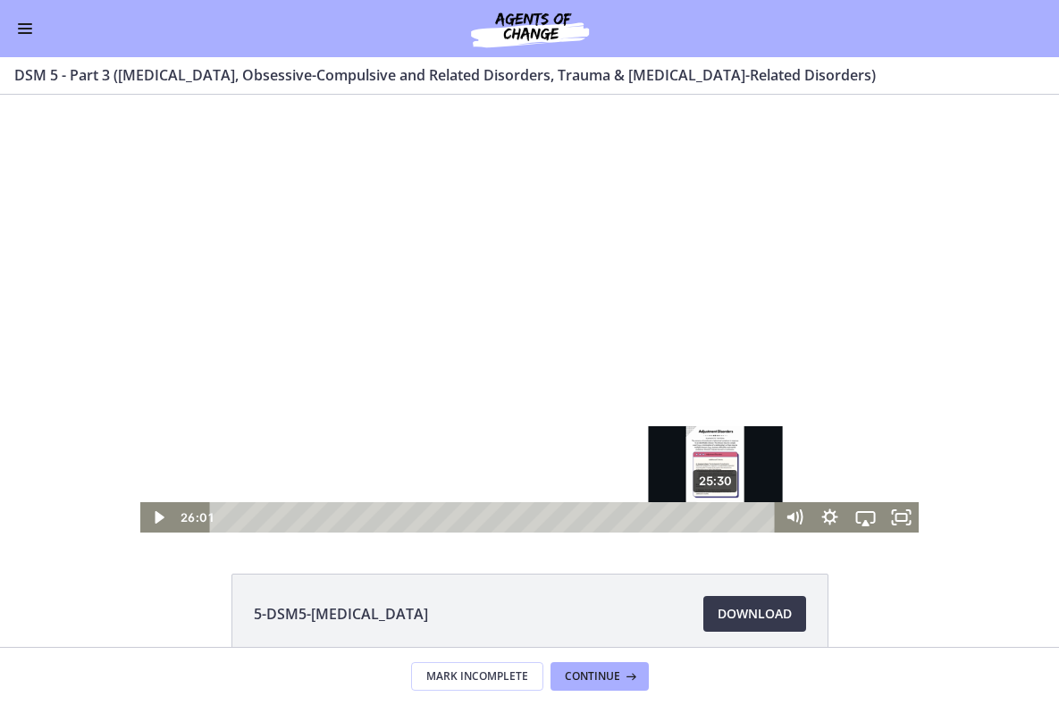
click at [717, 515] on div "25:30" at bounding box center [494, 517] width 543 height 30
click at [708, 515] on div "25:05" at bounding box center [494, 517] width 543 height 30
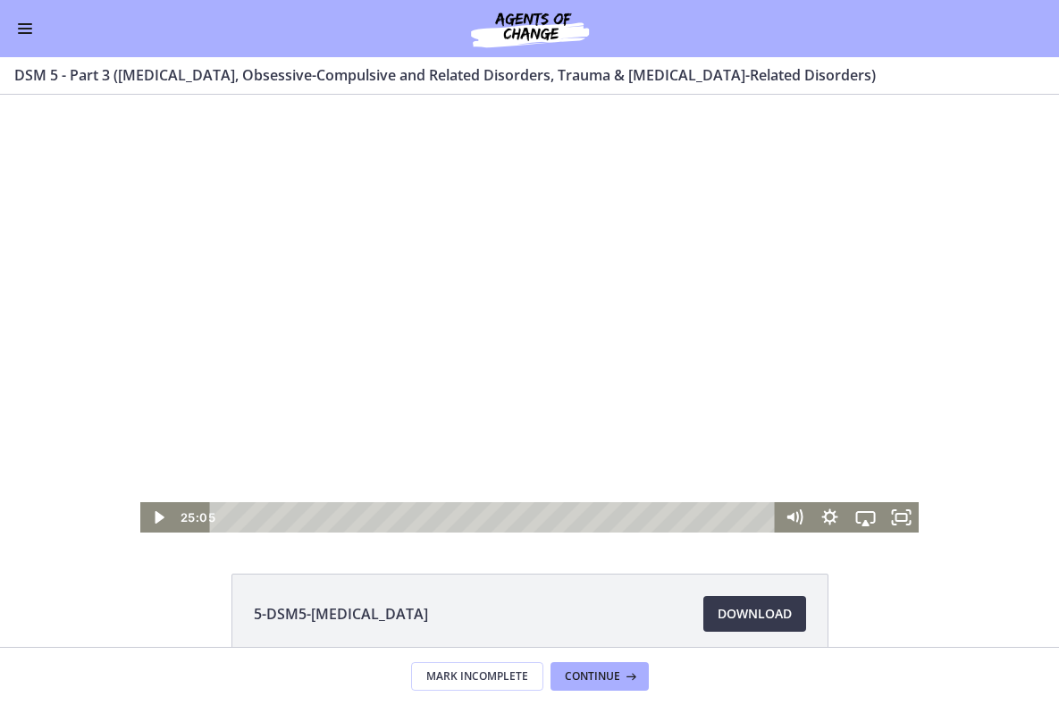
click at [727, 473] on div at bounding box center [529, 314] width 778 height 438
click at [623, 383] on div at bounding box center [529, 314] width 778 height 438
click at [560, 355] on div at bounding box center [529, 314] width 778 height 438
click at [608, 354] on div at bounding box center [529, 314] width 778 height 438
click at [601, 351] on div at bounding box center [529, 314] width 778 height 438
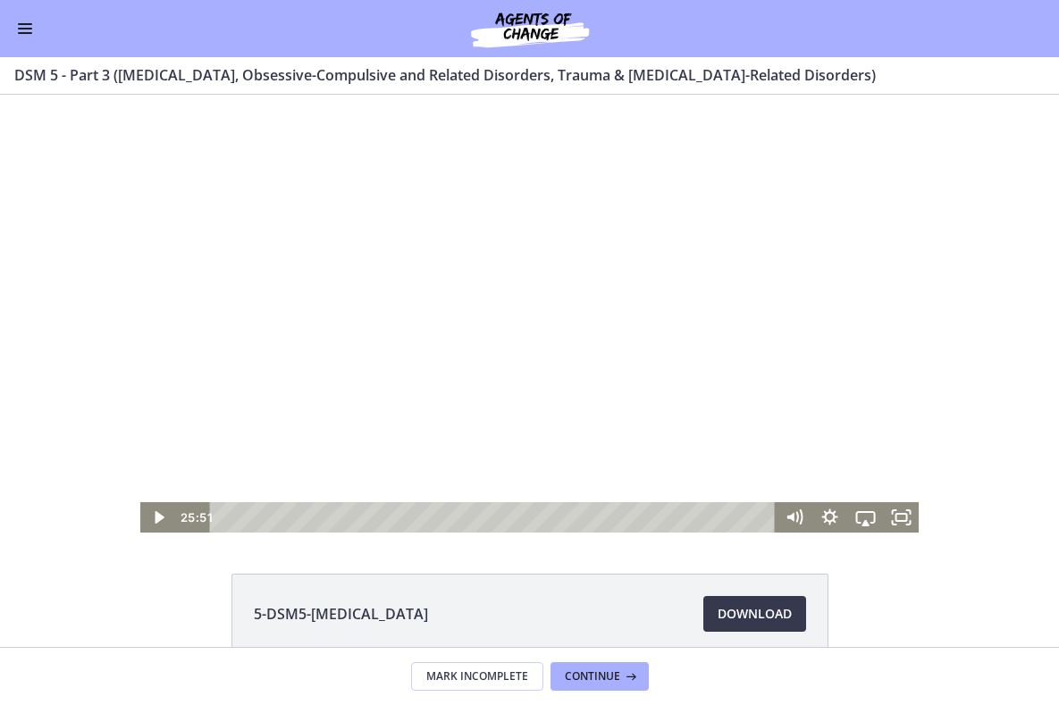
click at [565, 377] on div at bounding box center [529, 314] width 778 height 438
click at [743, 513] on div "25:27" at bounding box center [494, 517] width 543 height 30
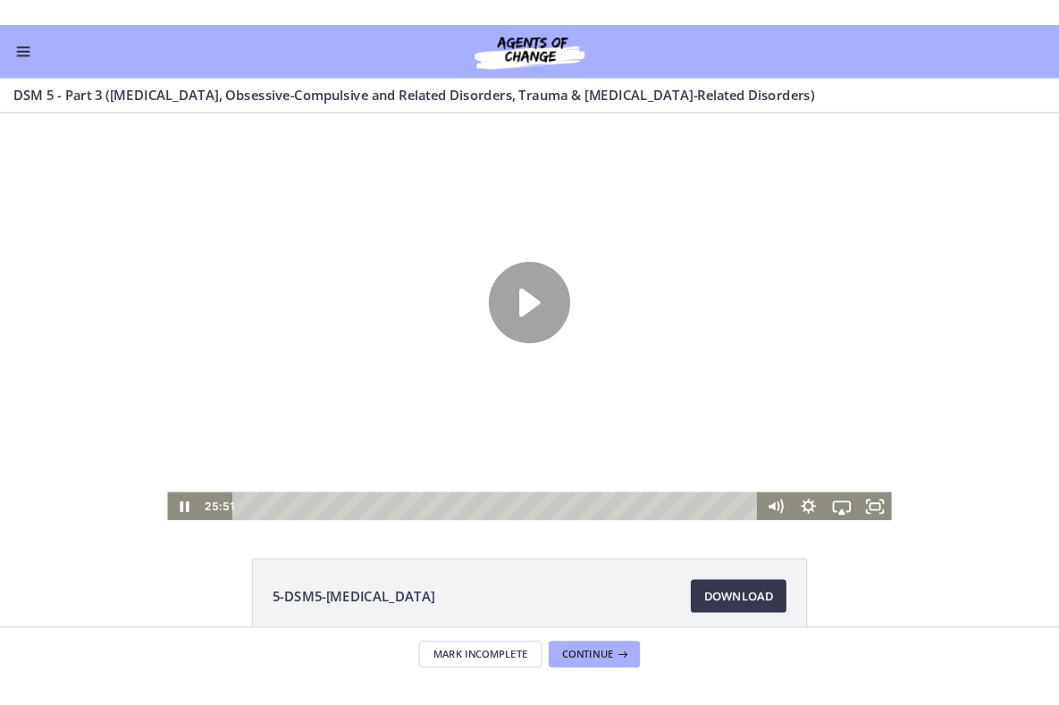
click at [757, 532] on div "Playbar" at bounding box center [762, 535] width 10 height 10
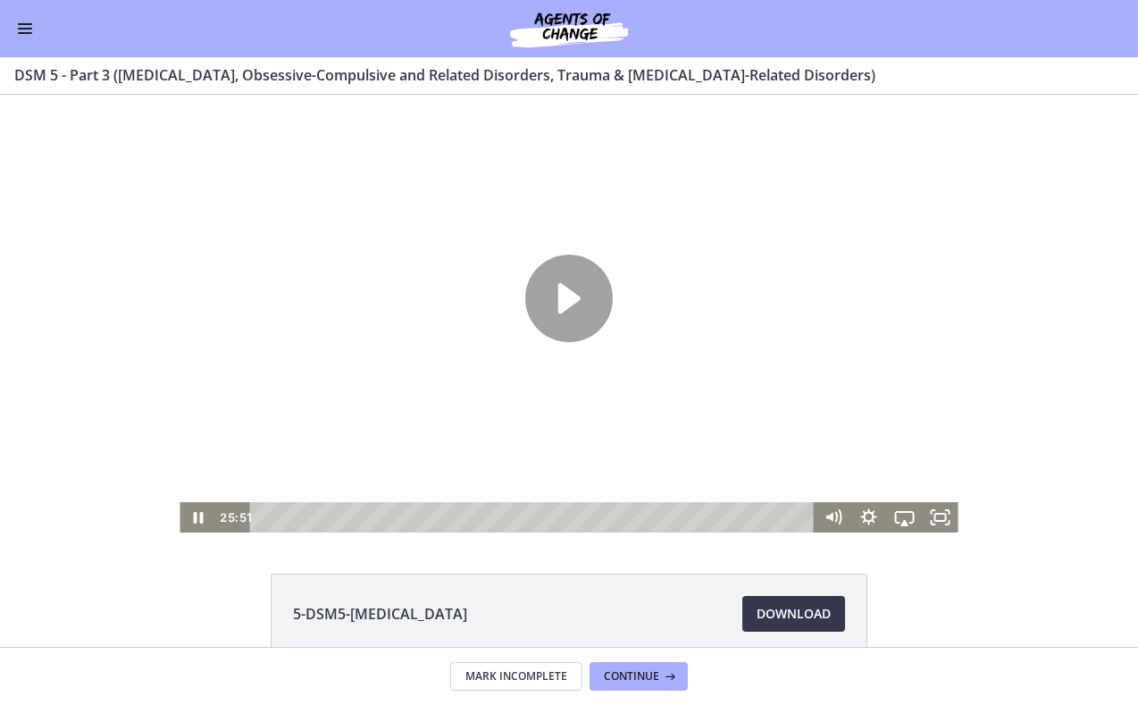
scroll to position [0, 0]
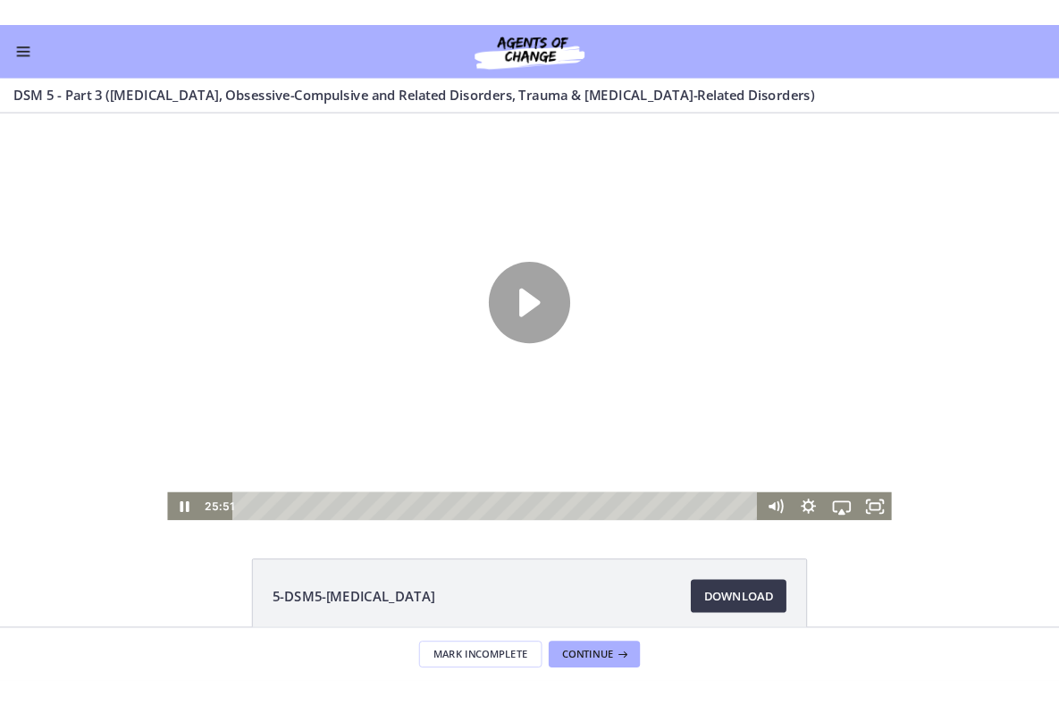
click at [757, 537] on div "Playbar" at bounding box center [762, 535] width 10 height 10
click at [774, 373] on div at bounding box center [569, 332] width 778 height 438
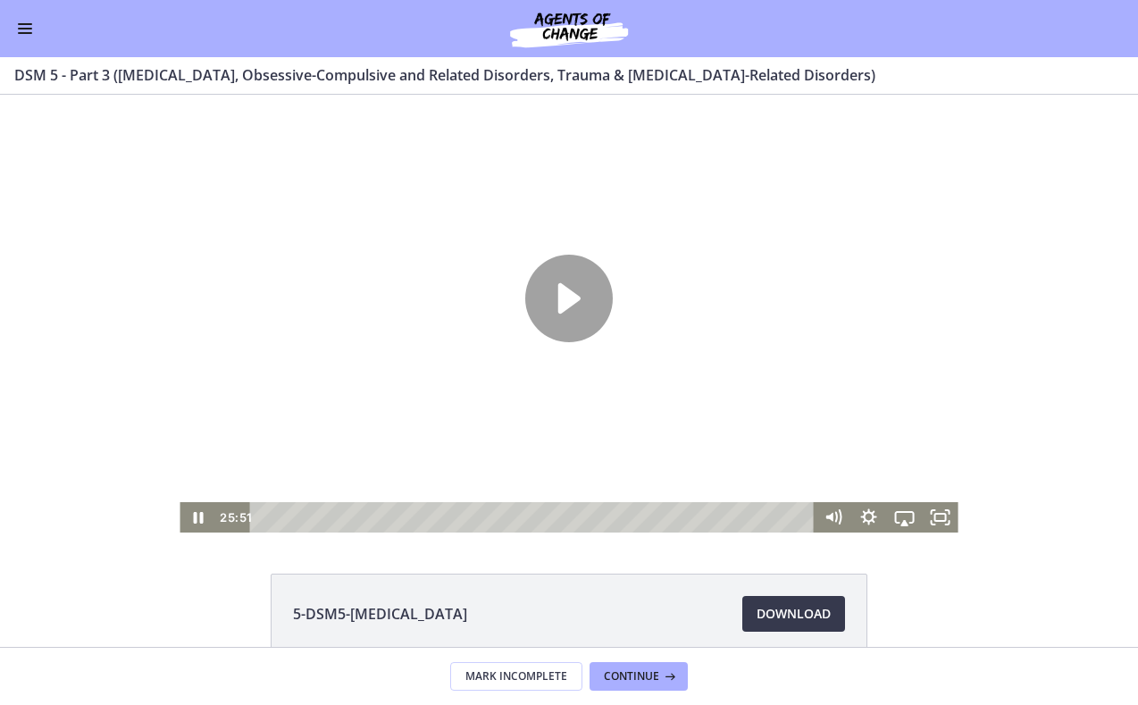
drag, startPoint x: 147, startPoint y: 285, endPoint x: 160, endPoint y: 507, distance: 222.0
click at [160, 507] on div "Click for sound @keyframes VOLUME_SMALL_WAVE_FLASH { 0% { opacity: 0; } 33% { o…" at bounding box center [569, 314] width 1138 height 438
drag, startPoint x: 29, startPoint y: 33, endPoint x: 147, endPoint y: 190, distance: 196.0
click at [29, 33] on span "Enable menu" at bounding box center [25, 33] width 14 height 2
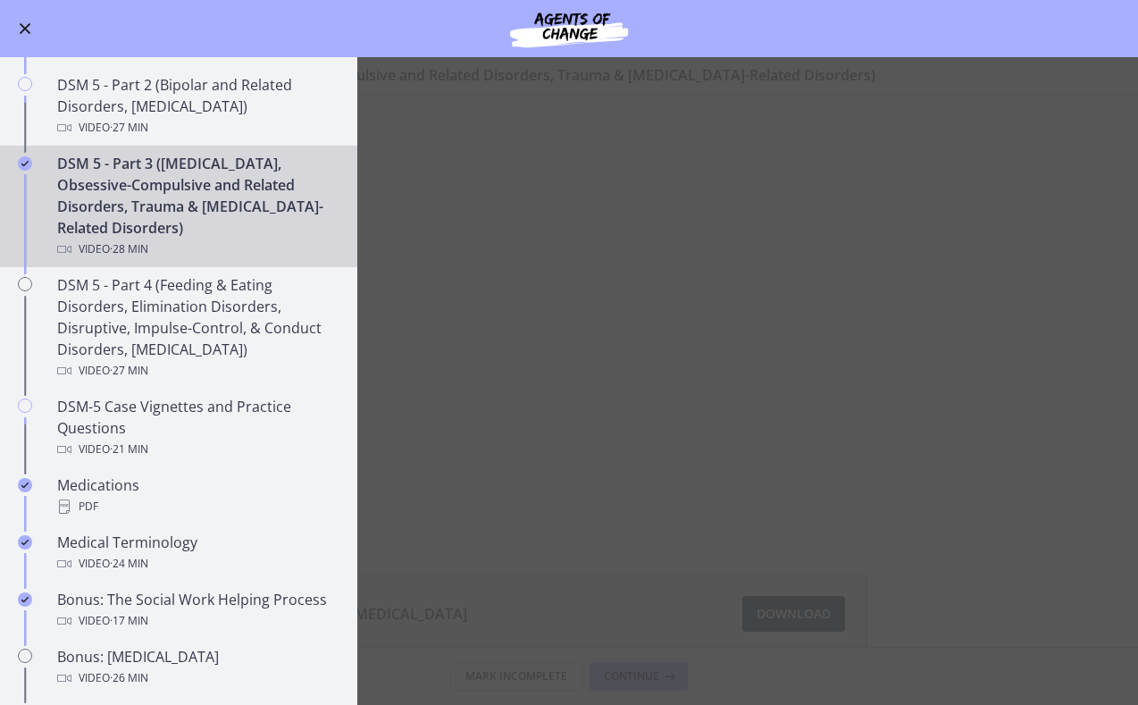
click at [174, 197] on div "Go to Dashboard Go to Dashboard Agents of Change - Social Work Test Prep - MAST…" at bounding box center [569, 381] width 1138 height 648
click at [581, 197] on main "DSM 5 - Part 3 ([MEDICAL_DATA], Obsessive-Compulsive and Related Disorders, Tra…" at bounding box center [569, 381] width 1138 height 648
click at [401, 304] on main "DSM 5 - Part 3 ([MEDICAL_DATA], Obsessive-Compulsive and Related Disorders, Tra…" at bounding box center [569, 381] width 1138 height 648
click at [237, 212] on div "DSM 5 - Part 3 ([MEDICAL_DATA], Obsessive-Compulsive and Related Disorders, Tra…" at bounding box center [196, 206] width 279 height 107
click at [531, 261] on div at bounding box center [569, 314] width 778 height 438
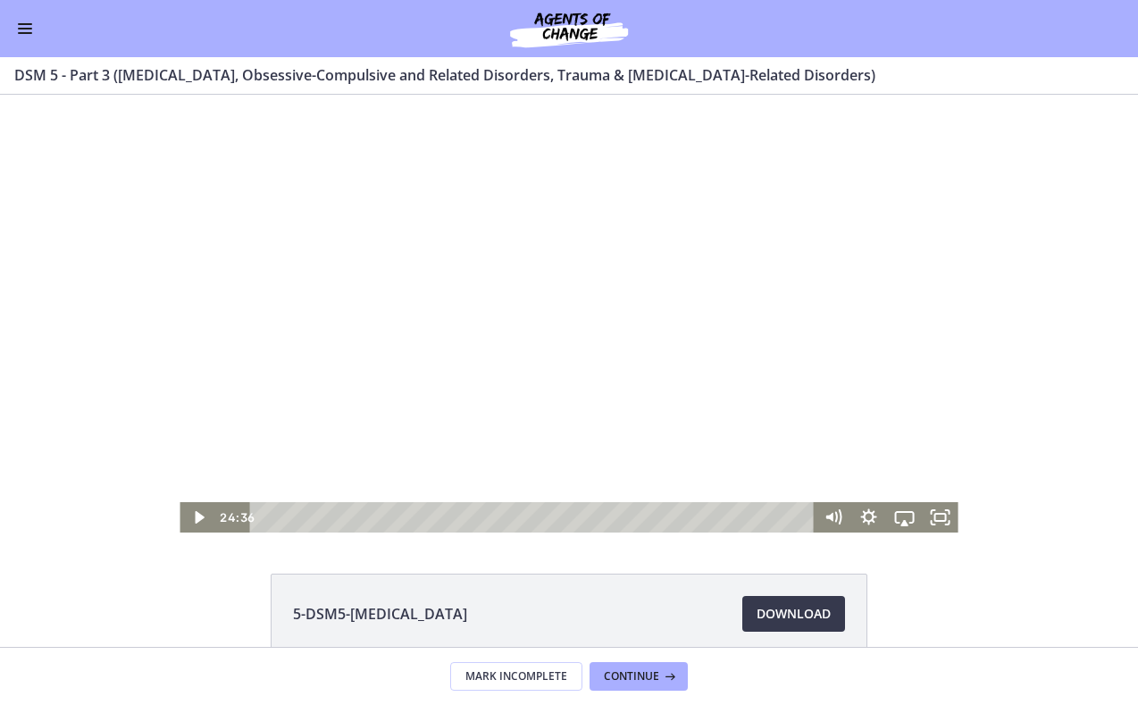
click at [531, 260] on div at bounding box center [569, 314] width 778 height 438
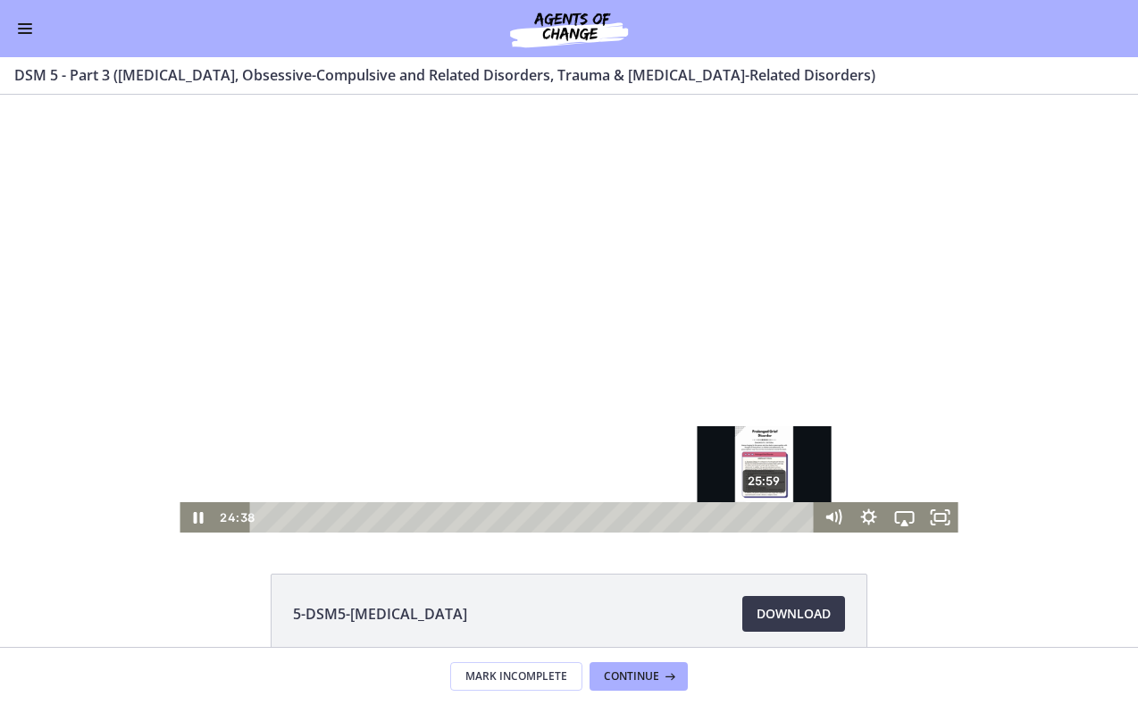
click at [766, 522] on div "25:59" at bounding box center [534, 517] width 543 height 30
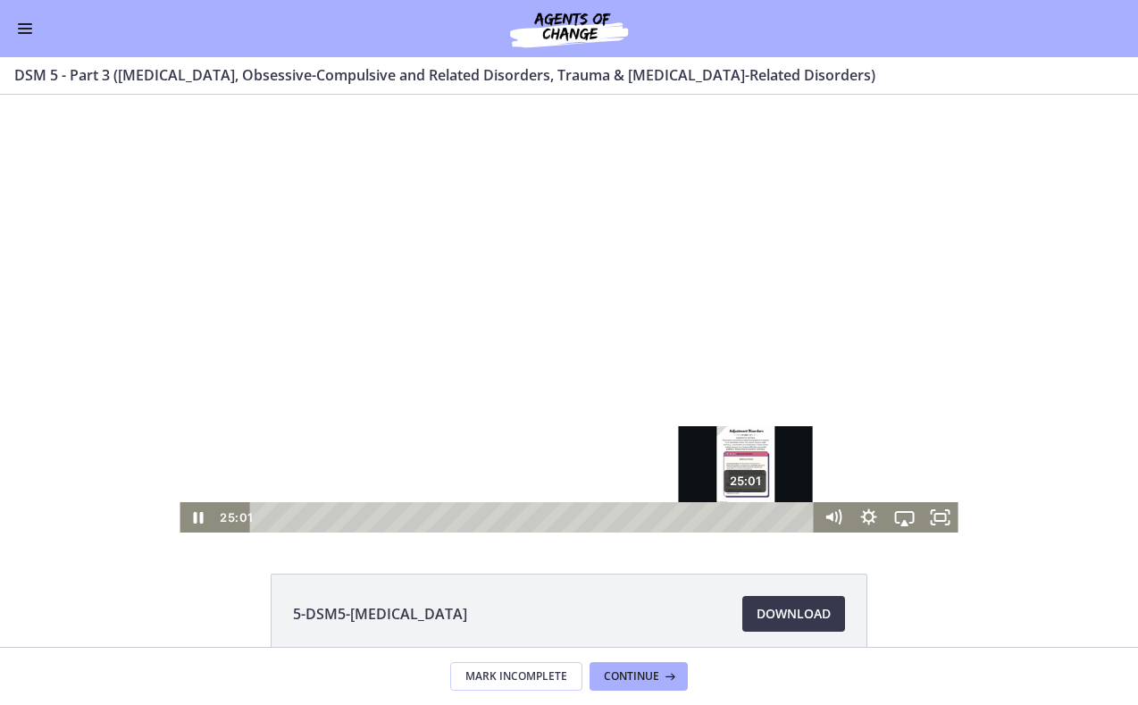
click at [747, 518] on div "25:01" at bounding box center [534, 517] width 543 height 30
click at [756, 517] on div "25:28" at bounding box center [534, 517] width 543 height 30
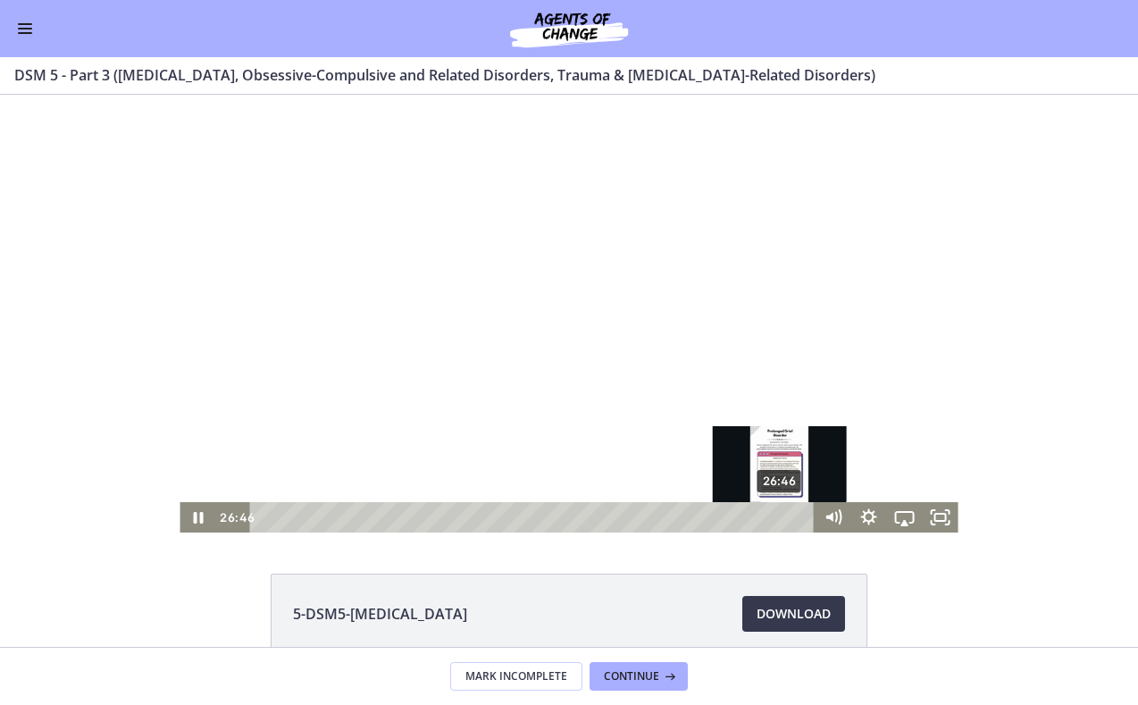
click at [781, 513] on div "26:46" at bounding box center [534, 517] width 543 height 30
click at [791, 515] on div "27:08" at bounding box center [534, 517] width 543 height 30
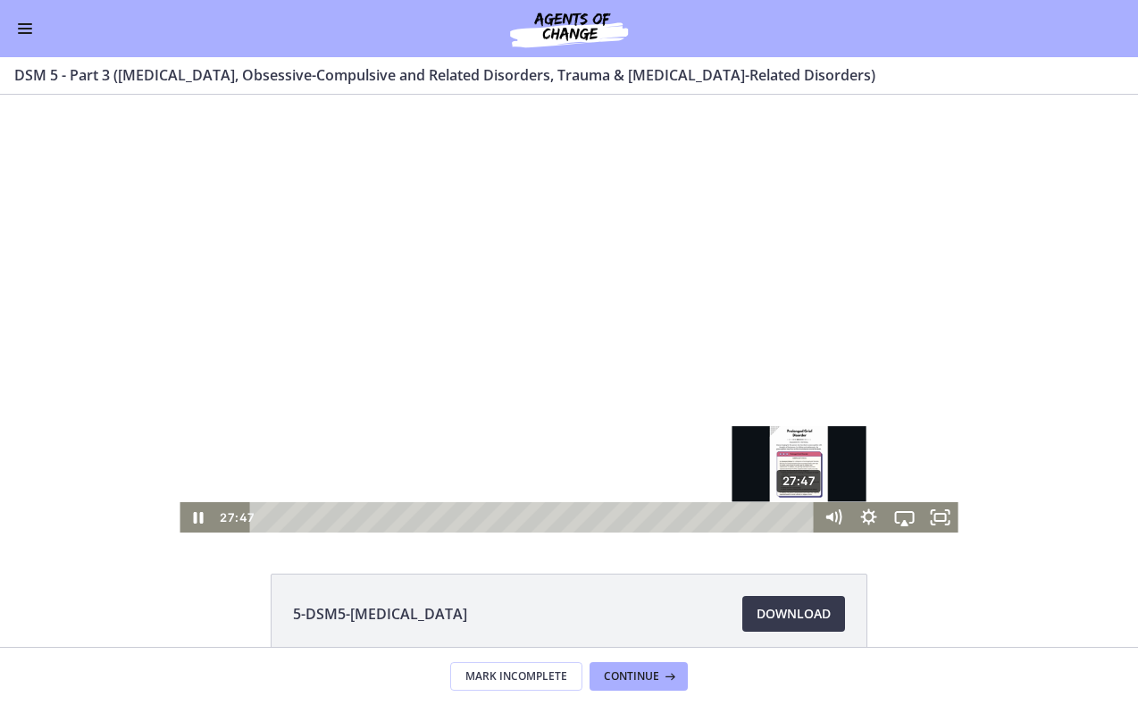
click at [800, 519] on div "27:47" at bounding box center [534, 517] width 543 height 30
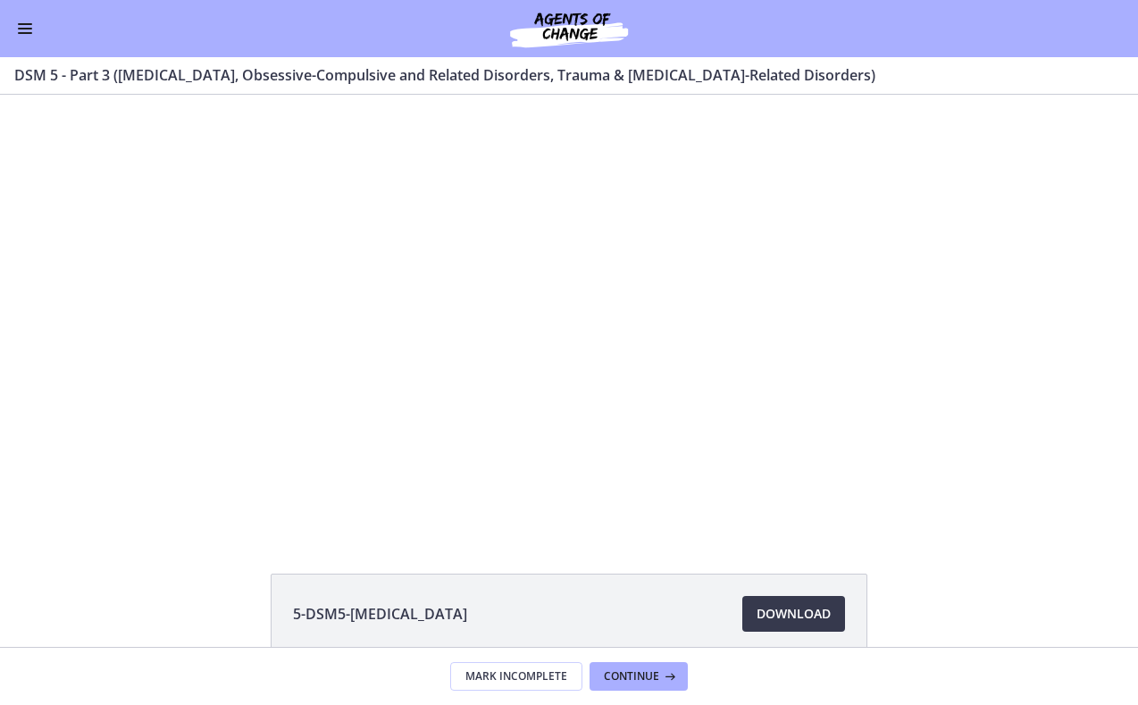
click at [18, 33] on span "Enable menu" at bounding box center [25, 33] width 14 height 2
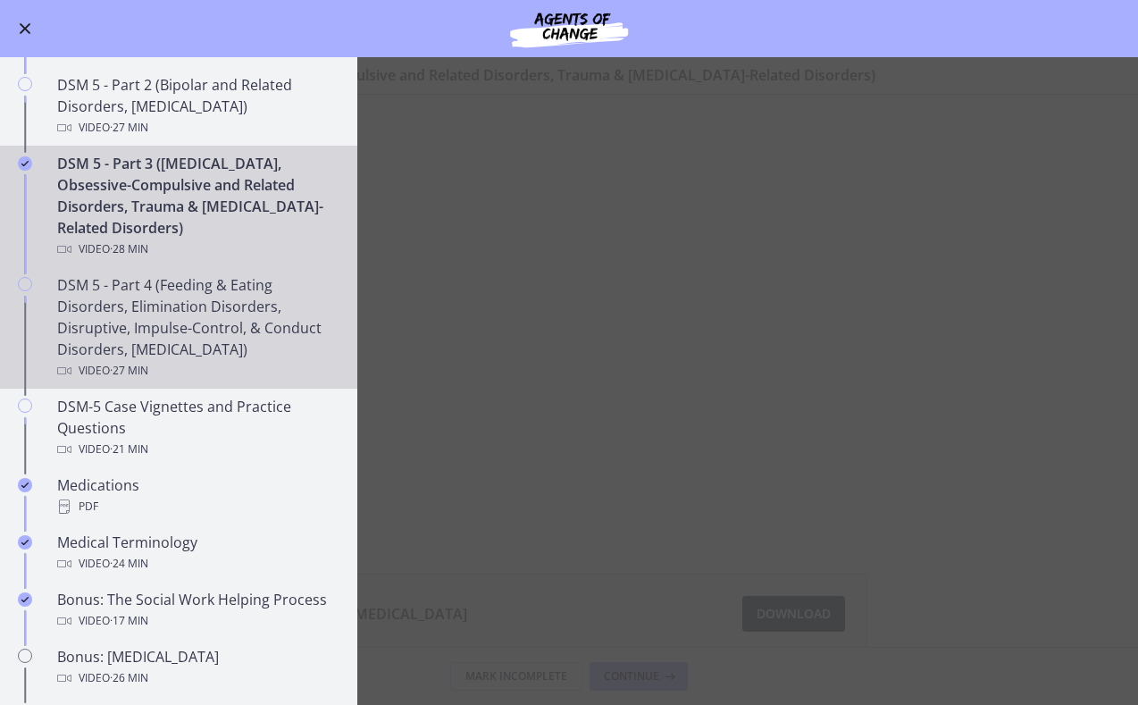
click at [88, 307] on div "DSM 5 - Part 4 (Feeding & Eating Disorders, Elimination Disorders, Disruptive, …" at bounding box center [196, 327] width 279 height 107
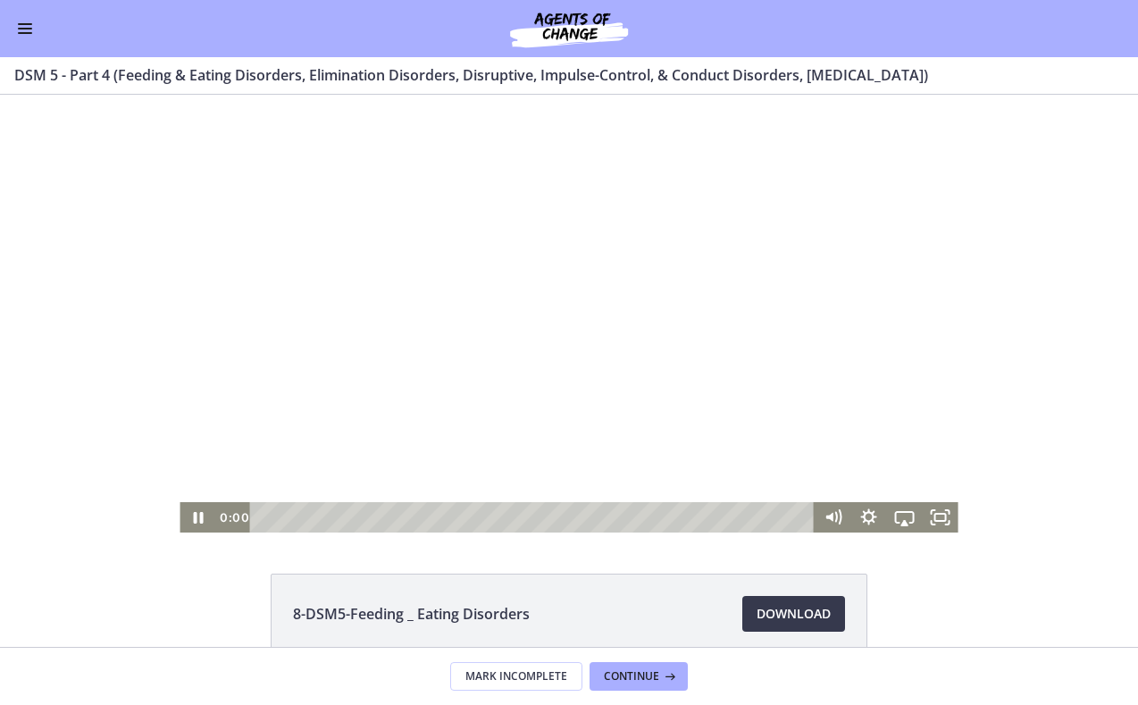
click at [412, 335] on div at bounding box center [569, 314] width 778 height 438
click at [539, 294] on div at bounding box center [569, 314] width 778 height 438
click at [606, 350] on div at bounding box center [569, 314] width 778 height 438
click at [409, 285] on div at bounding box center [569, 314] width 778 height 438
click at [873, 345] on div at bounding box center [569, 314] width 778 height 438
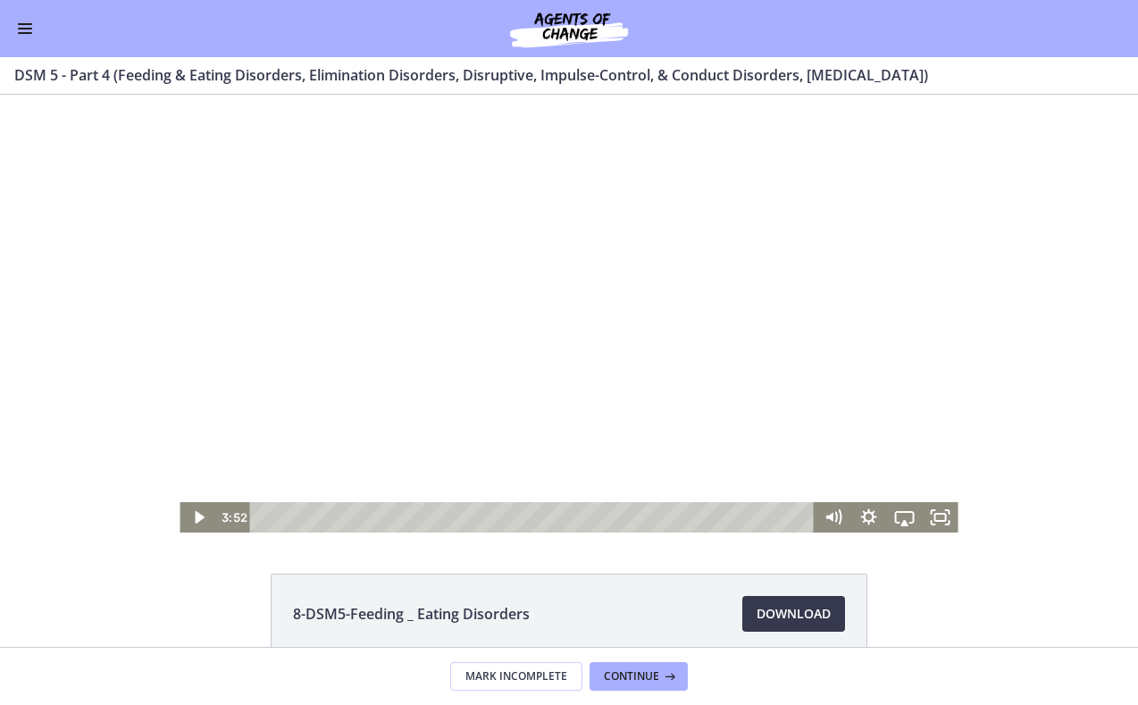
click at [639, 373] on div at bounding box center [569, 314] width 778 height 438
click at [418, 389] on div at bounding box center [569, 314] width 778 height 438
click at [472, 412] on div at bounding box center [569, 314] width 778 height 438
click at [527, 340] on div at bounding box center [569, 314] width 778 height 438
click at [505, 339] on div at bounding box center [569, 314] width 778 height 438
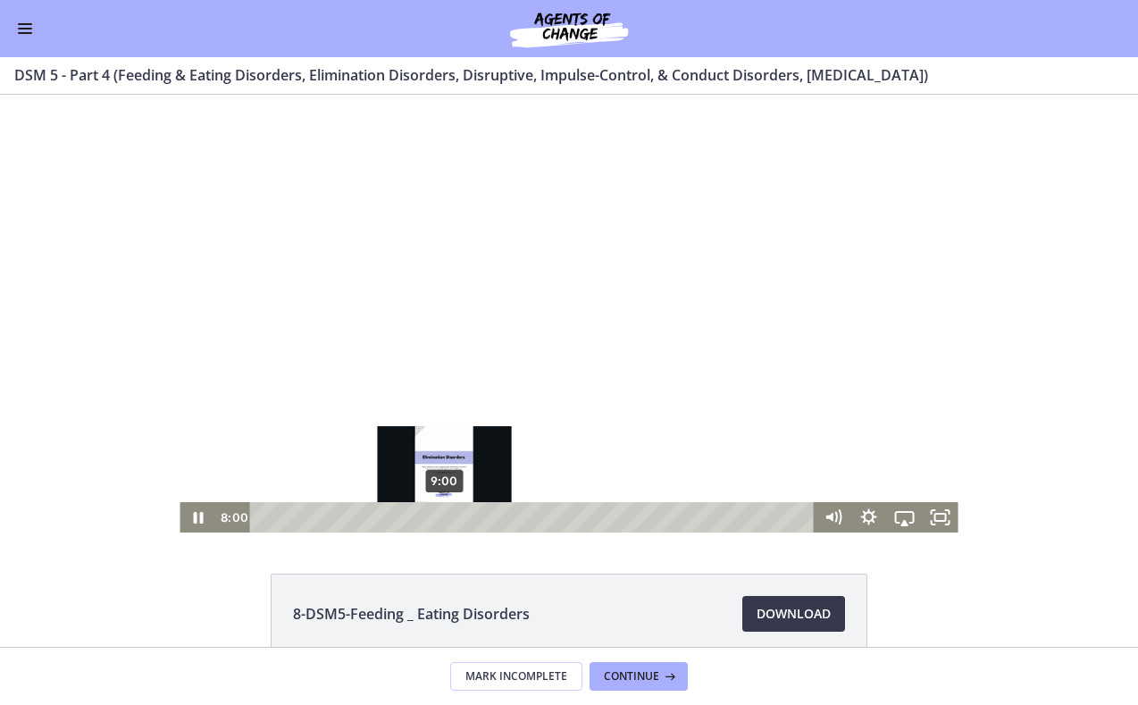
click at [445, 521] on div "9:00" at bounding box center [534, 517] width 543 height 30
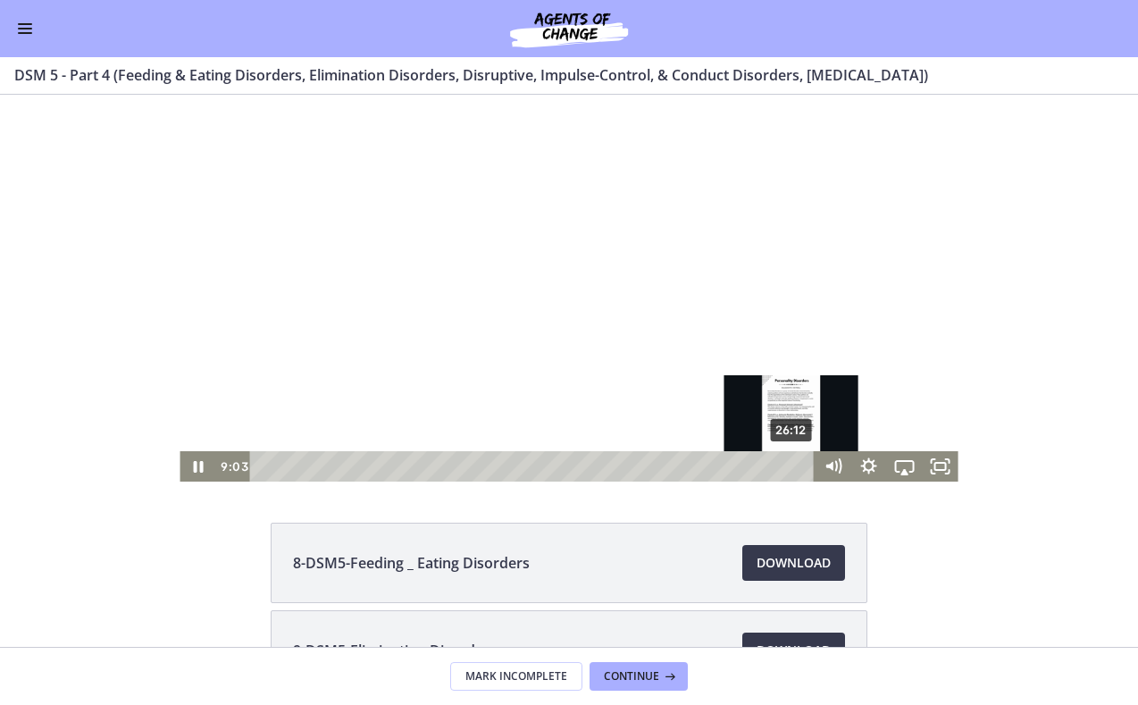
scroll to position [24, 0]
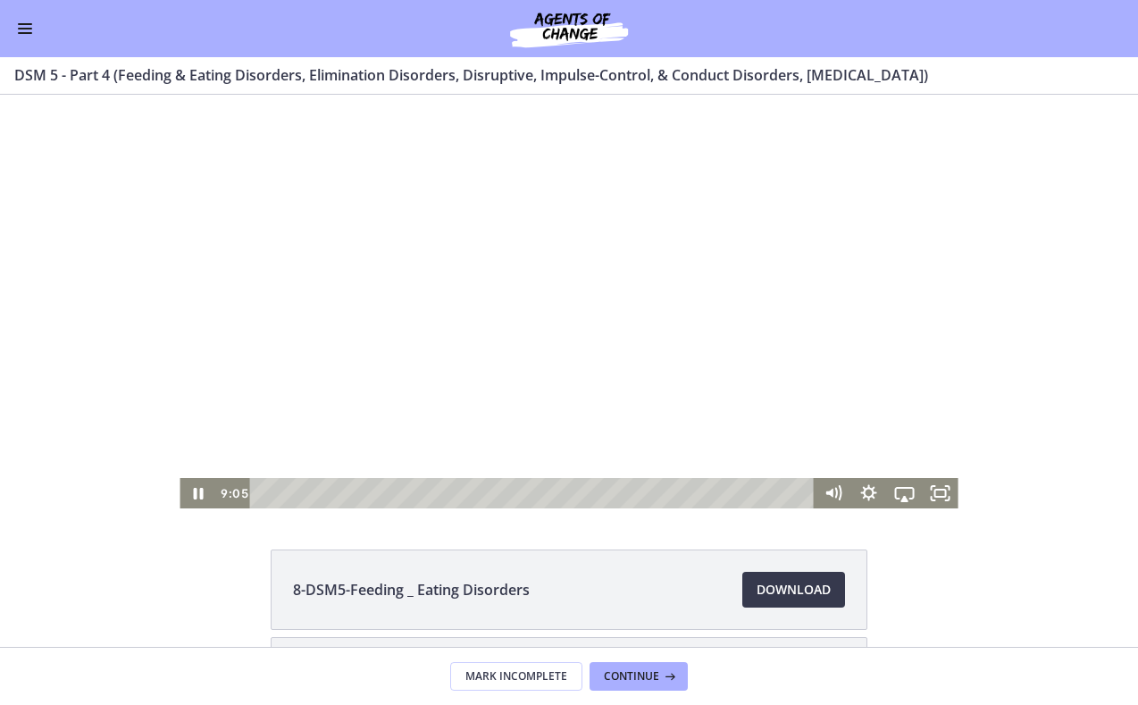
click at [779, 313] on div at bounding box center [569, 290] width 778 height 438
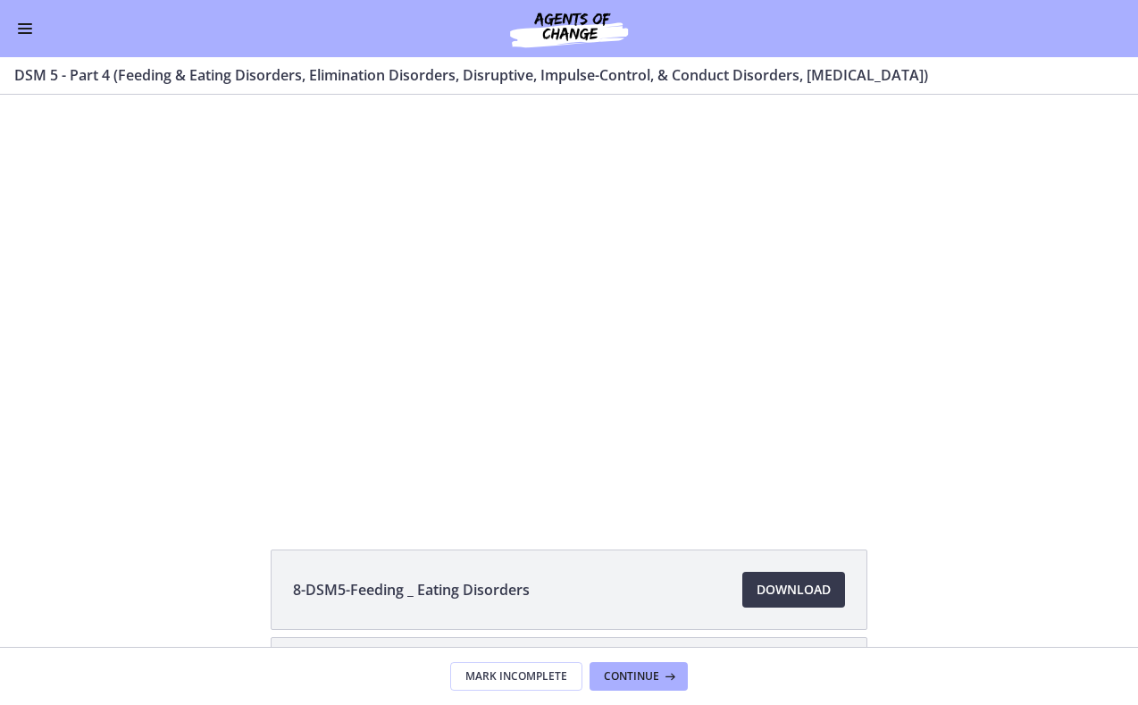
click at [779, 312] on div at bounding box center [569, 290] width 778 height 438
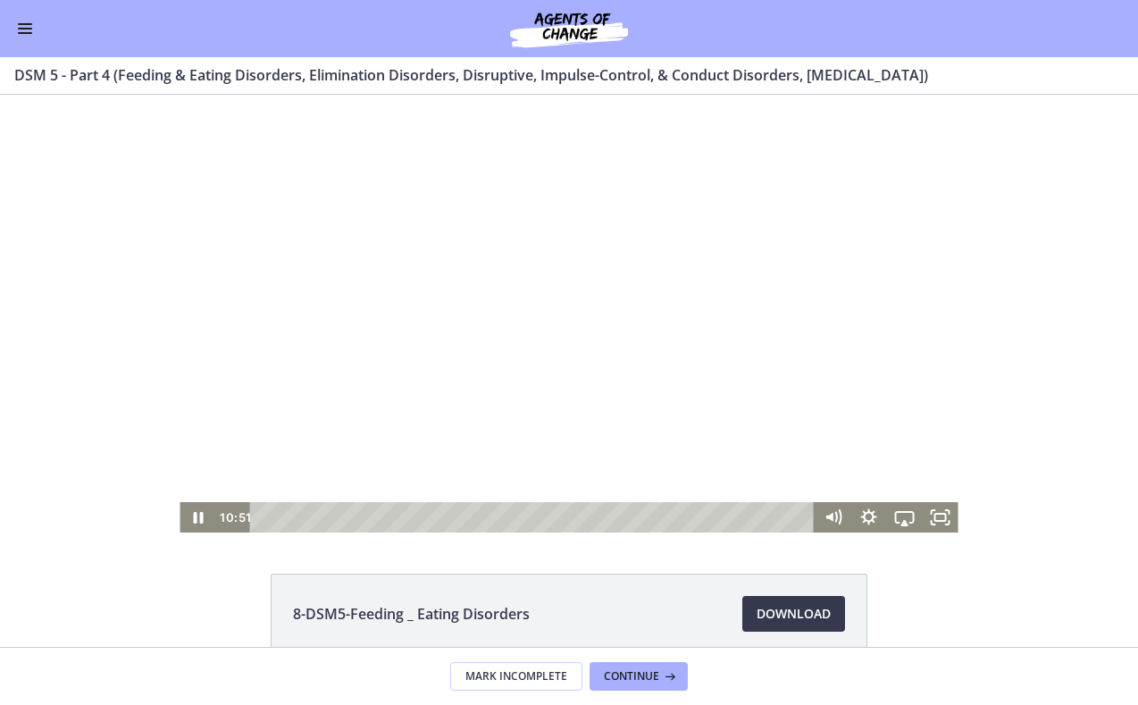
scroll to position [0, 0]
click at [850, 239] on div at bounding box center [569, 314] width 778 height 438
click at [684, 349] on div at bounding box center [569, 314] width 778 height 438
click at [792, 298] on div at bounding box center [569, 314] width 778 height 438
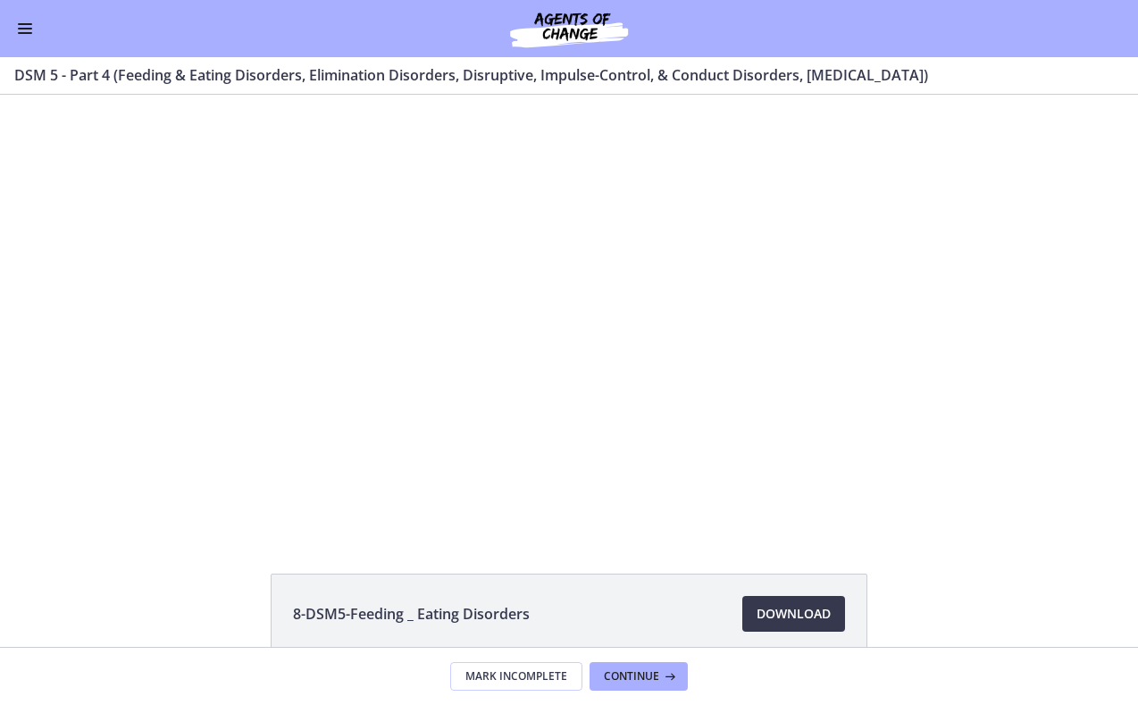
click at [792, 297] on div at bounding box center [569, 314] width 778 height 438
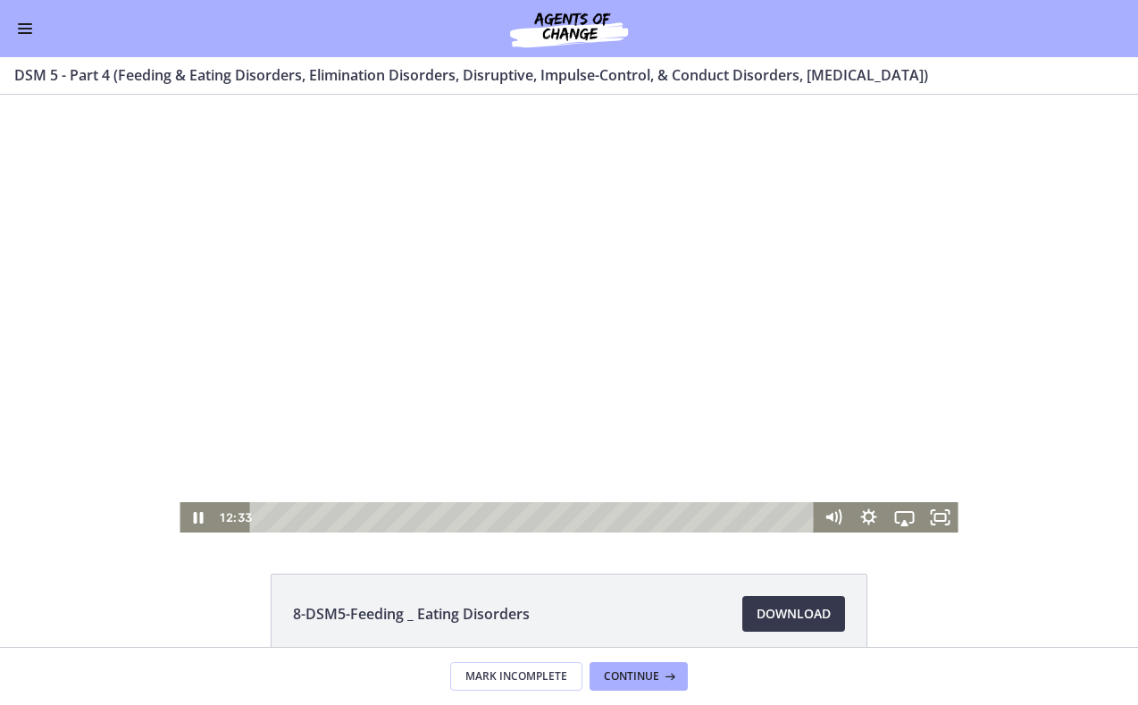
click at [748, 295] on div at bounding box center [569, 314] width 778 height 438
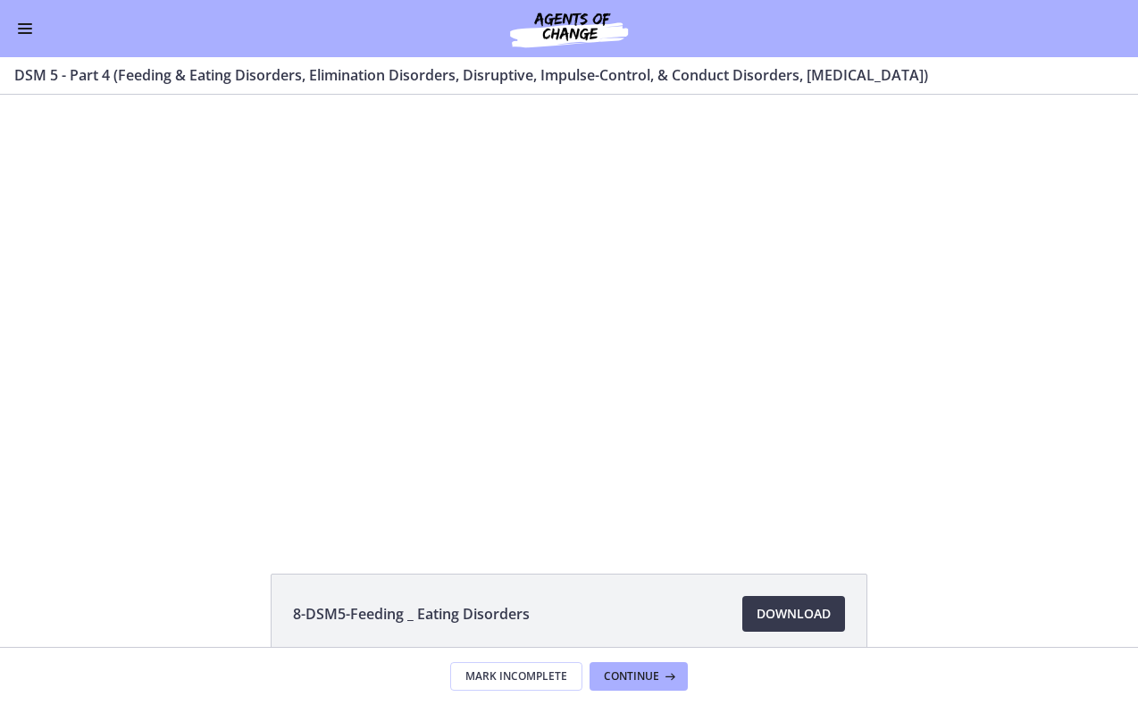
click at [748, 295] on div at bounding box center [569, 314] width 778 height 438
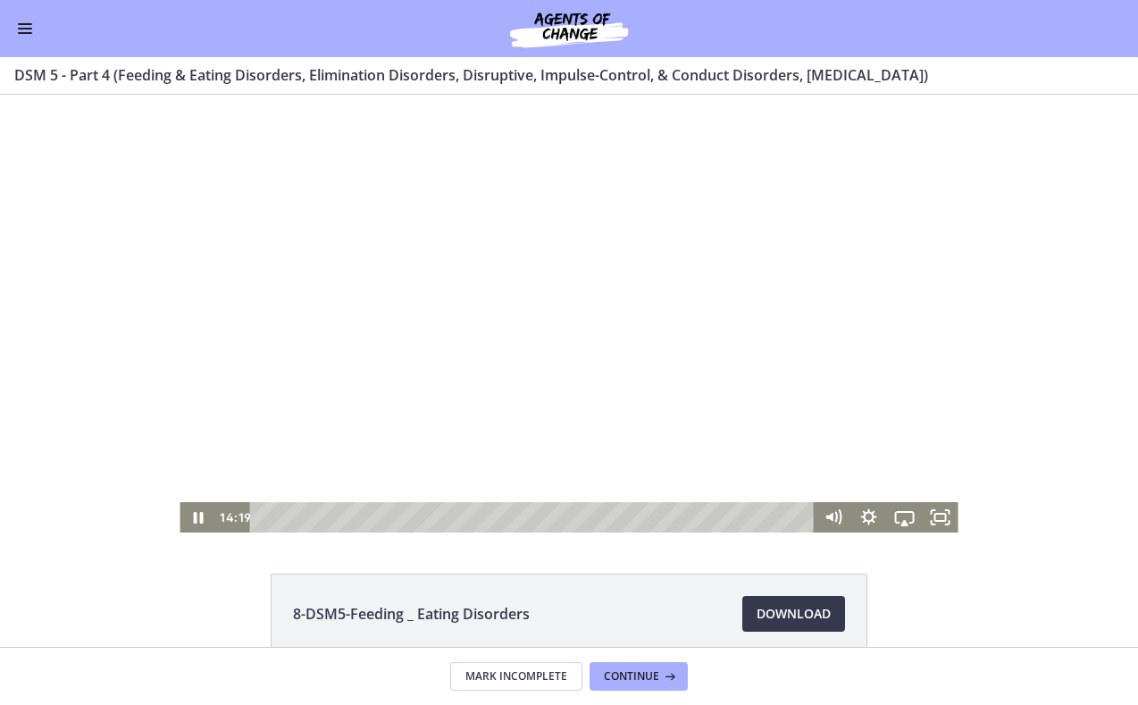
click at [704, 278] on div at bounding box center [569, 314] width 778 height 438
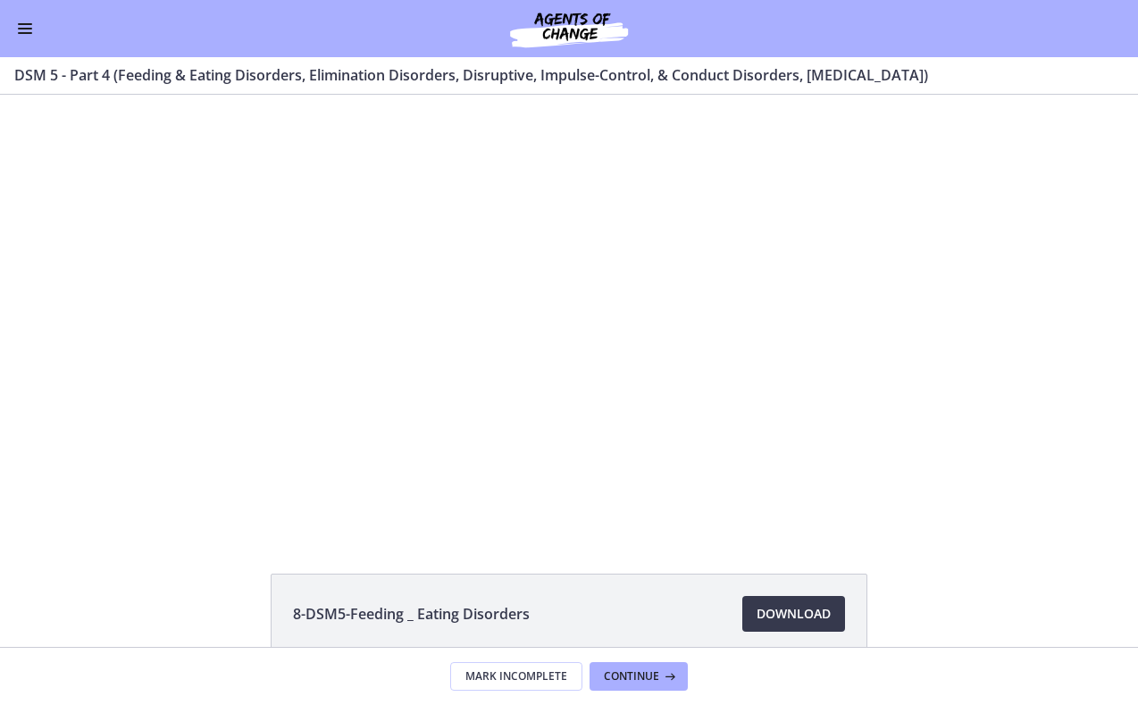
click at [704, 278] on div at bounding box center [569, 314] width 778 height 438
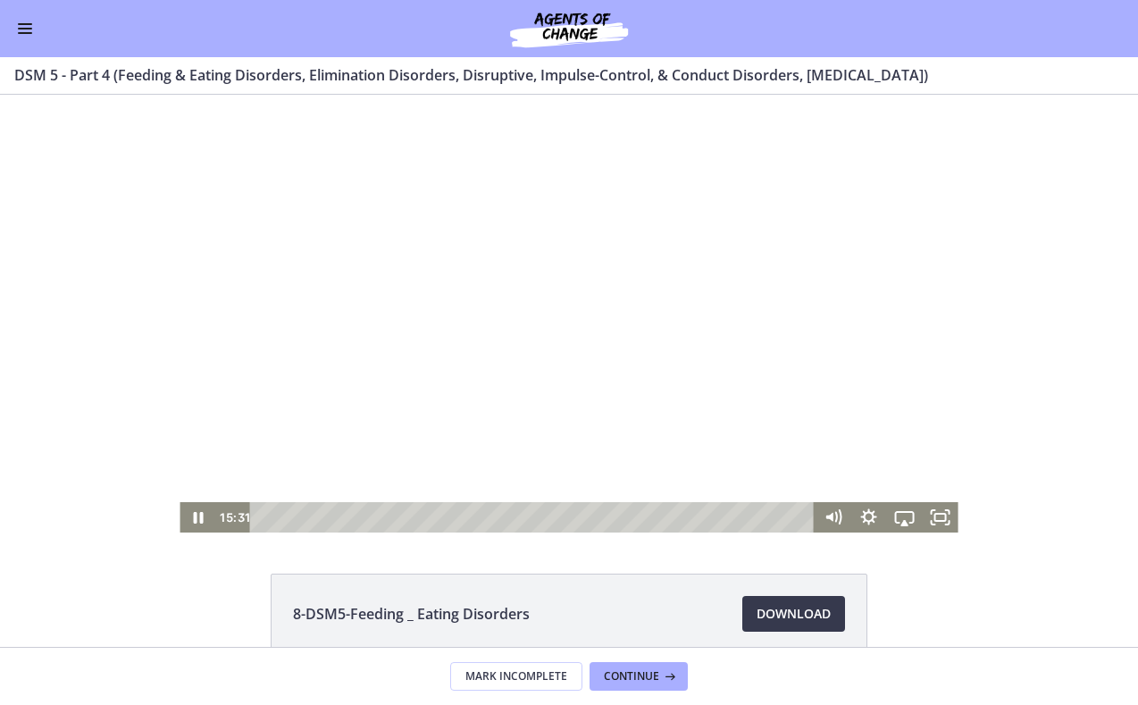
click at [528, 280] on div at bounding box center [569, 314] width 778 height 438
click at [367, 262] on div at bounding box center [569, 314] width 778 height 438
click at [360, 252] on div at bounding box center [569, 314] width 778 height 438
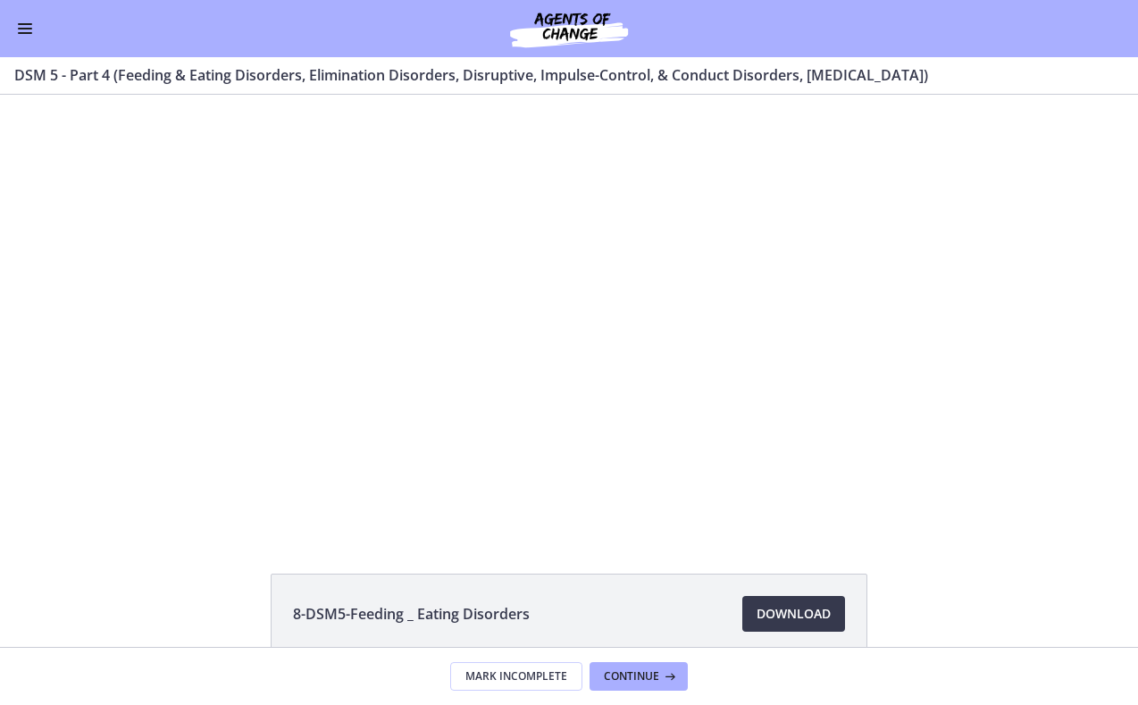
click at [574, 284] on div at bounding box center [569, 314] width 778 height 438
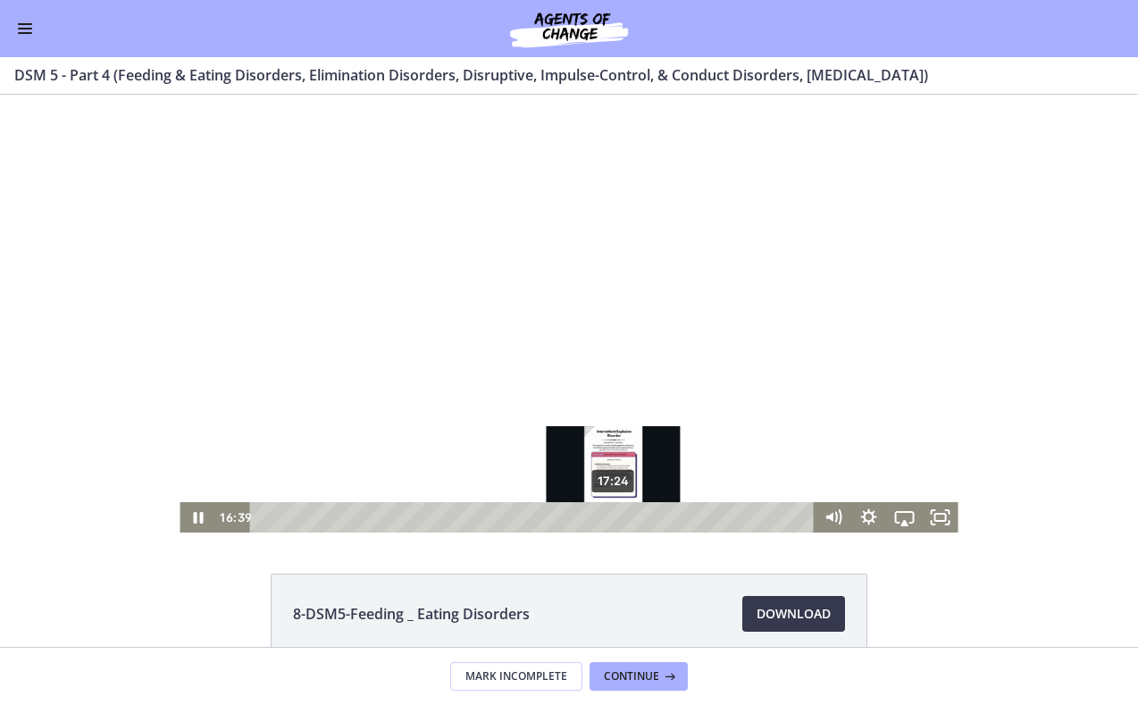
click at [615, 516] on div "17:24" at bounding box center [534, 517] width 543 height 30
click at [626, 519] on div "17:58" at bounding box center [534, 517] width 543 height 30
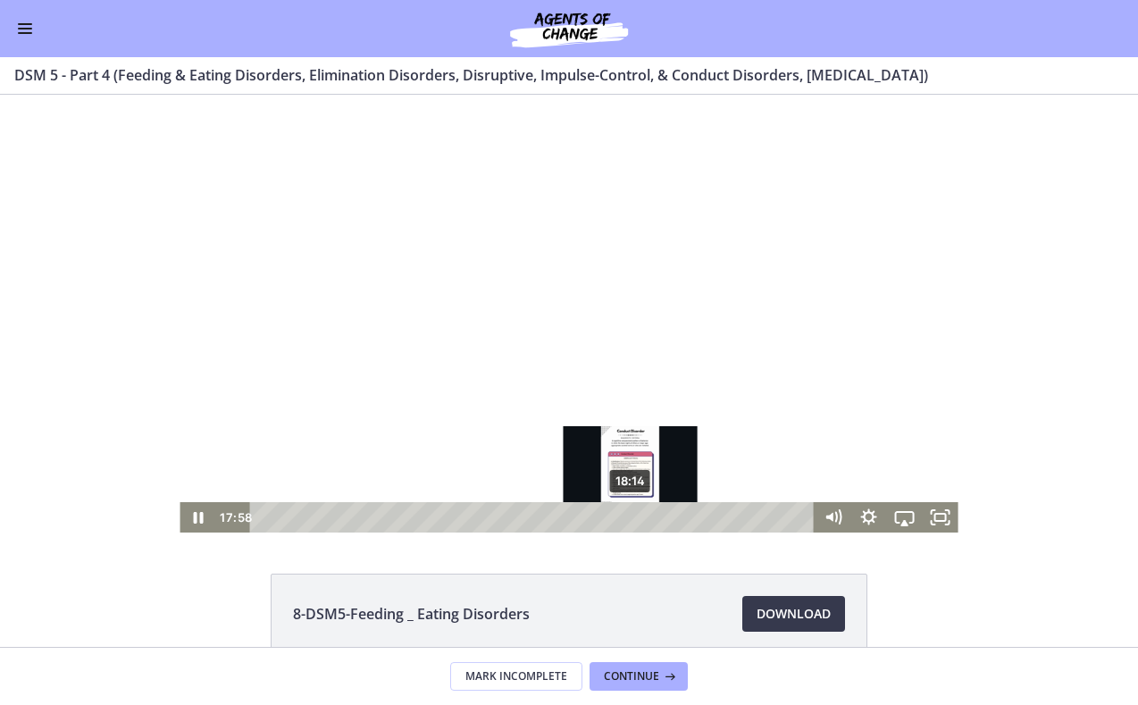
click at [632, 521] on div "18:14" at bounding box center [534, 517] width 543 height 30
click at [613, 522] on div "17:35" at bounding box center [534, 517] width 543 height 30
click at [620, 521] on div "17:40" at bounding box center [534, 517] width 543 height 30
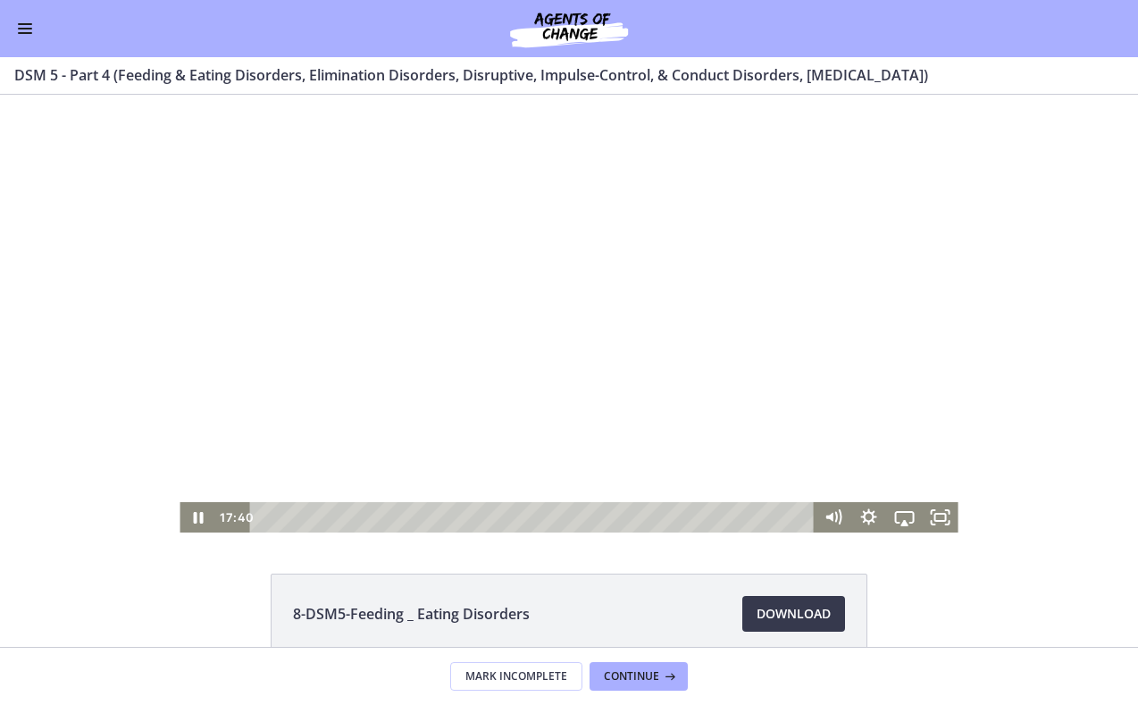
click at [683, 400] on div at bounding box center [569, 314] width 778 height 438
click at [713, 298] on div at bounding box center [569, 314] width 778 height 438
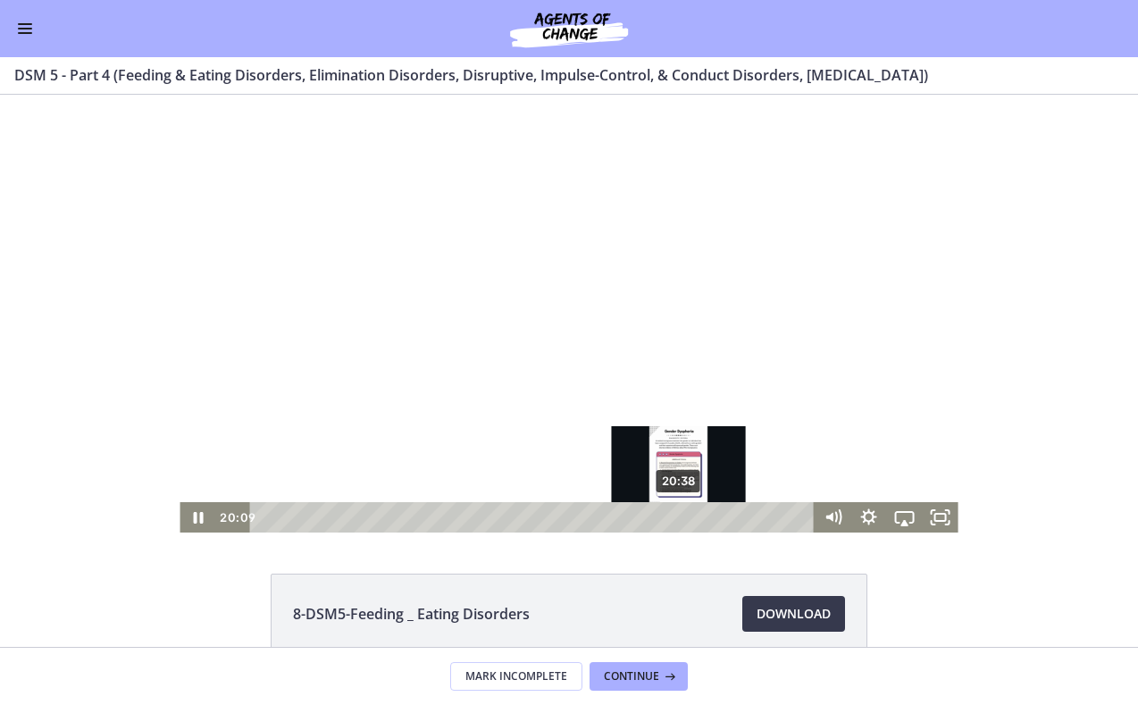
click at [680, 516] on div "20:38" at bounding box center [534, 517] width 543 height 30
click at [674, 515] on div "Playbar" at bounding box center [672, 517] width 10 height 10
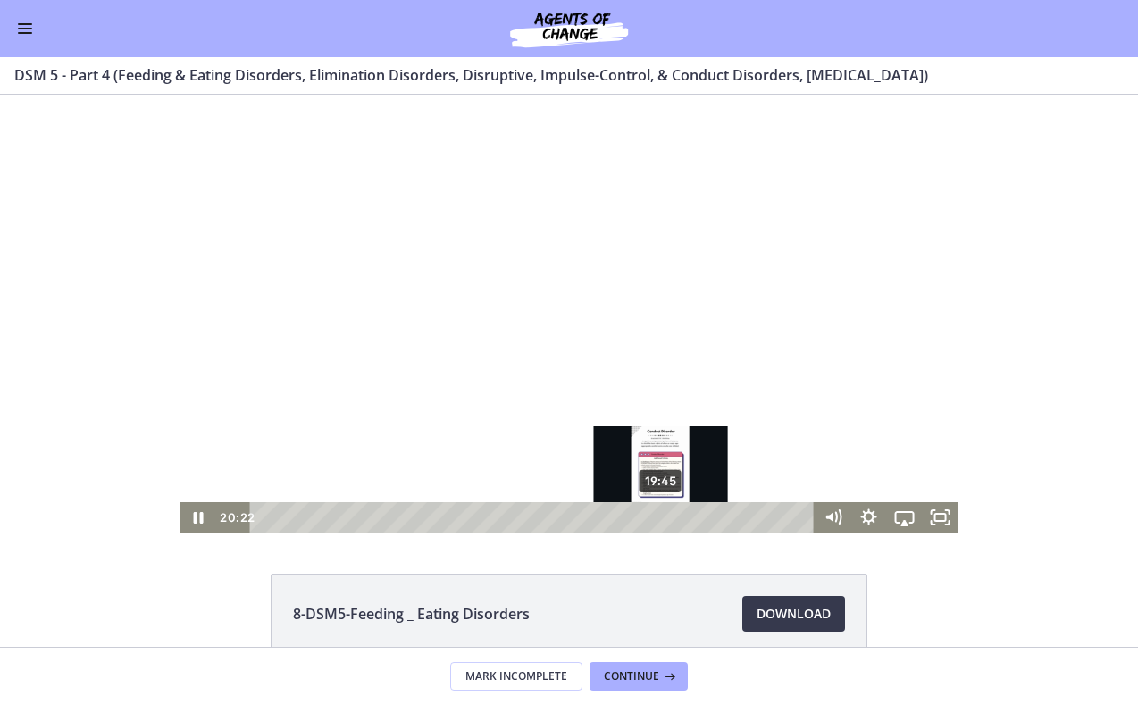
click at [662, 519] on div "19:45" at bounding box center [534, 517] width 543 height 30
click at [667, 517] on div "19:50" at bounding box center [534, 517] width 543 height 30
click at [683, 513] on div "20:16" at bounding box center [534, 517] width 543 height 30
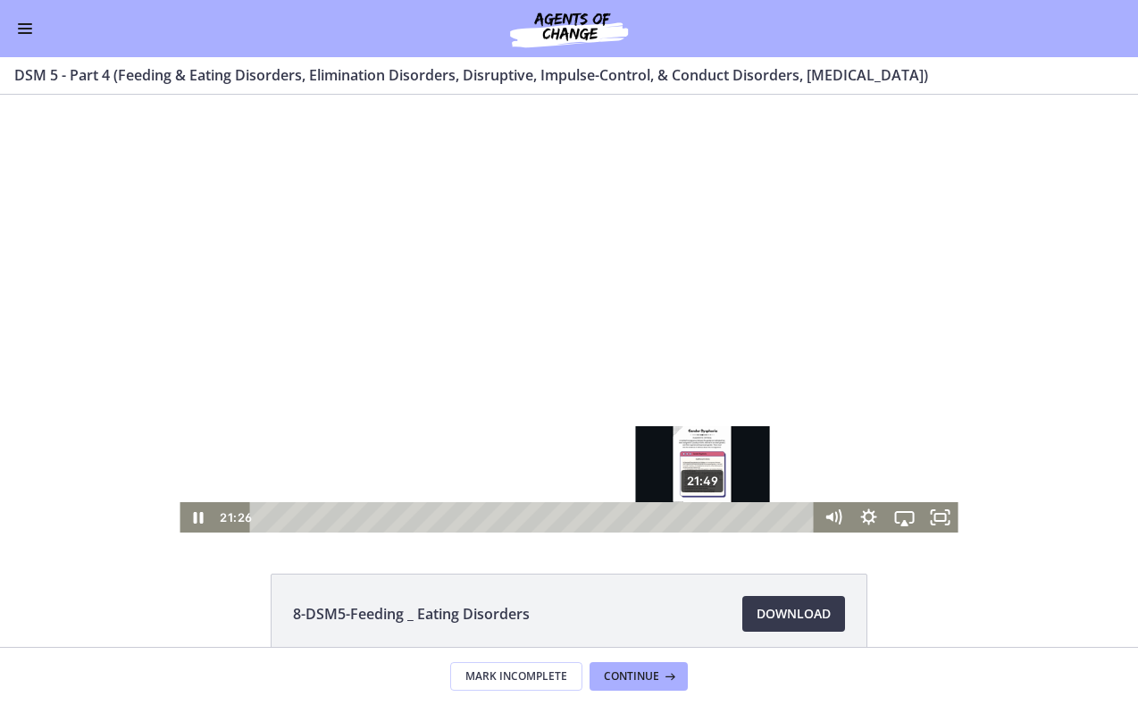
click at [705, 515] on div "21:49" at bounding box center [534, 517] width 543 height 30
click at [714, 516] on div "22:16" at bounding box center [534, 517] width 543 height 30
click at [714, 516] on div "Playbar" at bounding box center [713, 517] width 10 height 10
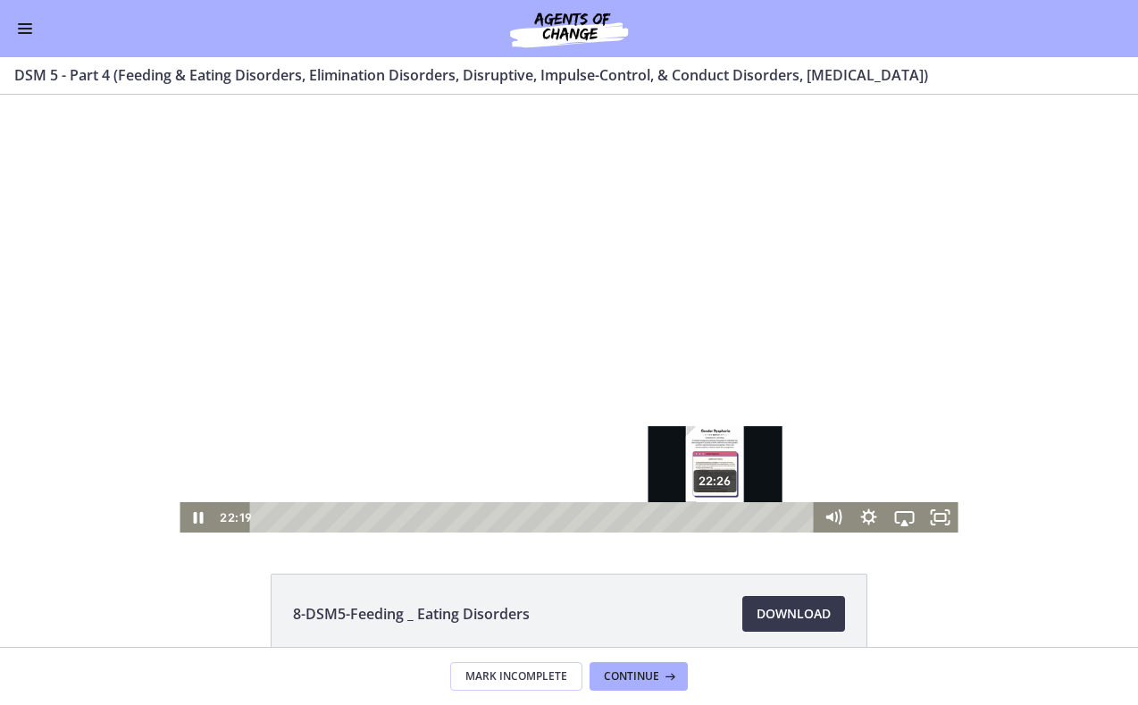
click at [717, 519] on div "Playbar" at bounding box center [713, 517] width 10 height 10
click at [717, 519] on div "Playbar" at bounding box center [716, 517] width 10 height 10
click at [720, 520] on div "Playbar" at bounding box center [716, 517] width 10 height 10
click at [726, 519] on div "22:56" at bounding box center [534, 517] width 543 height 30
click at [726, 519] on div "Playbar" at bounding box center [725, 517] width 10 height 10
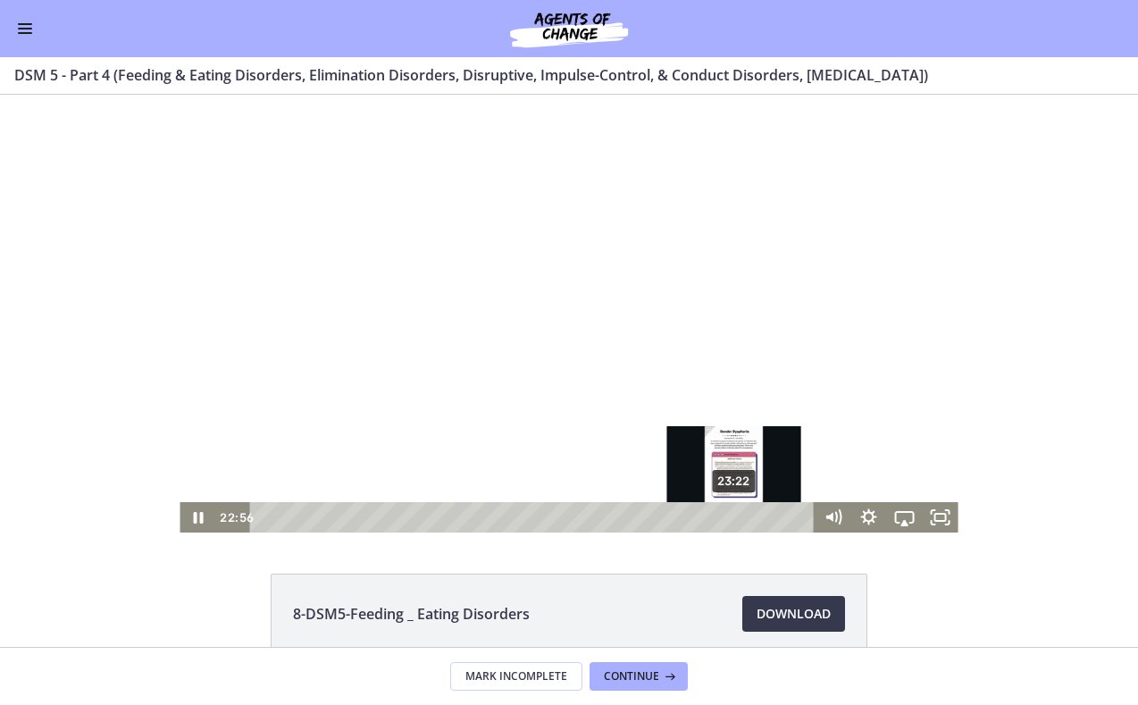
click at [735, 520] on div "23:22" at bounding box center [534, 517] width 543 height 30
click at [745, 517] on div "23:25" at bounding box center [534, 517] width 543 height 30
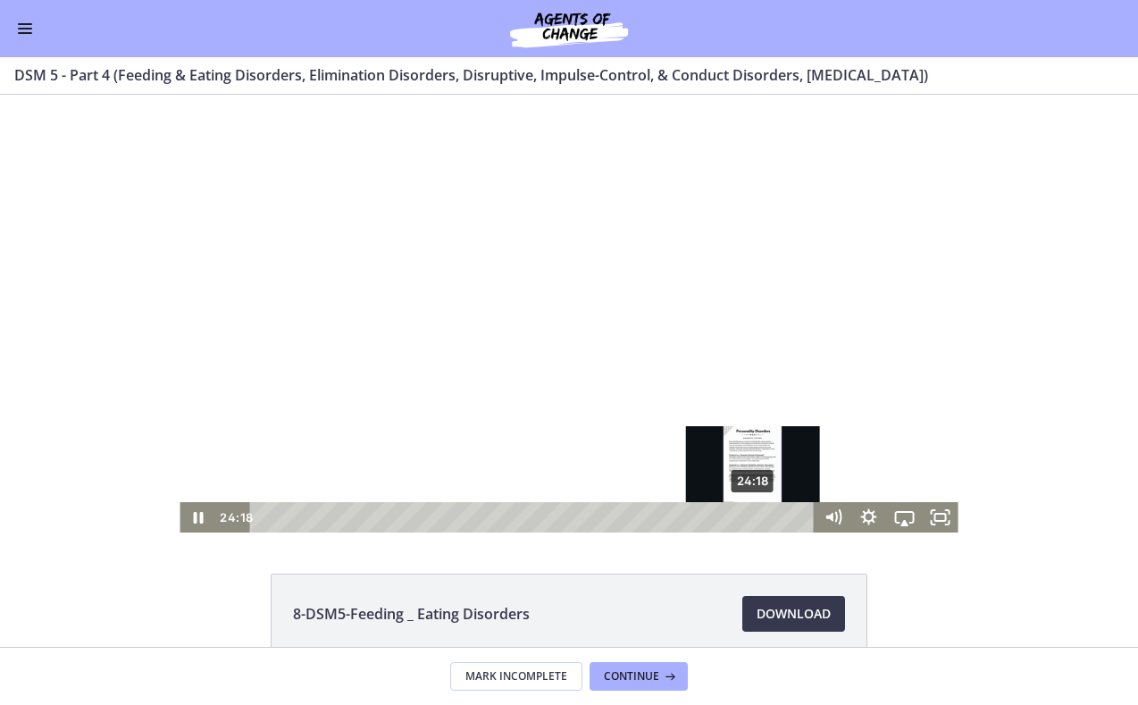
click at [754, 517] on div "24:18" at bounding box center [534, 517] width 543 height 30
click at [752, 515] on div "Playbar" at bounding box center [753, 517] width 10 height 10
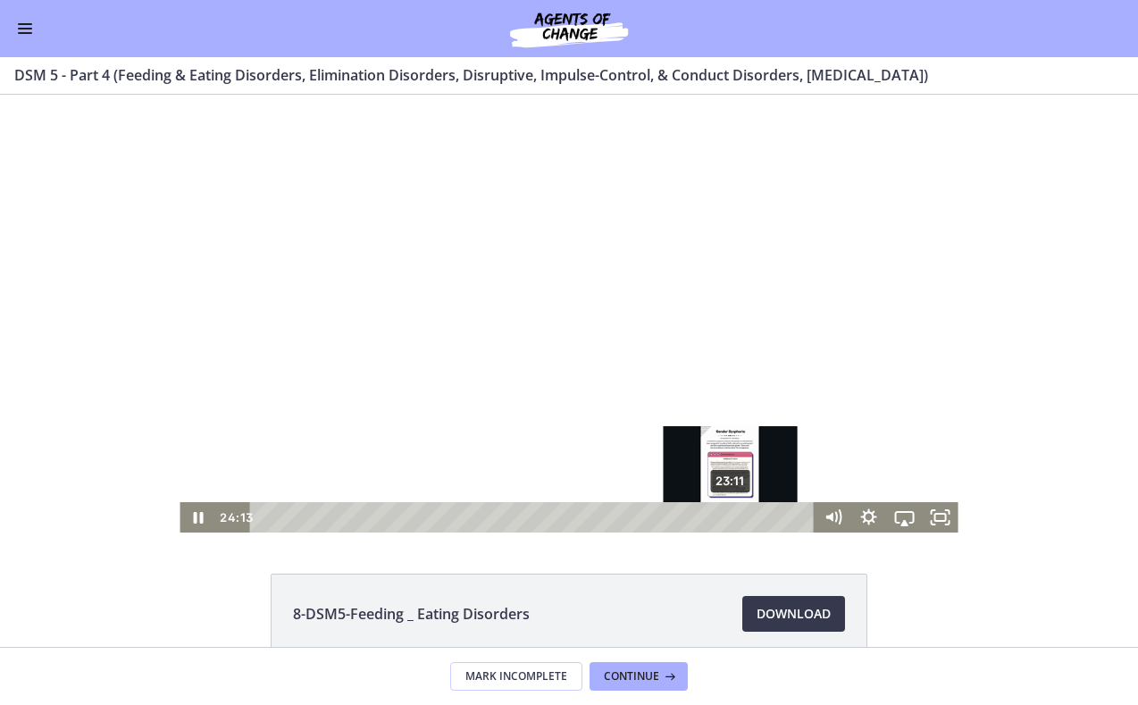
click at [732, 518] on div "23:11" at bounding box center [534, 517] width 543 height 30
click at [740, 522] on div "23:33" at bounding box center [534, 517] width 543 height 30
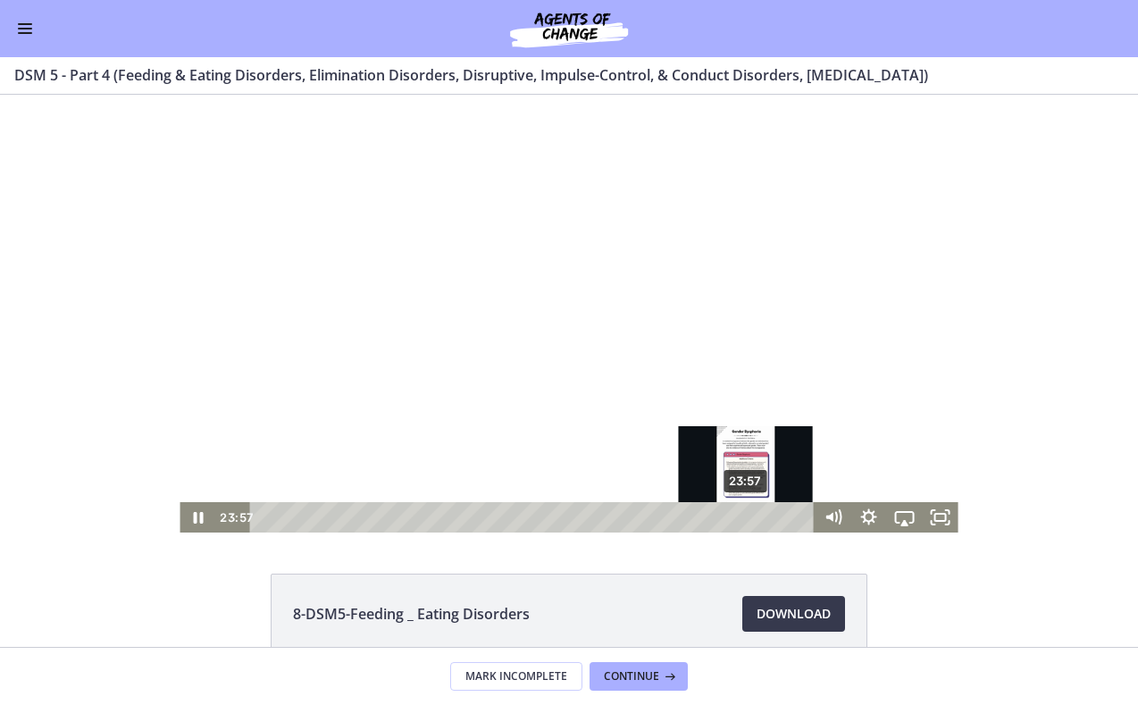
click at [747, 522] on div "23:57" at bounding box center [534, 517] width 543 height 30
click at [750, 519] on div "Playbar" at bounding box center [746, 517] width 10 height 10
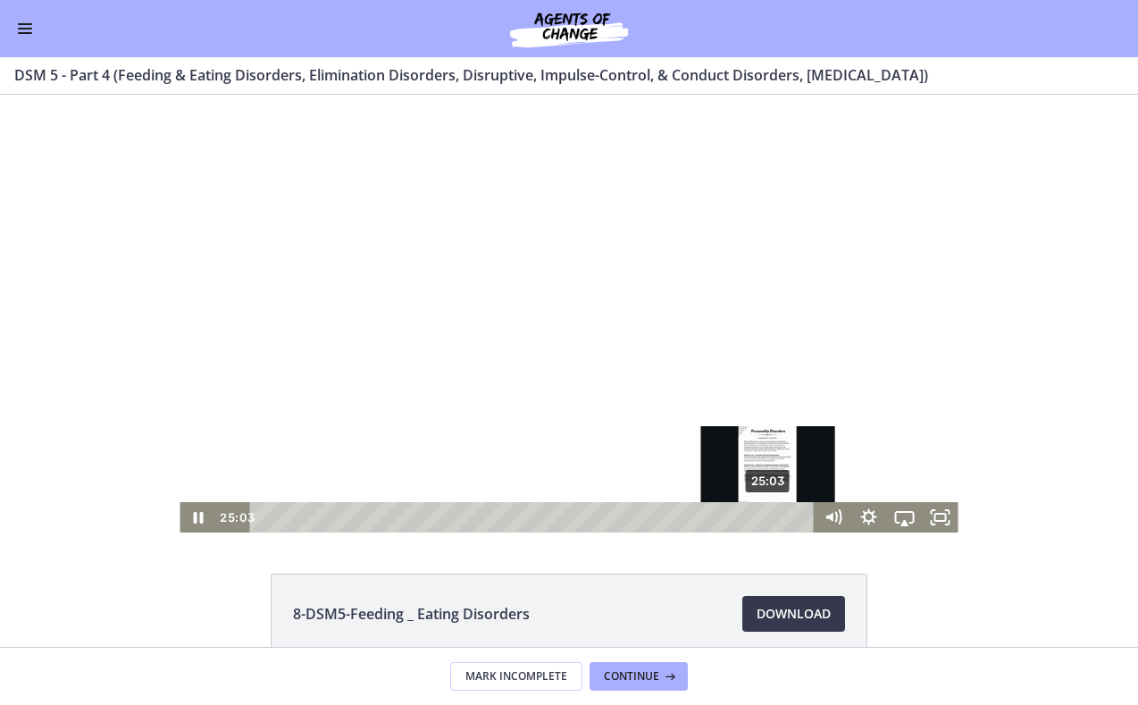
click at [769, 519] on div "25:03" at bounding box center [534, 517] width 543 height 30
click at [782, 516] on div "25:37" at bounding box center [534, 517] width 543 height 30
click at [782, 514] on div "25:40" at bounding box center [534, 517] width 543 height 30
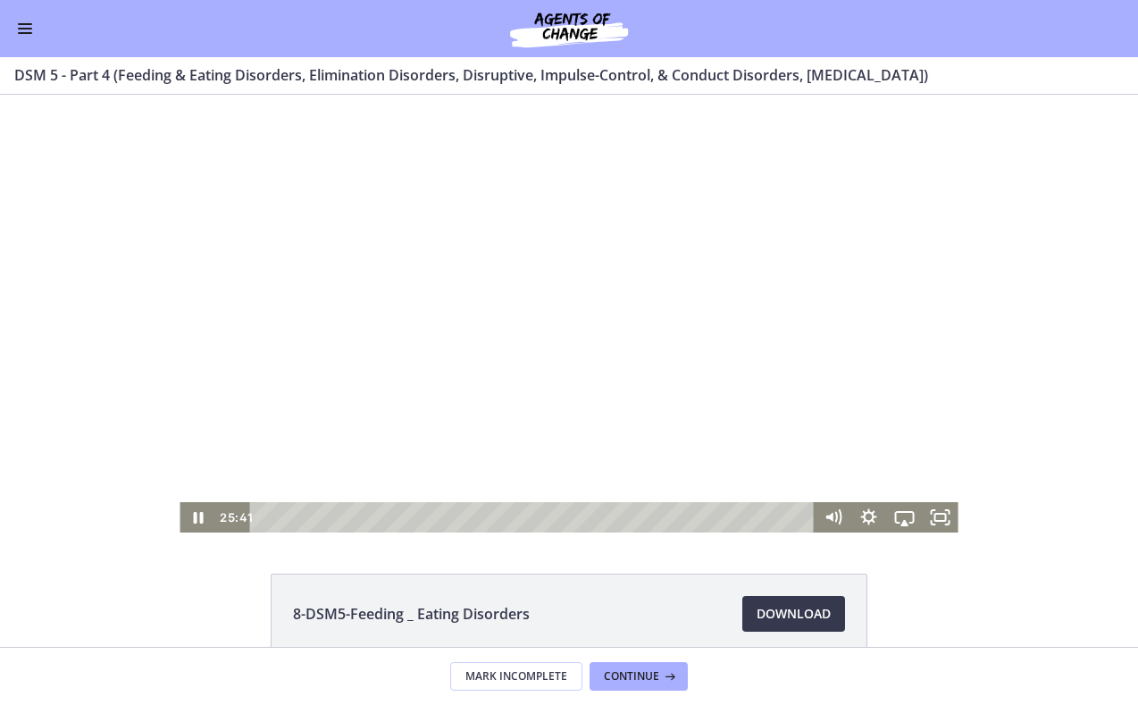
click at [843, 431] on div at bounding box center [569, 314] width 778 height 438
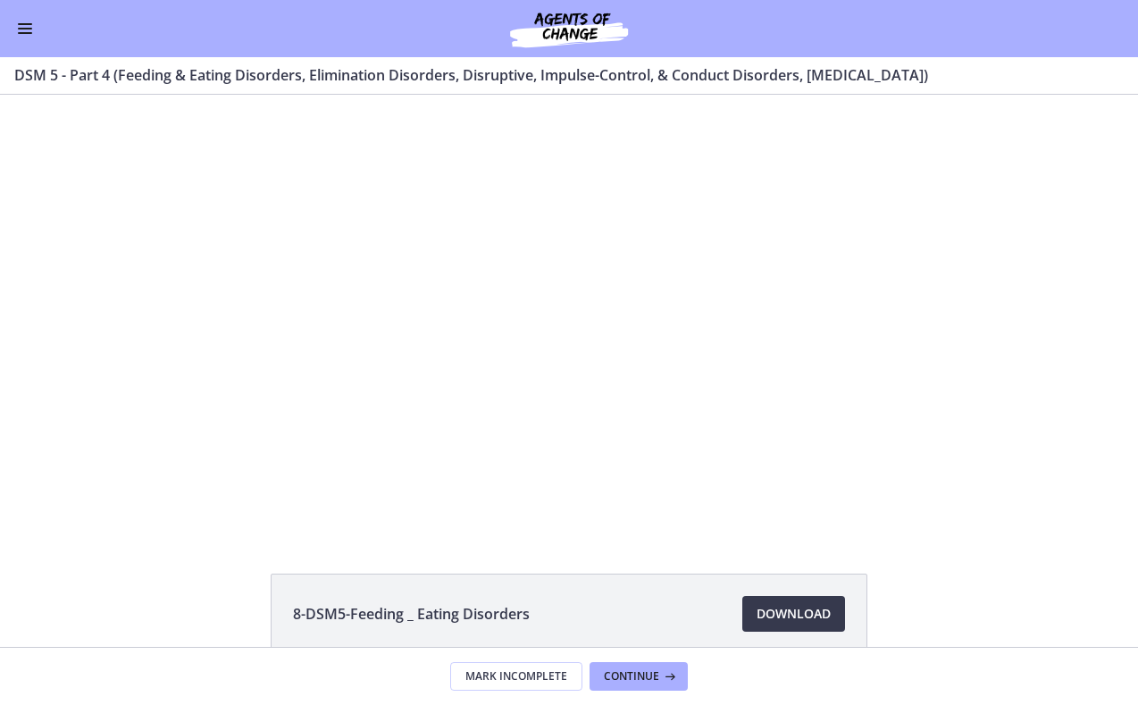
click at [29, 37] on button "Enable menu" at bounding box center [24, 28] width 21 height 21
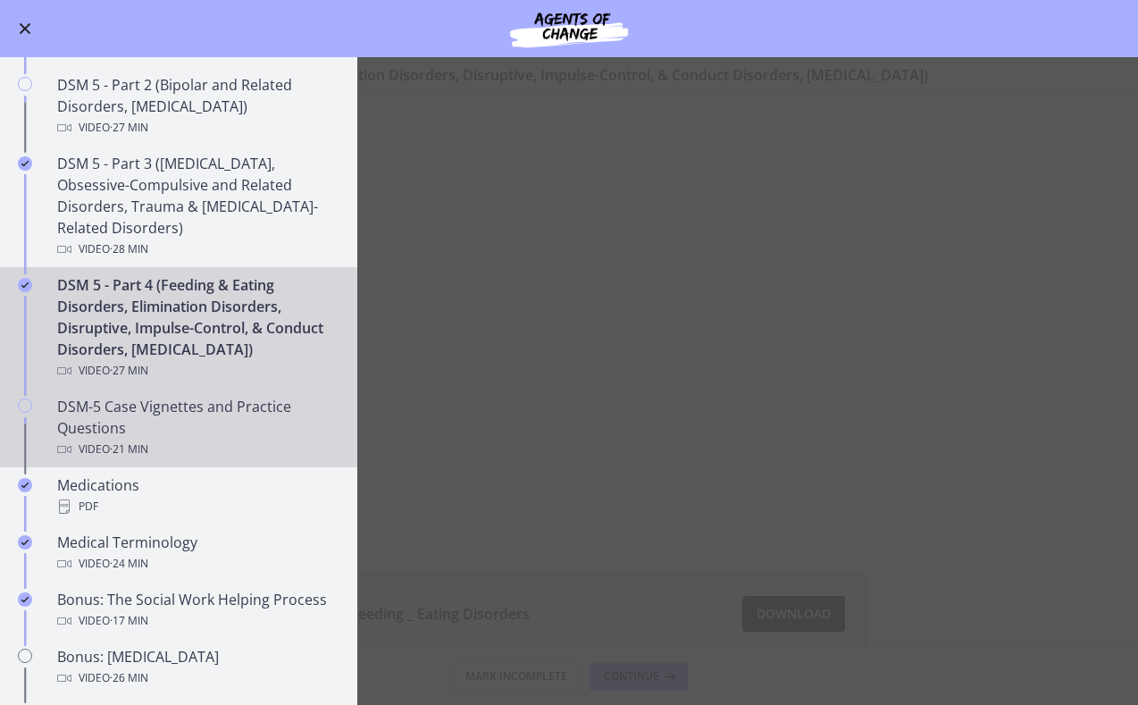
click at [204, 451] on div "Video · 21 min" at bounding box center [196, 449] width 279 height 21
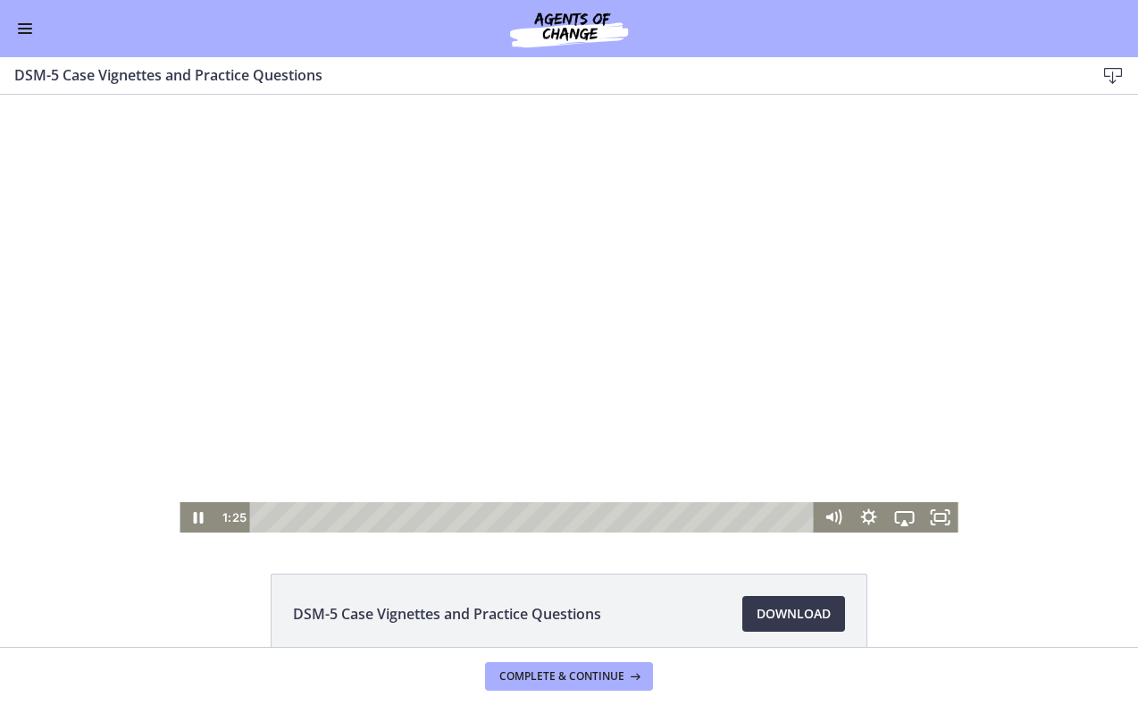
click at [401, 343] on div at bounding box center [569, 314] width 778 height 438
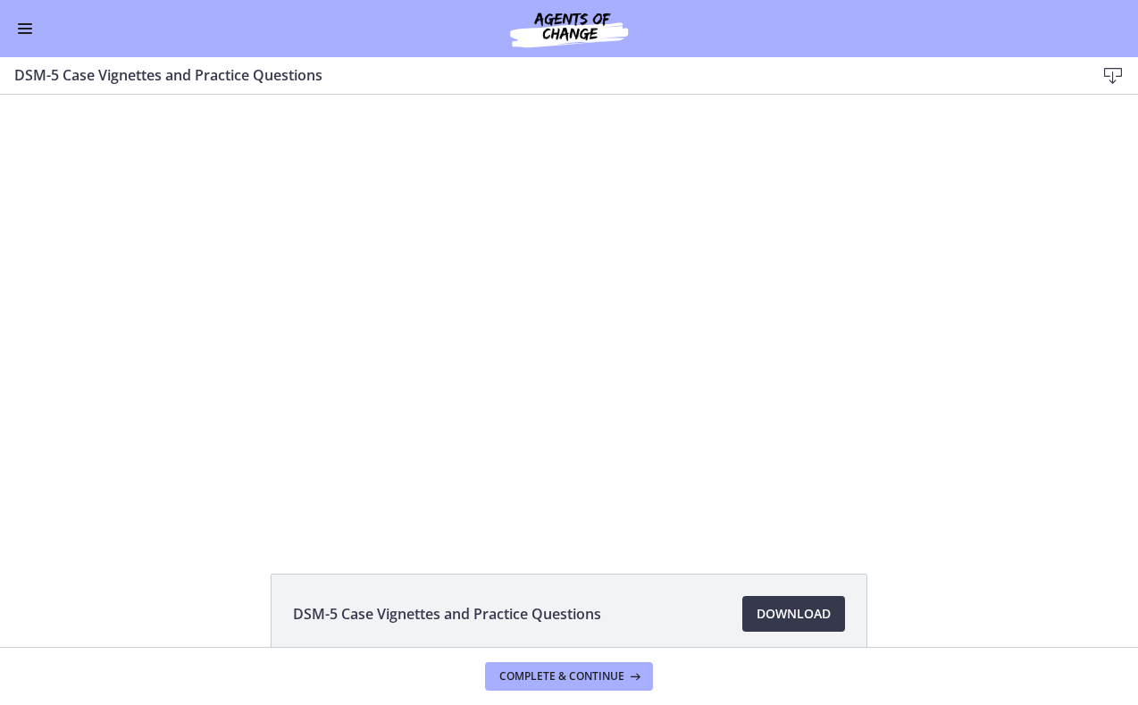
click at [401, 343] on div at bounding box center [569, 314] width 778 height 438
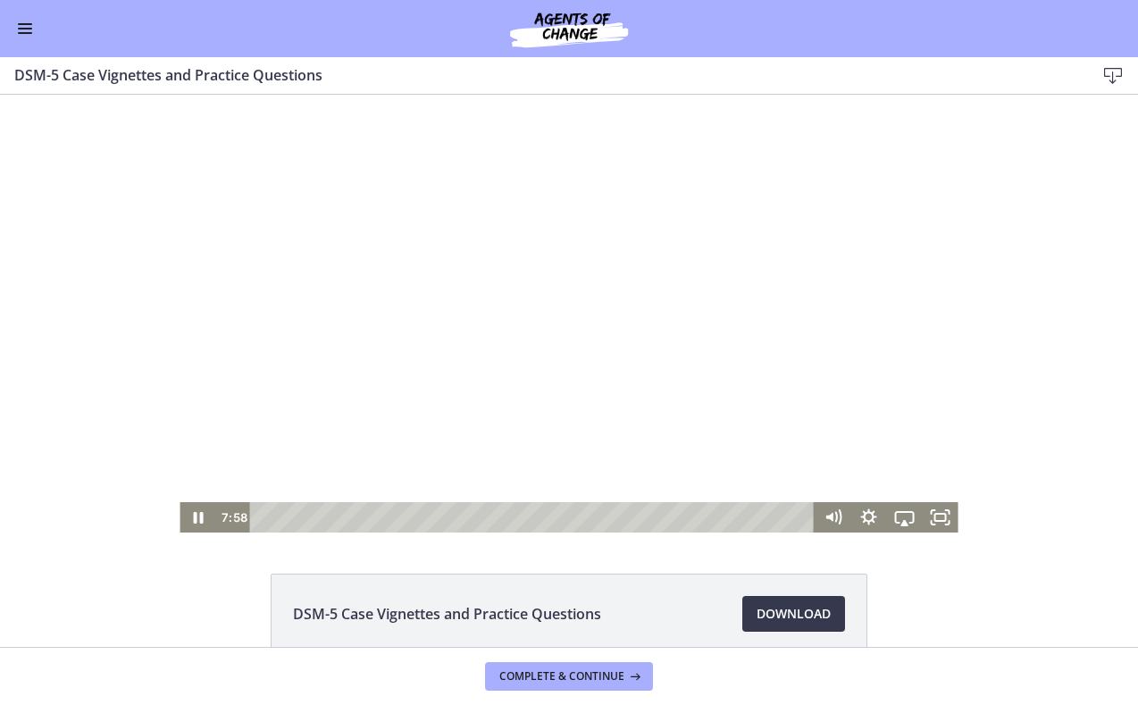
click at [314, 373] on div at bounding box center [569, 314] width 778 height 438
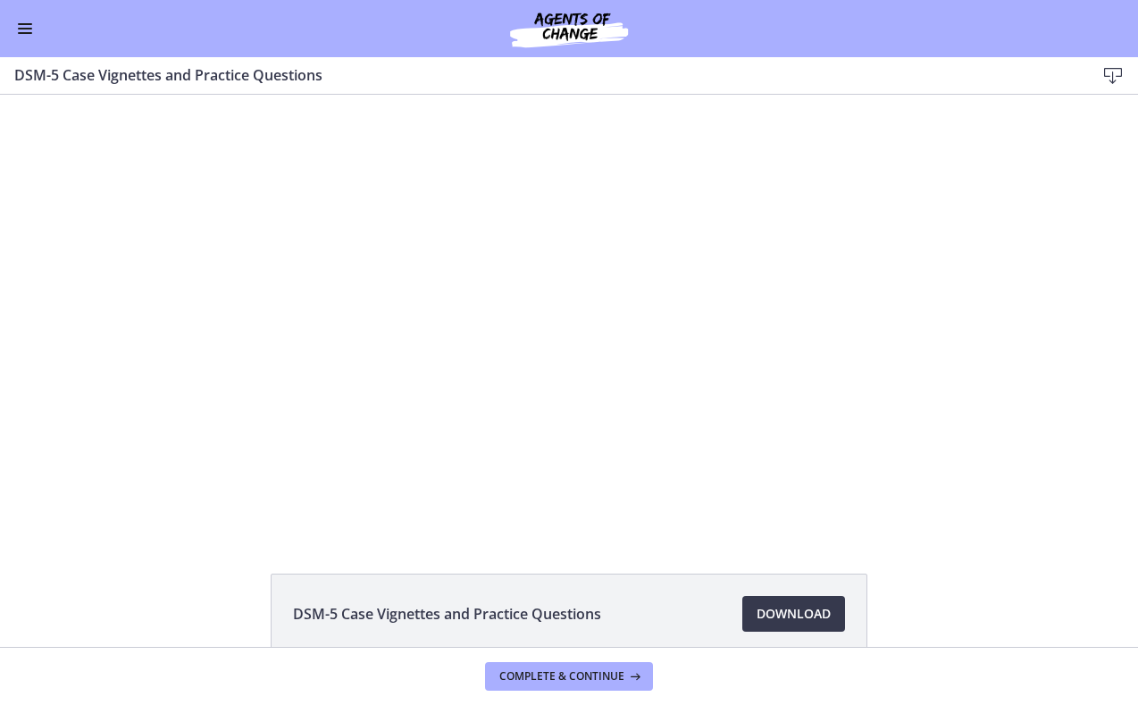
click at [314, 373] on div at bounding box center [569, 314] width 778 height 438
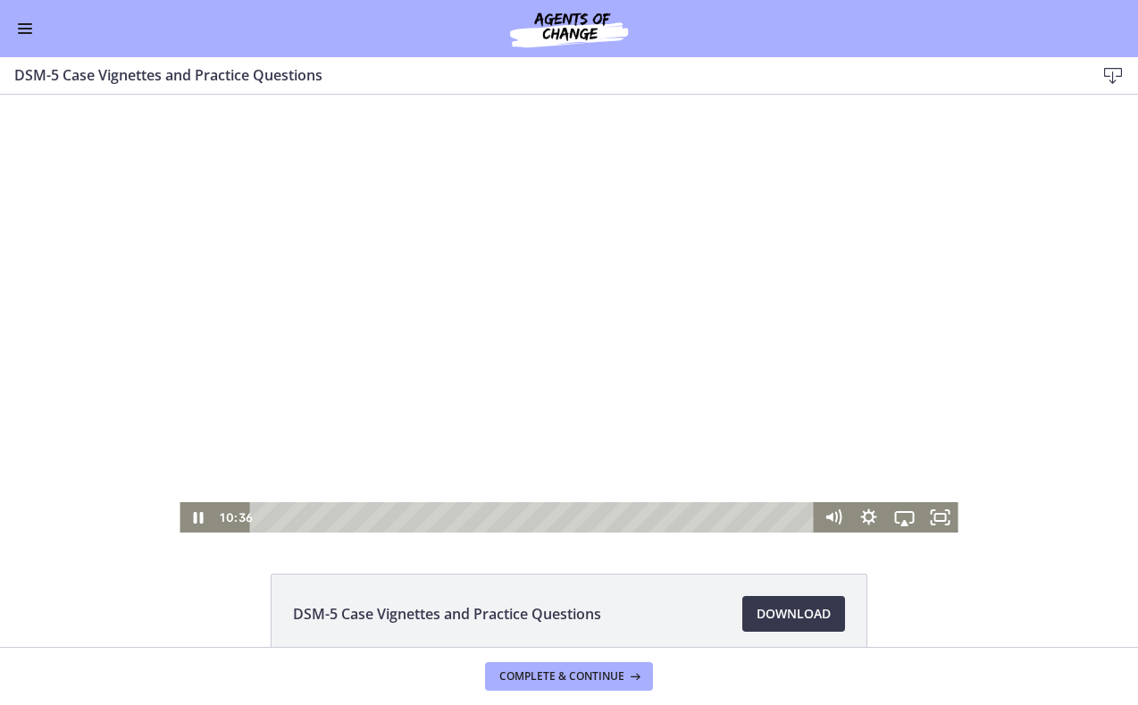
click at [730, 264] on div at bounding box center [569, 314] width 778 height 438
click at [687, 252] on div at bounding box center [569, 314] width 778 height 438
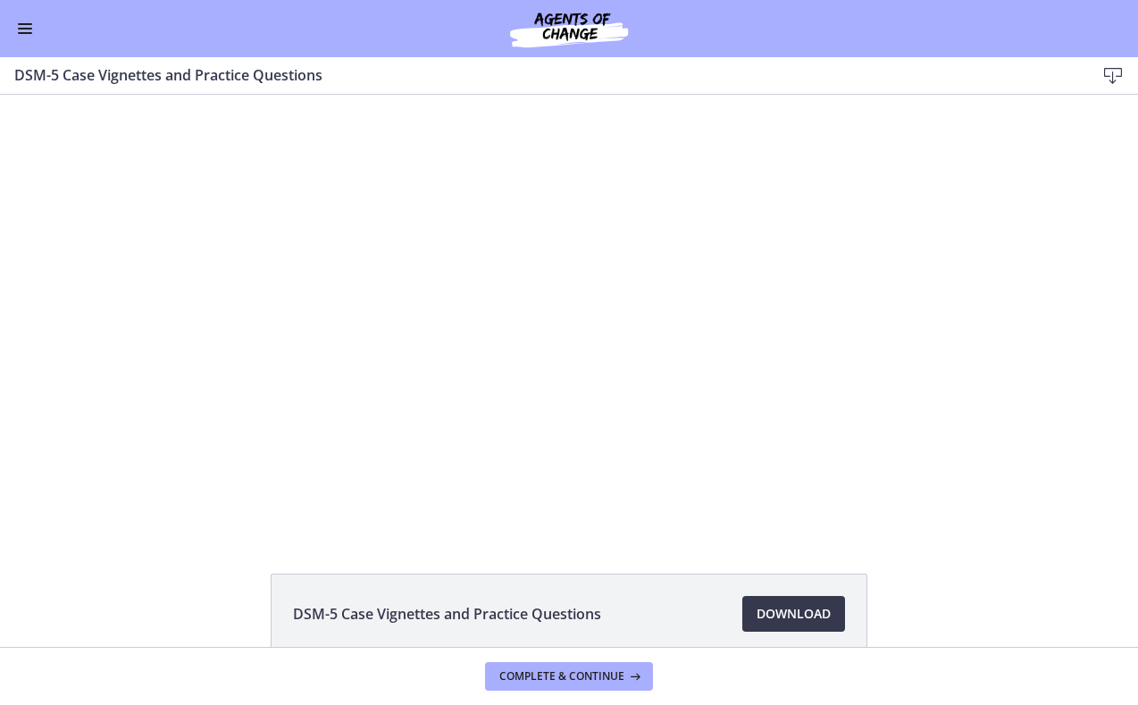
click at [24, 35] on button "Enable menu" at bounding box center [24, 28] width 21 height 21
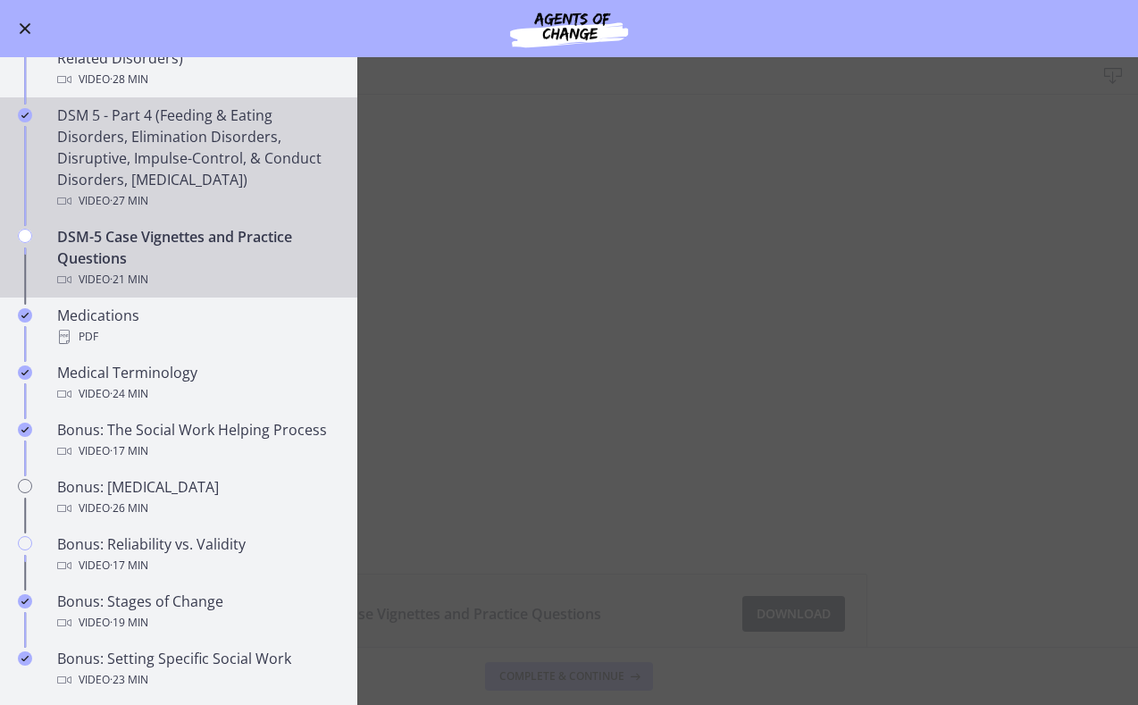
scroll to position [1048, 0]
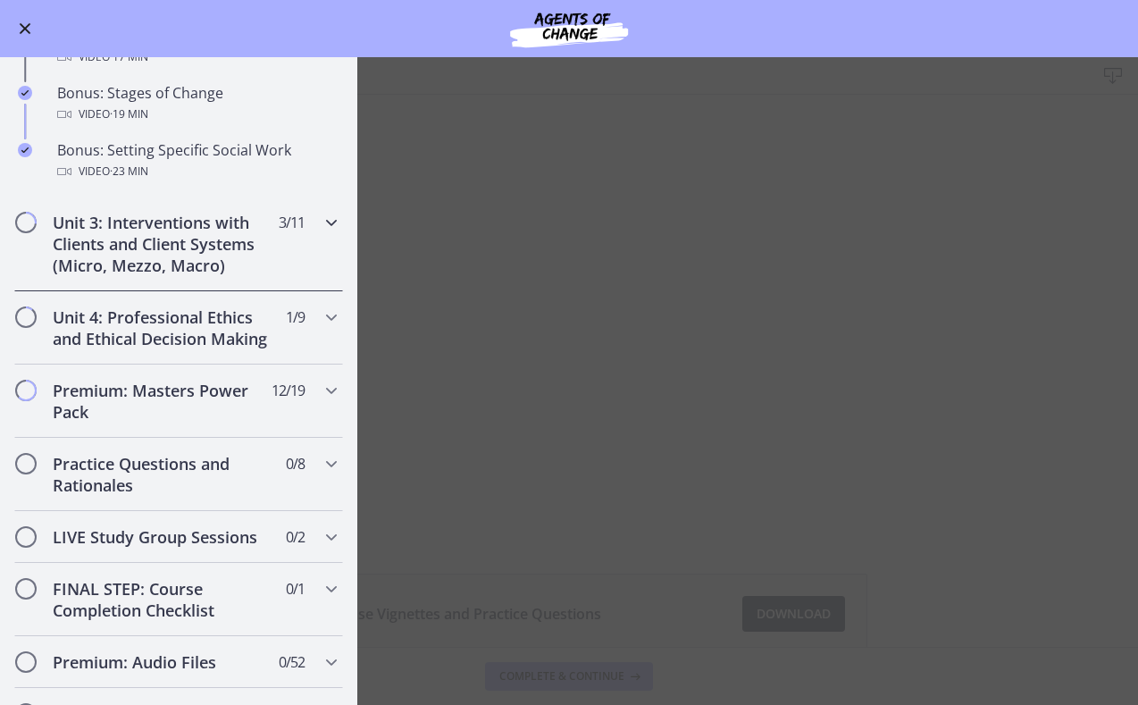
click at [118, 246] on h2 "Unit 3: Interventions with Clients and Client Systems (Micro, Mezzo, Macro)" at bounding box center [162, 244] width 218 height 64
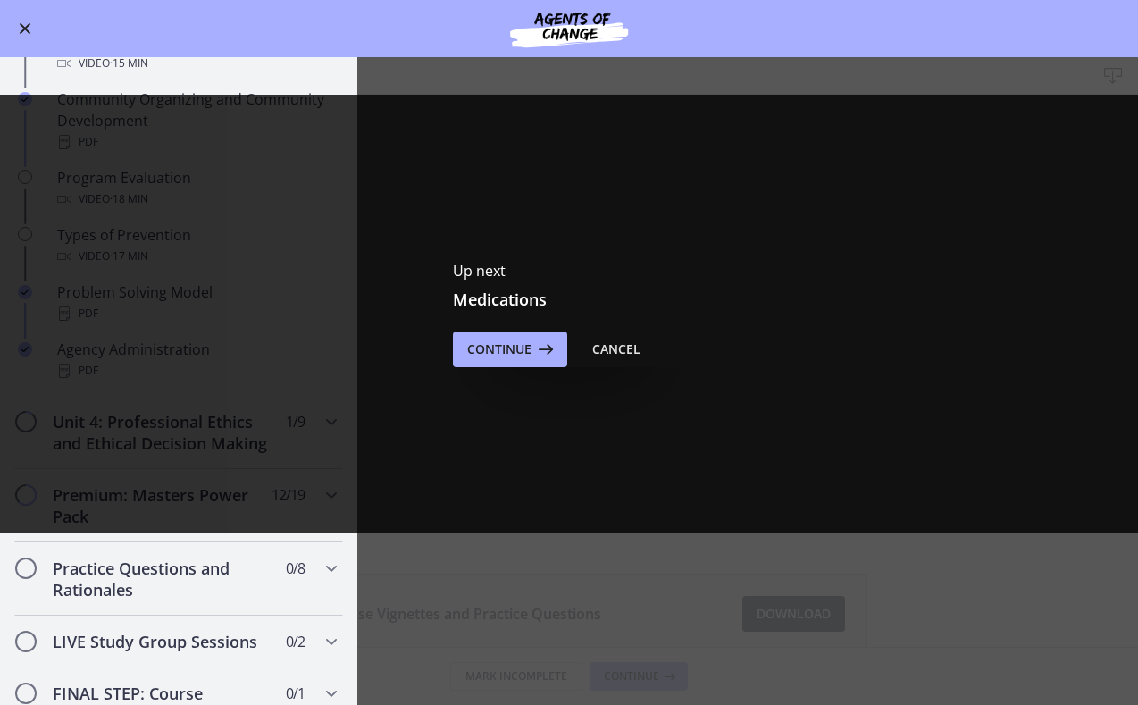
scroll to position [0, 0]
click at [630, 353] on div "Cancel" at bounding box center [616, 349] width 48 height 21
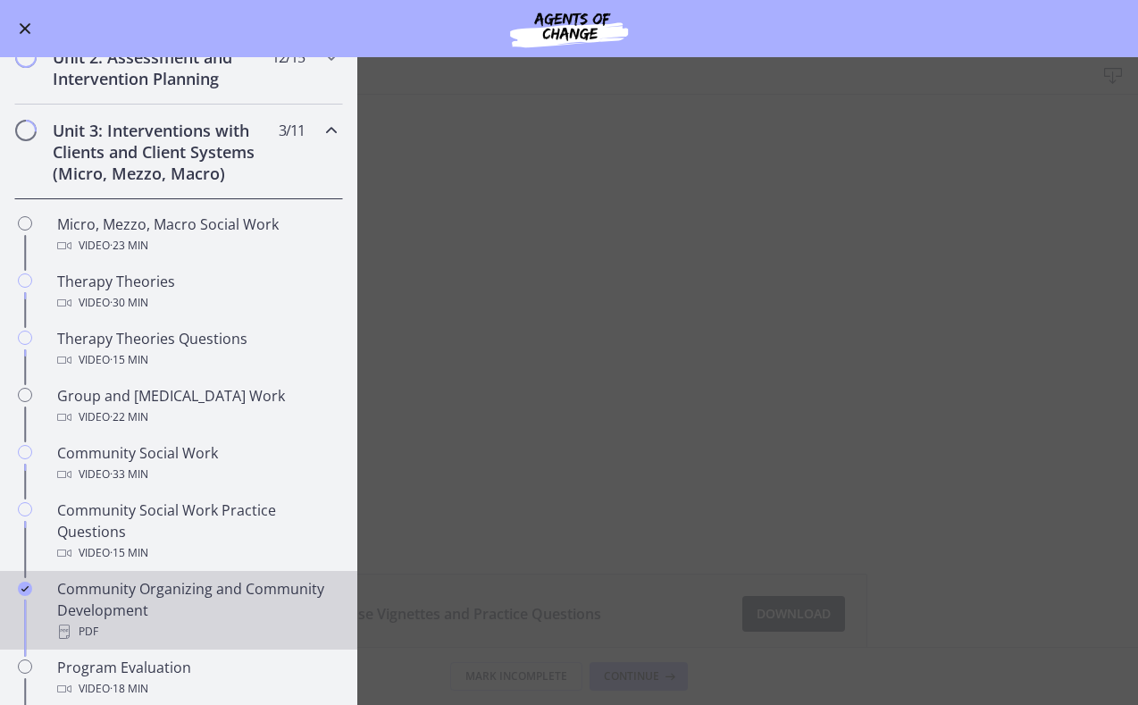
scroll to position [444, 0]
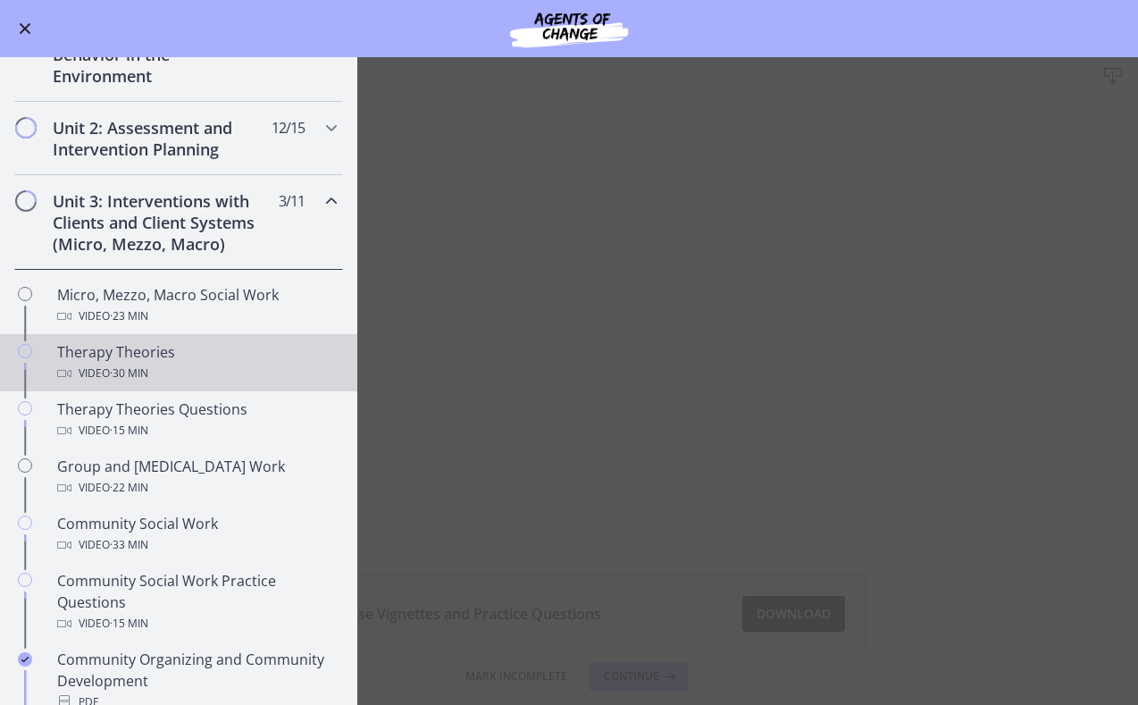
click at [182, 364] on div "Video · 30 min" at bounding box center [196, 373] width 279 height 21
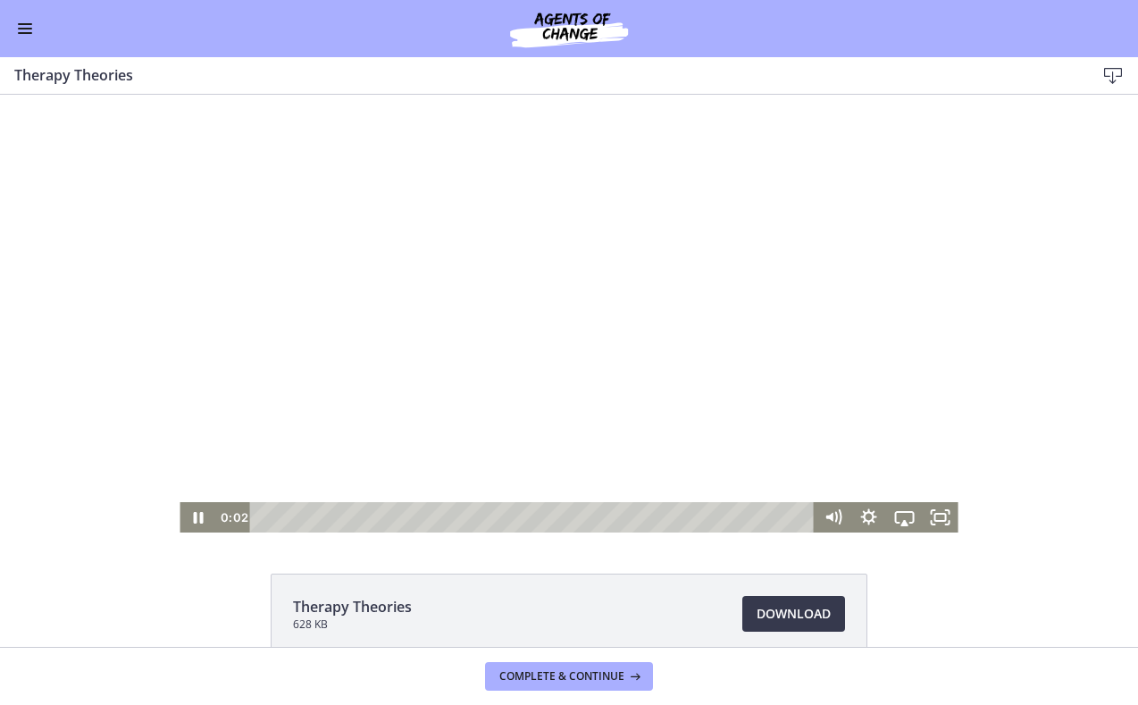
click at [352, 402] on div at bounding box center [569, 314] width 778 height 438
click at [570, 335] on div at bounding box center [569, 314] width 778 height 438
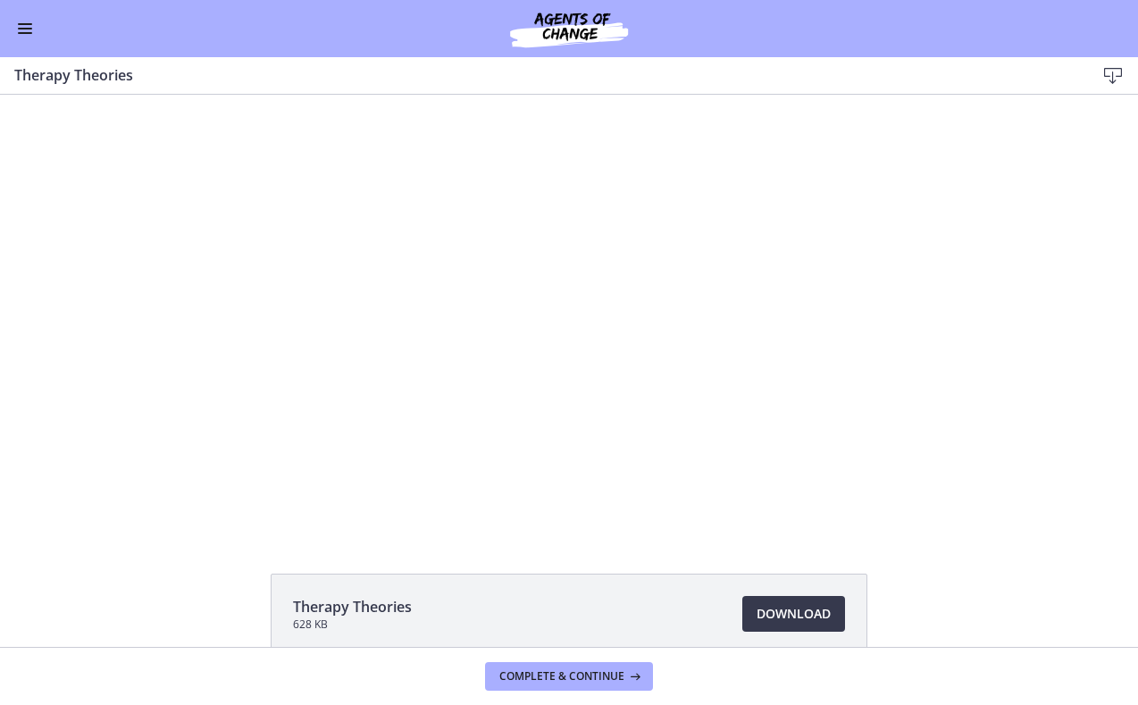
click at [23, 27] on button "Enable menu" at bounding box center [24, 28] width 21 height 21
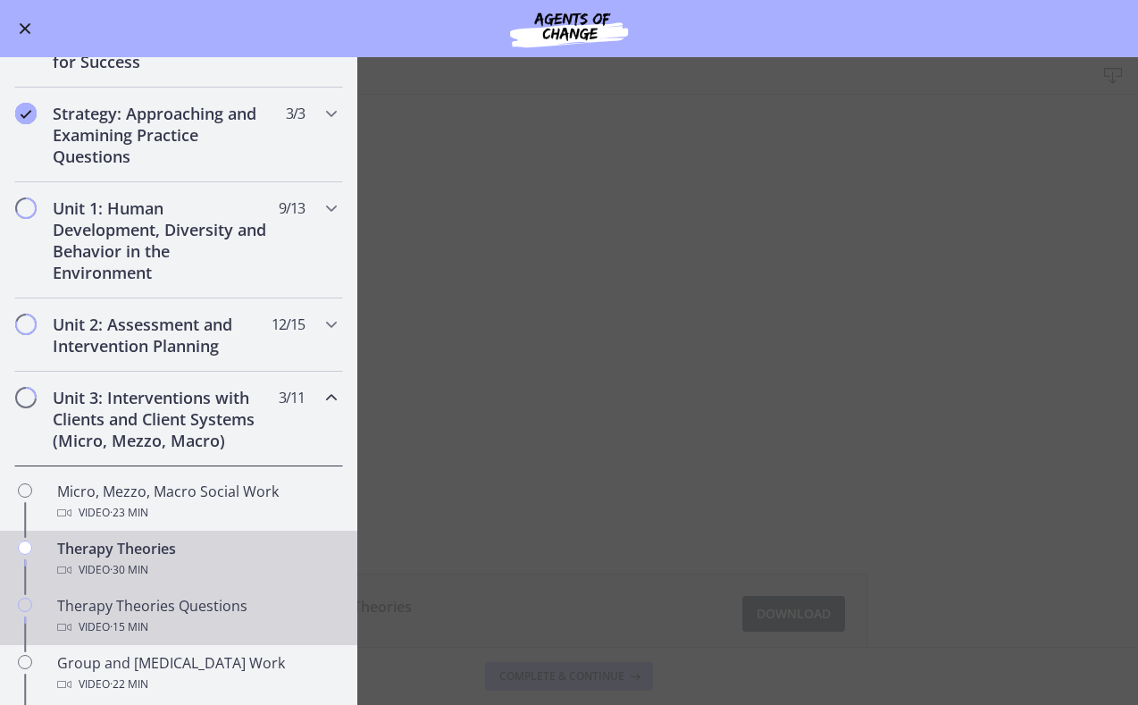
scroll to position [228, 0]
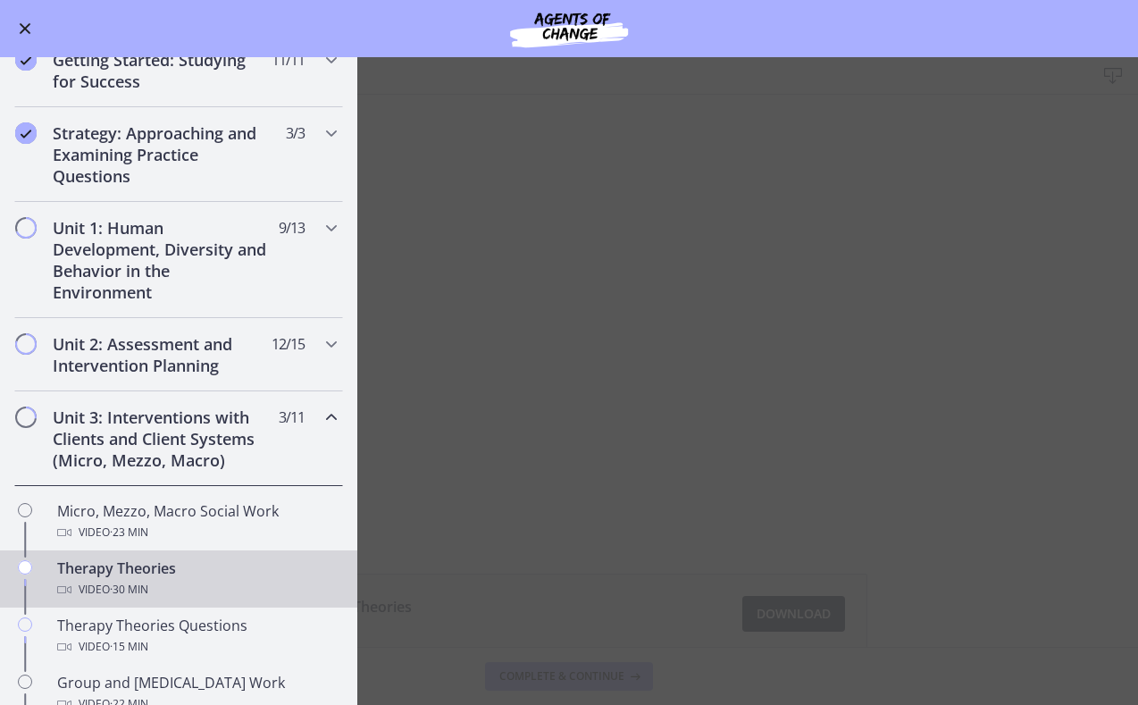
click at [469, 416] on main "Therapy Theories Download Enable fullscreen Therapy Theories 628 KB Download Op…" at bounding box center [569, 381] width 1138 height 648
click at [513, 330] on main "Therapy Theories Download Enable fullscreen Therapy Theories 628 KB Download Op…" at bounding box center [569, 381] width 1138 height 648
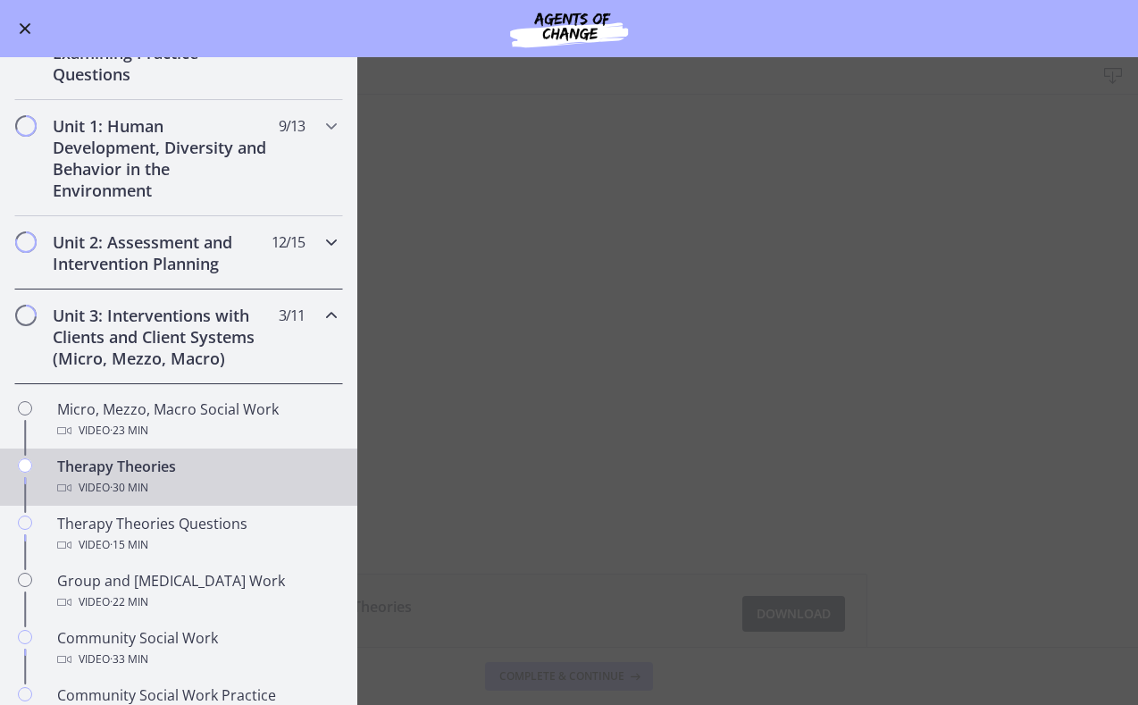
scroll to position [338, 0]
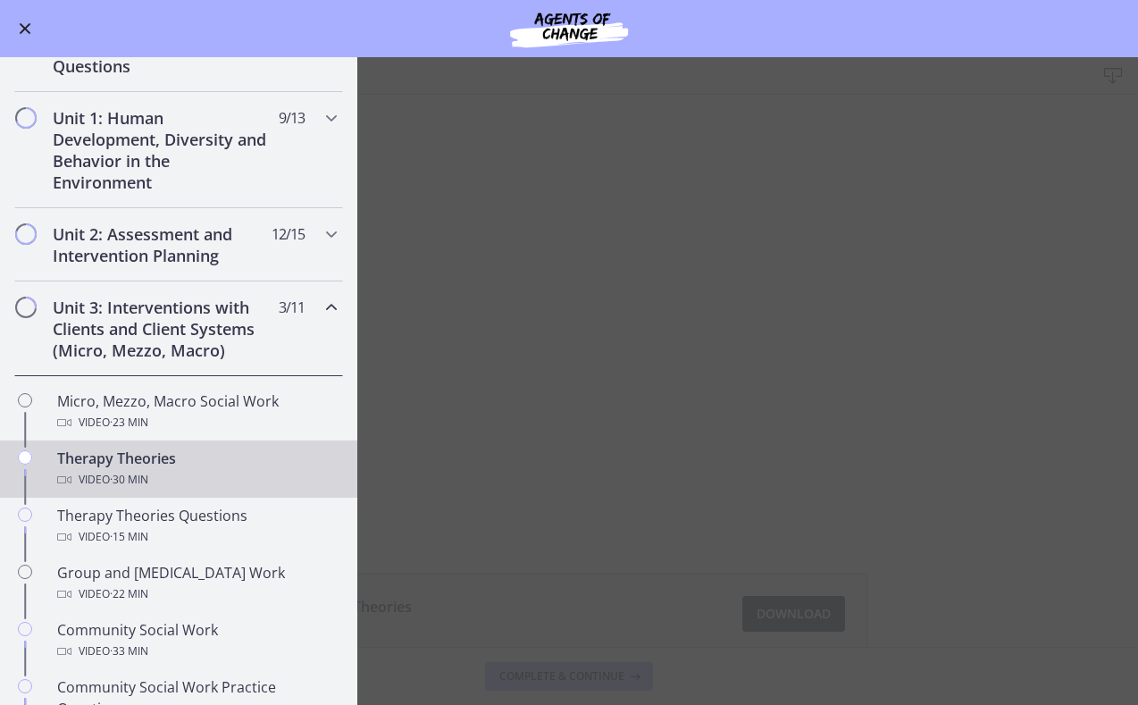
click at [29, 23] on button "Enable menu" at bounding box center [24, 28] width 21 height 21
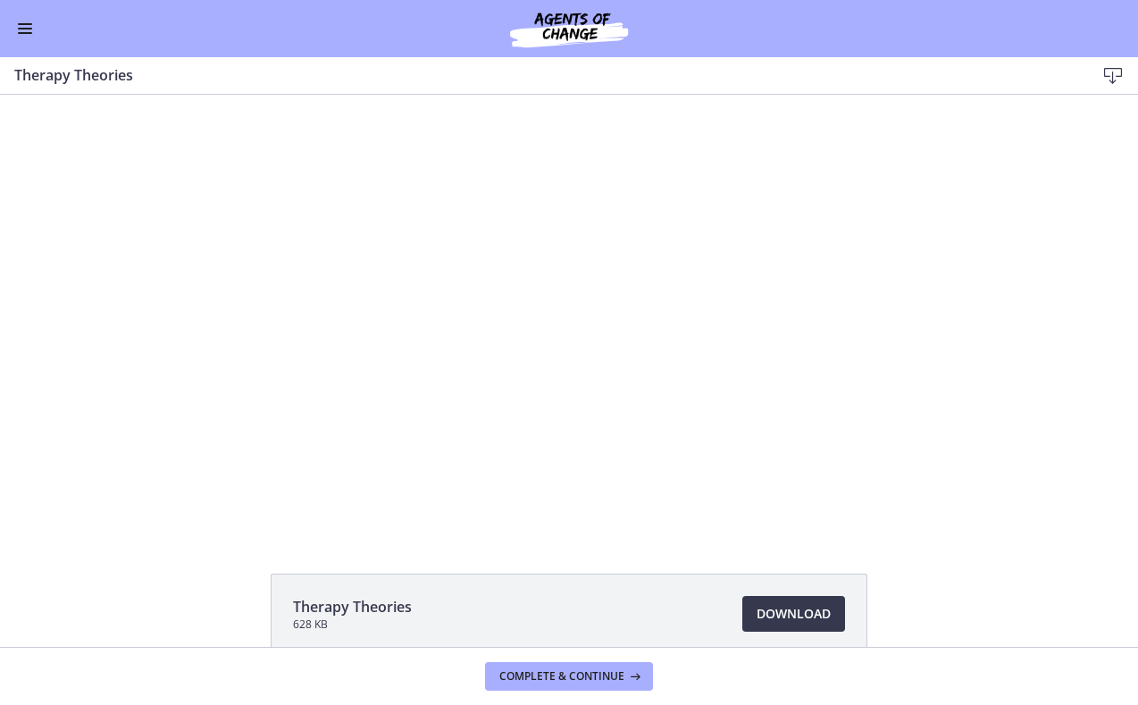
click at [24, 42] on div "Go to Dashboard" at bounding box center [569, 28] width 1138 height 57
click at [30, 25] on button "Enable menu" at bounding box center [24, 28] width 21 height 21
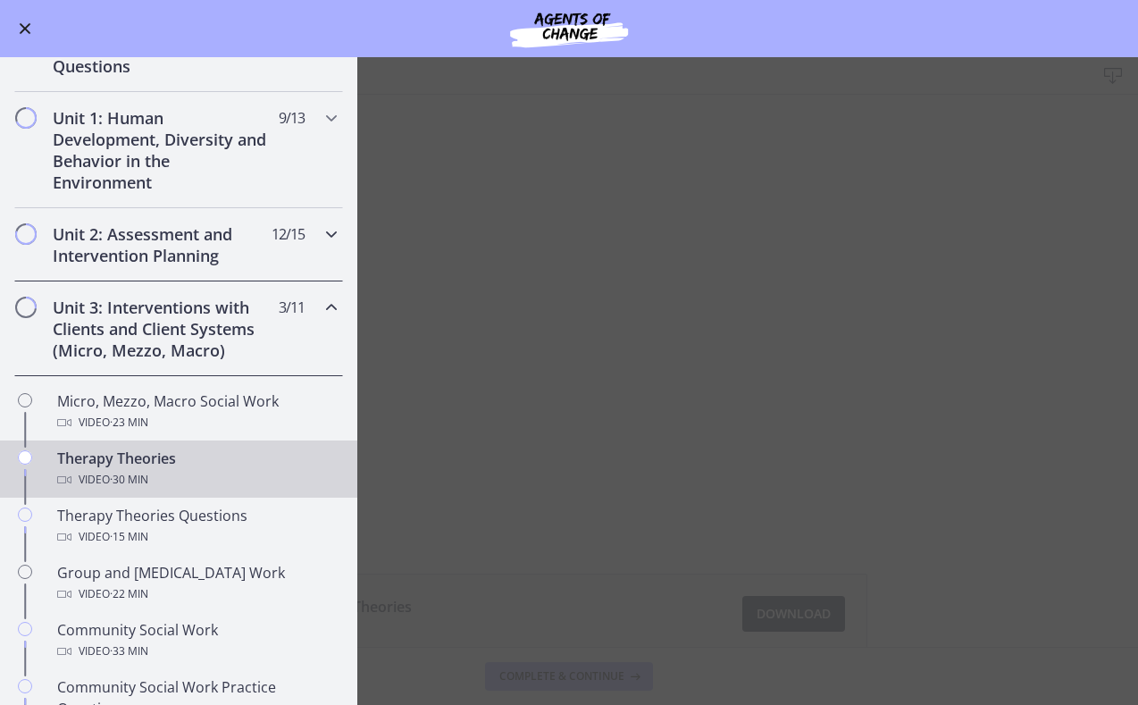
click at [130, 251] on h2 "Unit 2: Assessment and Intervention Planning" at bounding box center [162, 244] width 218 height 43
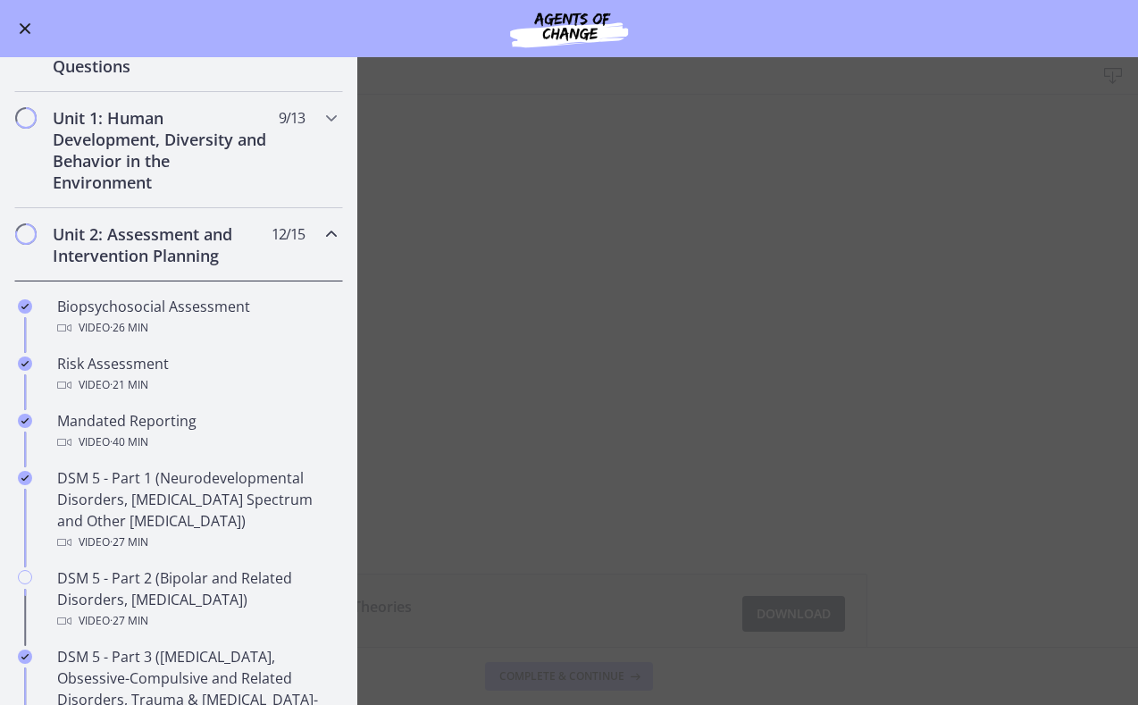
click at [131, 252] on h2 "Unit 2: Assessment and Intervention Planning" at bounding box center [162, 244] width 218 height 43
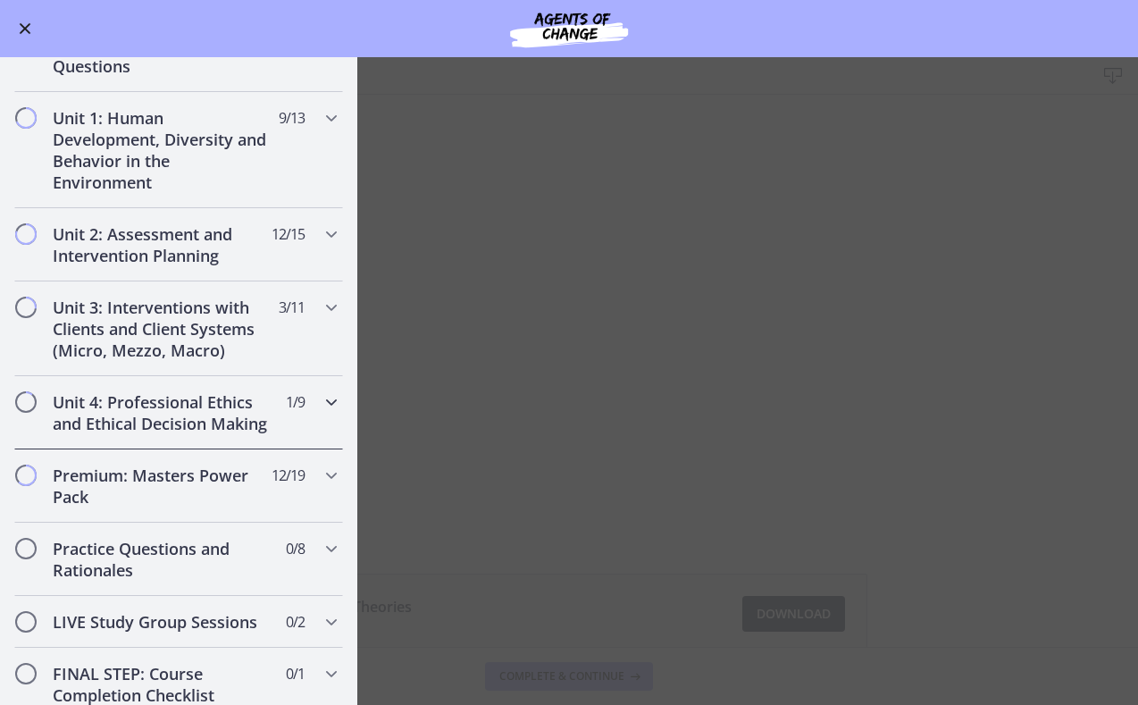
click at [208, 394] on h2 "Unit 4: Professional Ethics and Ethical Decision Making" at bounding box center [162, 412] width 218 height 43
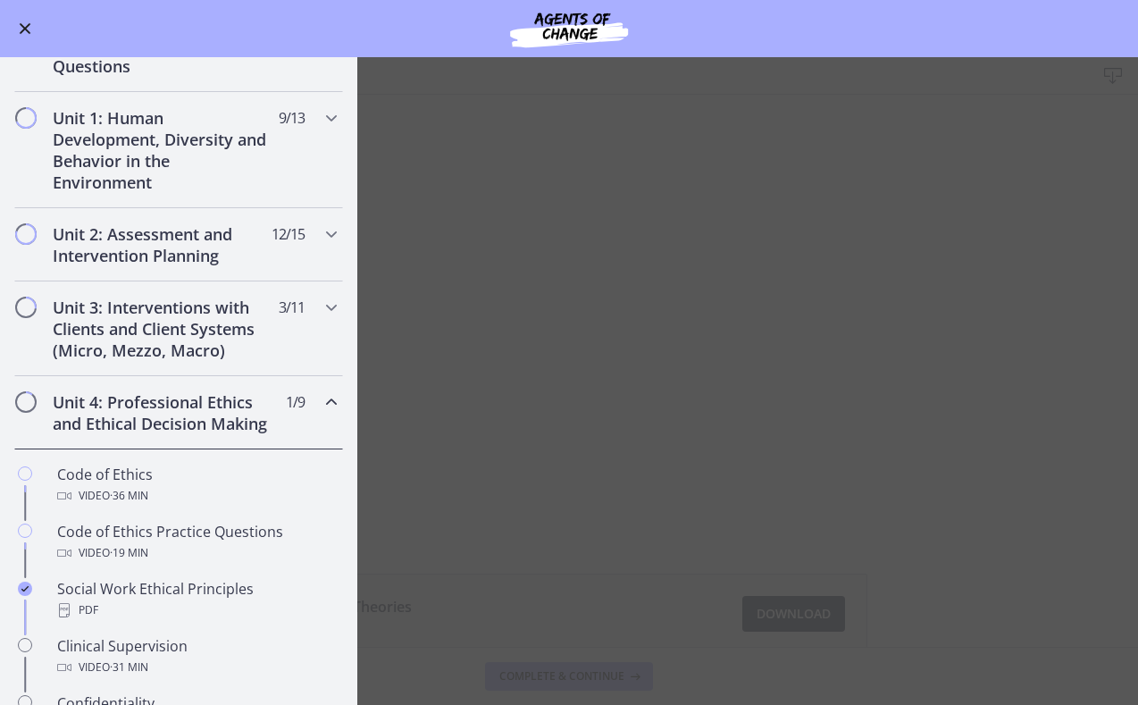
click at [208, 395] on h2 "Unit 4: Professional Ethics and Ethical Decision Making" at bounding box center [162, 412] width 218 height 43
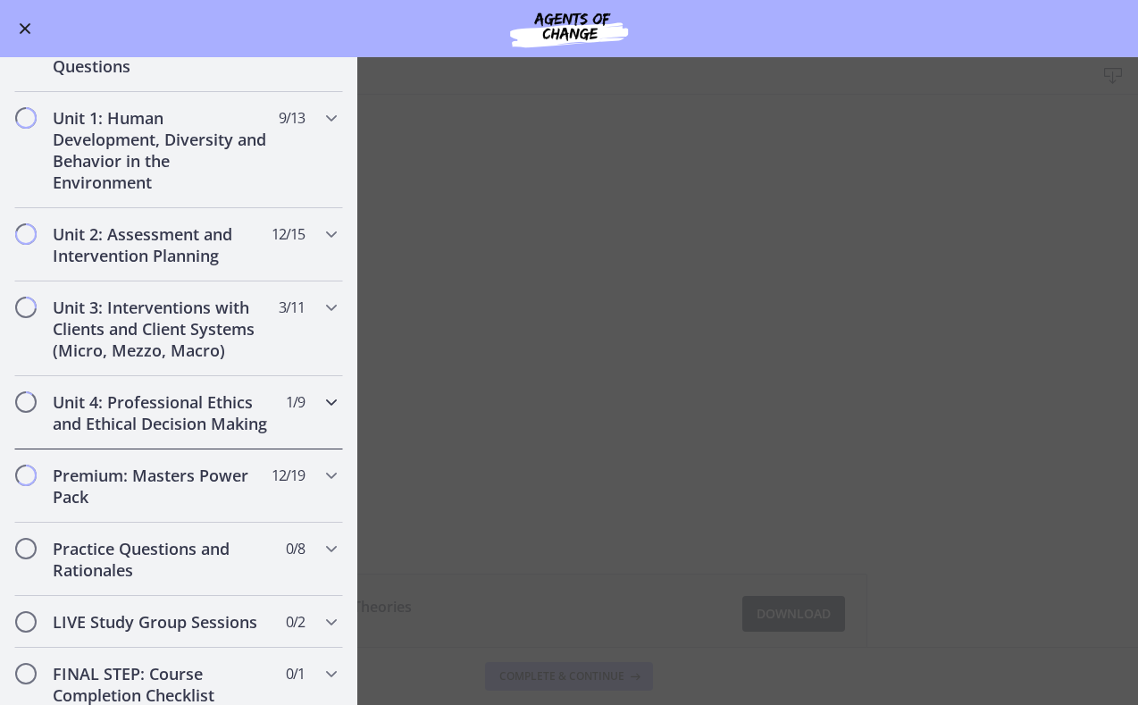
click at [266, 415] on h2 "Unit 4: Professional Ethics and Ethical Decision Making" at bounding box center [162, 412] width 218 height 43
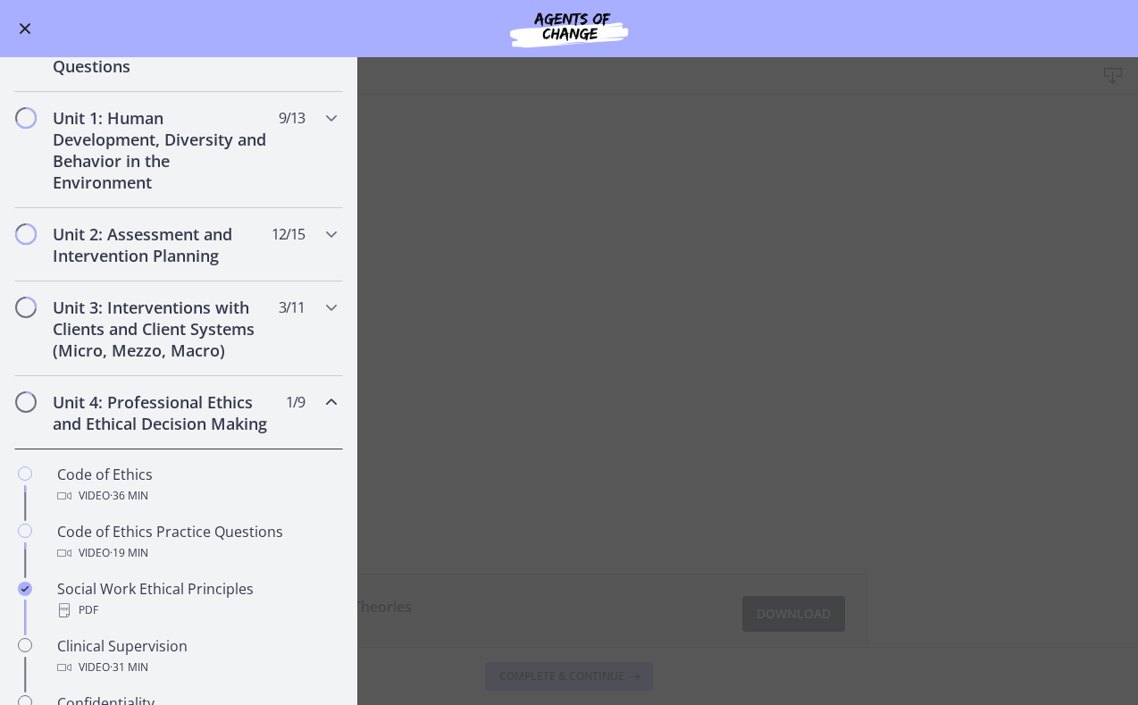
click at [266, 415] on h2 "Unit 4: Professional Ethics and Ethical Decision Making" at bounding box center [162, 412] width 218 height 43
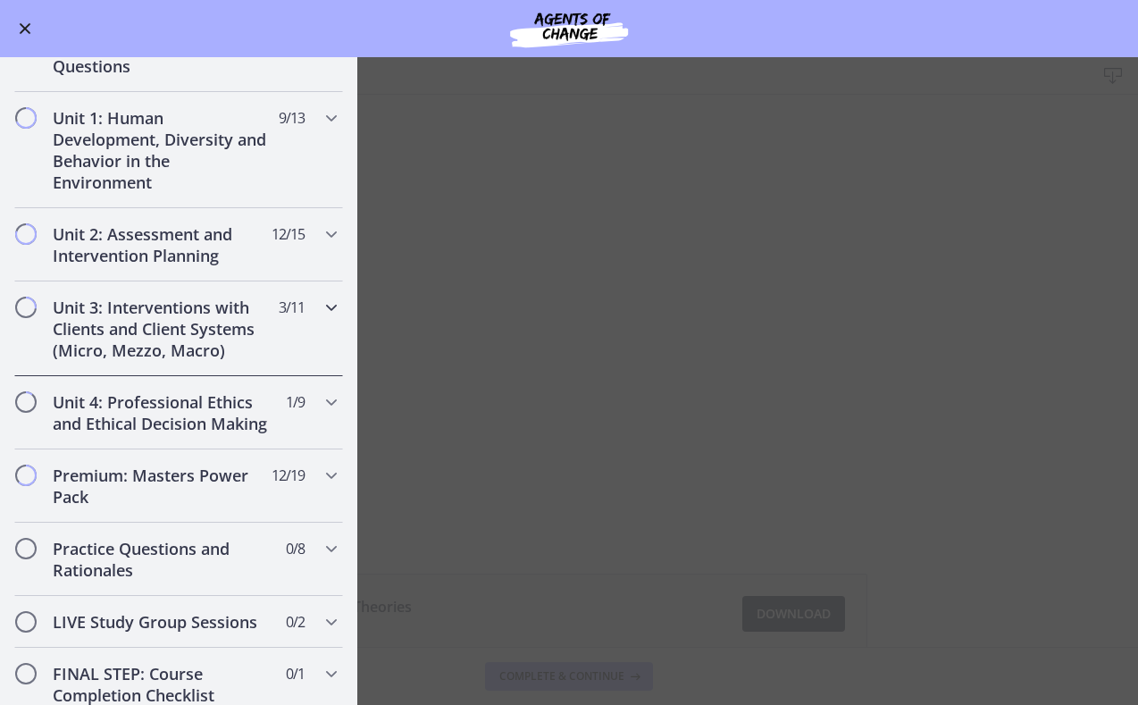
click at [273, 331] on div "Unit 3: Interventions with Clients and Client Systems (Micro, Mezzo, Macro) 3 /…" at bounding box center [178, 328] width 329 height 95
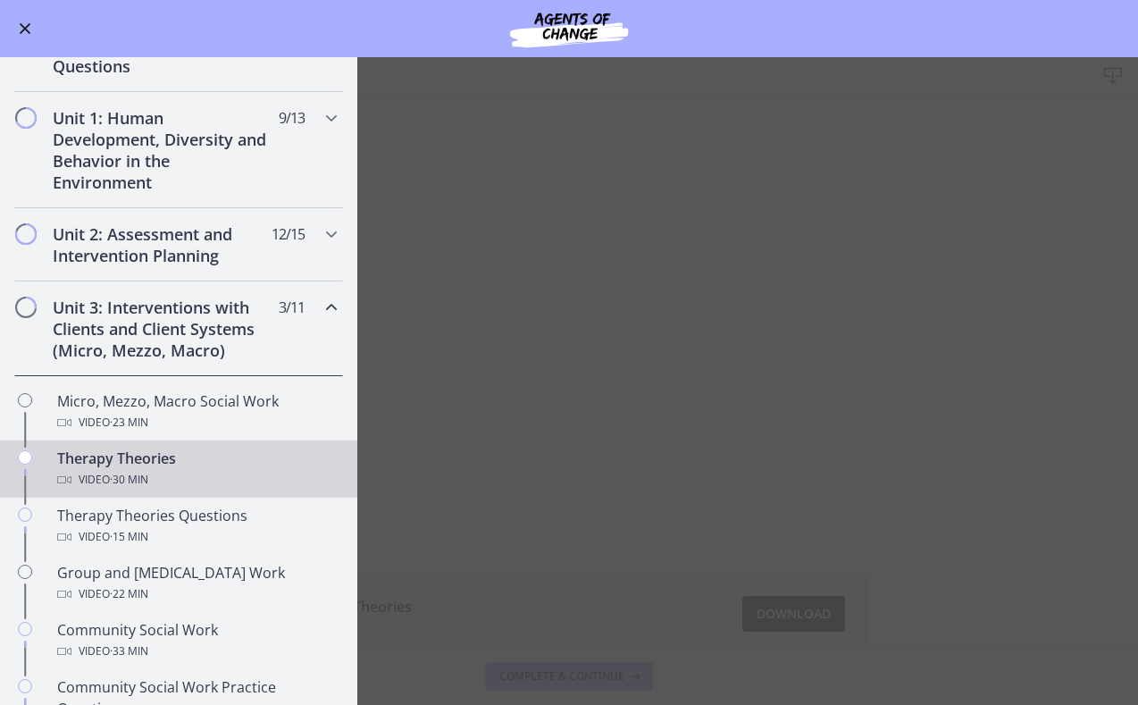
click at [435, 314] on main "Therapy Theories Download Enable fullscreen Therapy Theories 628 KB Download Op…" at bounding box center [569, 381] width 1138 height 648
click at [188, 470] on div "Video · 30 min" at bounding box center [196, 479] width 279 height 21
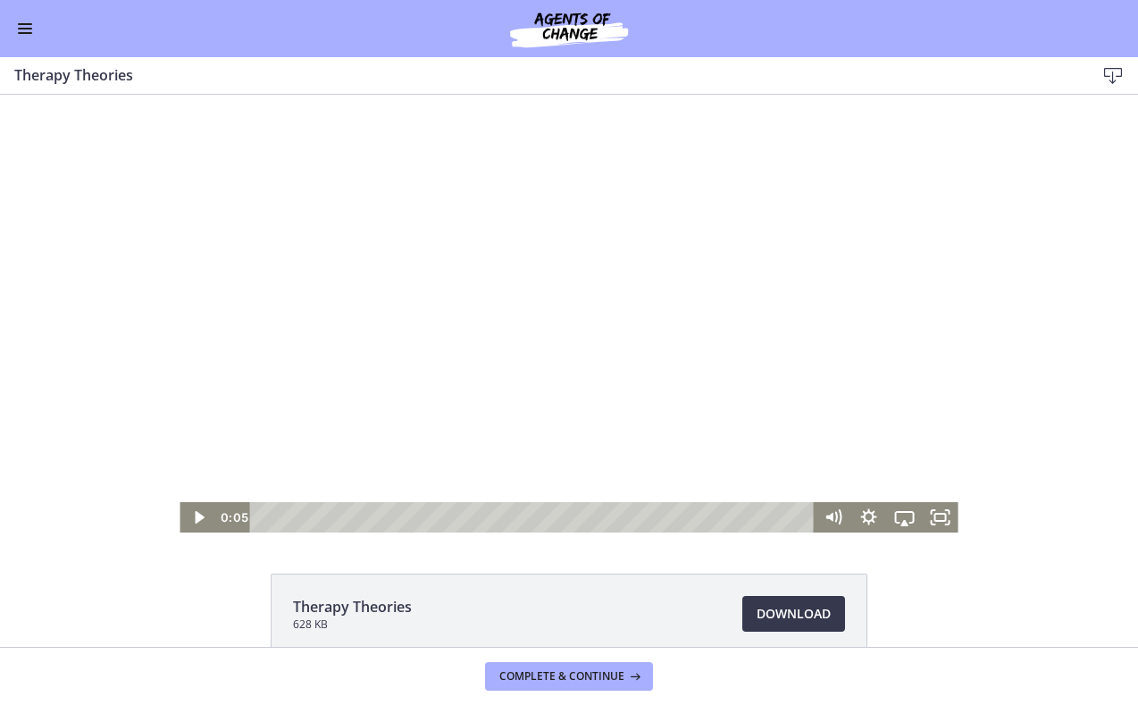
click at [484, 299] on div at bounding box center [569, 314] width 778 height 438
click at [792, 192] on div at bounding box center [569, 314] width 778 height 438
click at [725, 252] on div at bounding box center [569, 314] width 778 height 438
click at [800, 308] on div at bounding box center [569, 314] width 778 height 438
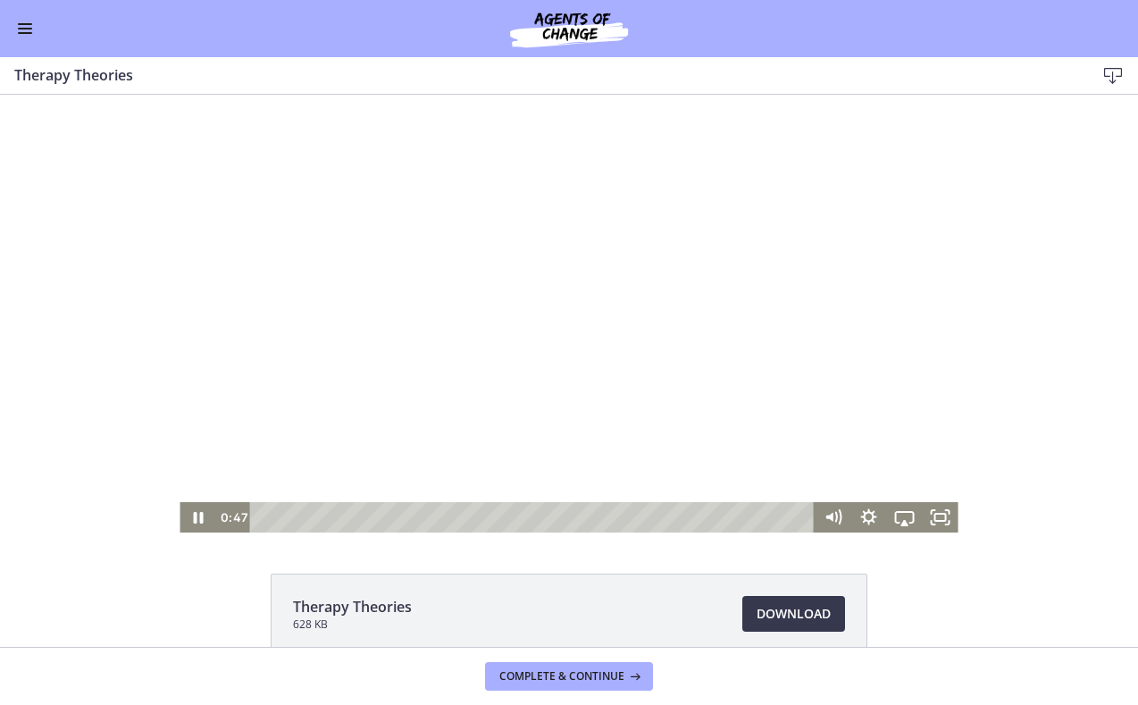
scroll to position [0, 0]
click at [800, 309] on div at bounding box center [569, 314] width 778 height 438
click at [603, 239] on div at bounding box center [569, 314] width 778 height 438
click at [609, 253] on div at bounding box center [569, 314] width 778 height 438
click at [283, 372] on div at bounding box center [569, 314] width 778 height 438
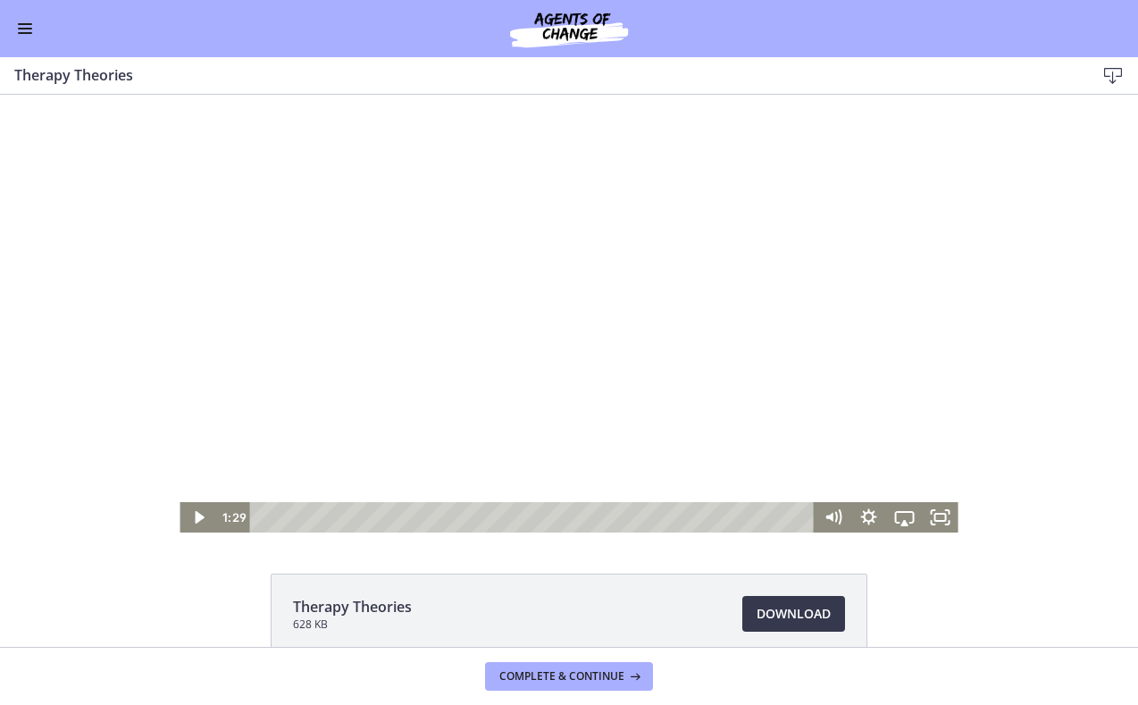
click at [418, 322] on div at bounding box center [569, 314] width 778 height 438
click at [482, 343] on div at bounding box center [569, 314] width 778 height 438
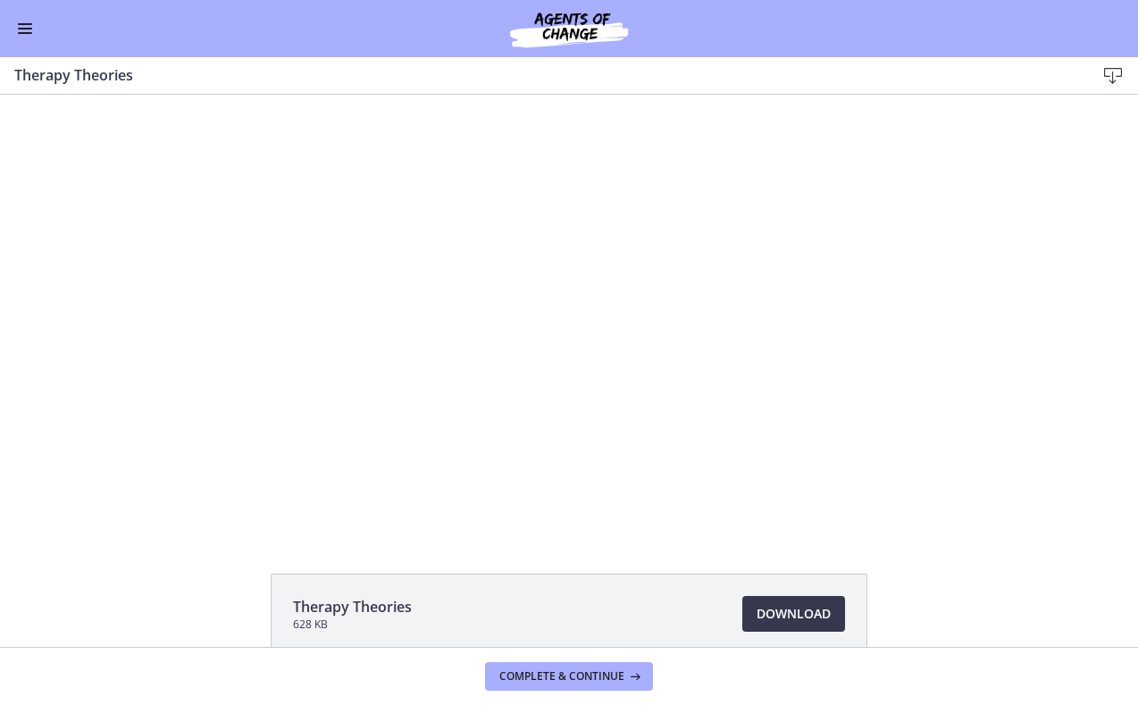
scroll to position [338, 0]
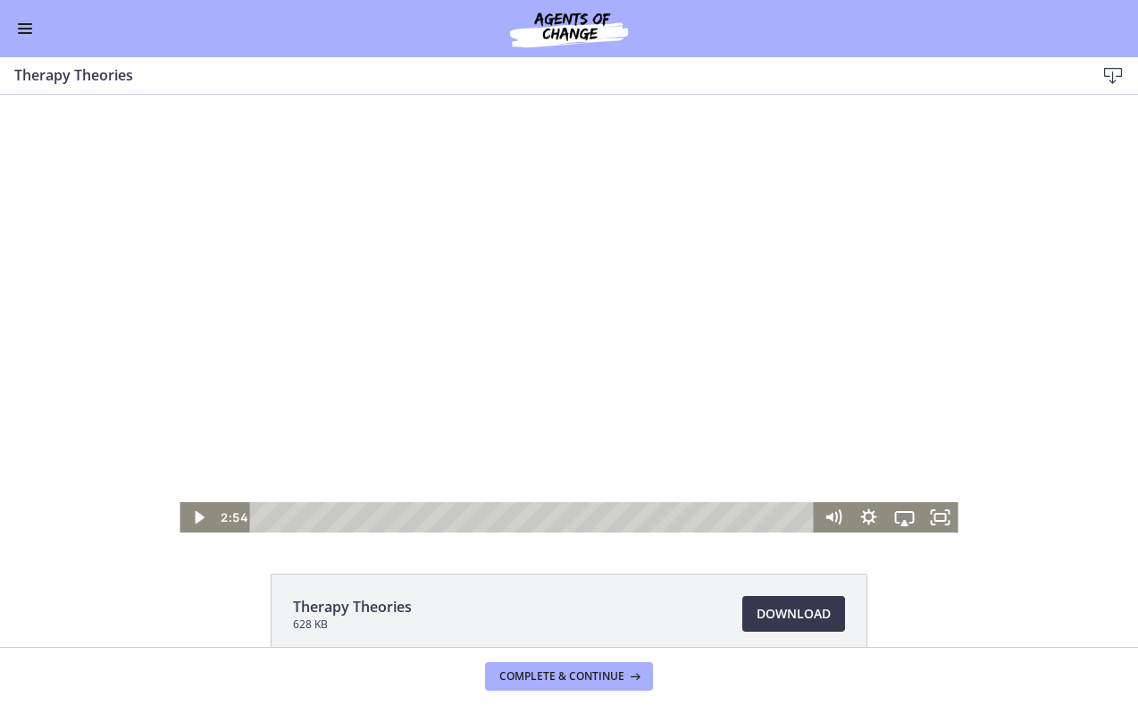
click at [920, 201] on div at bounding box center [569, 314] width 778 height 438
click at [799, 193] on div at bounding box center [569, 314] width 778 height 438
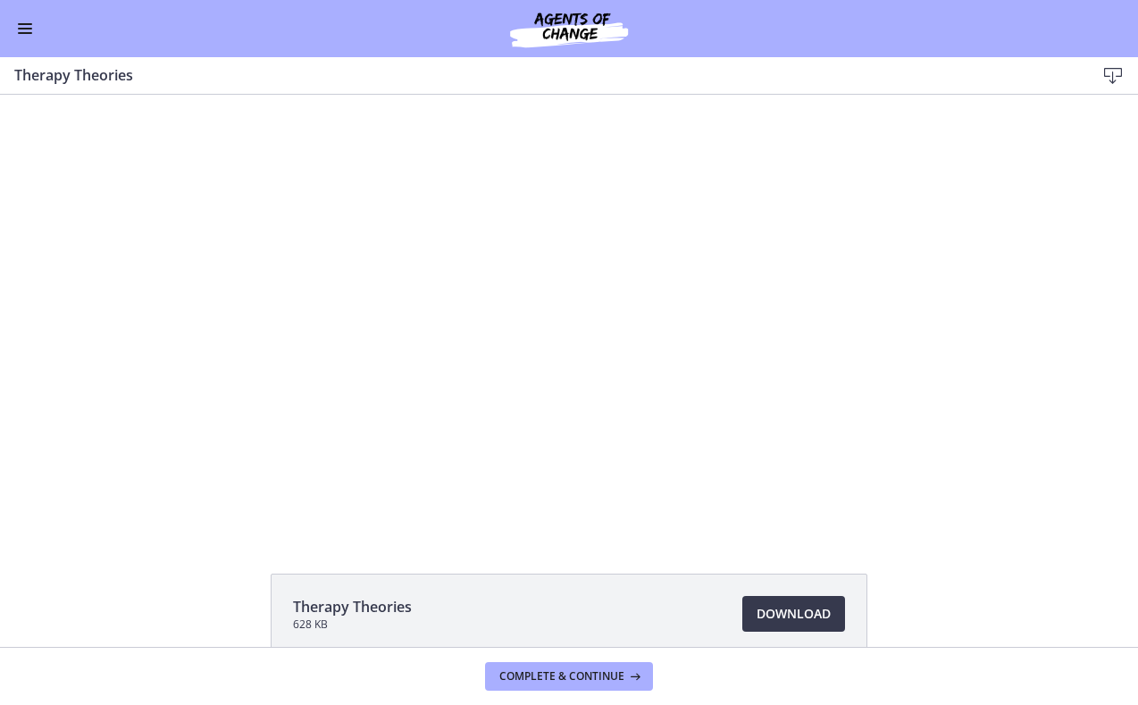
click at [540, 459] on div at bounding box center [569, 314] width 778 height 438
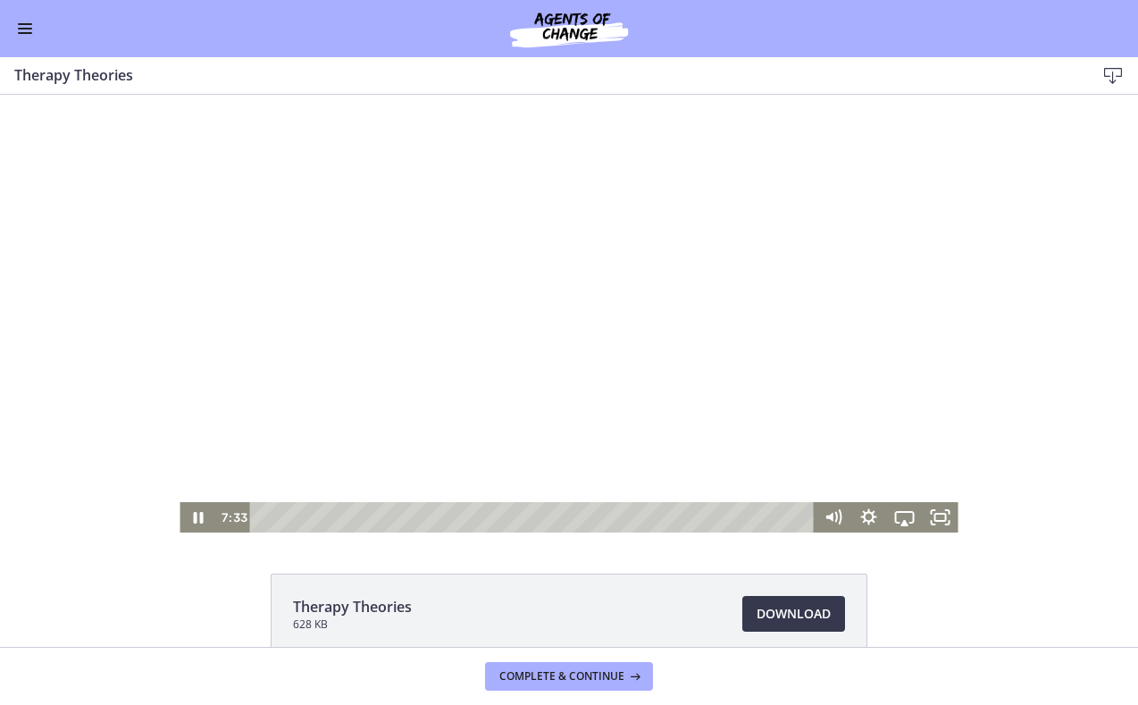
click at [518, 455] on div at bounding box center [569, 314] width 778 height 438
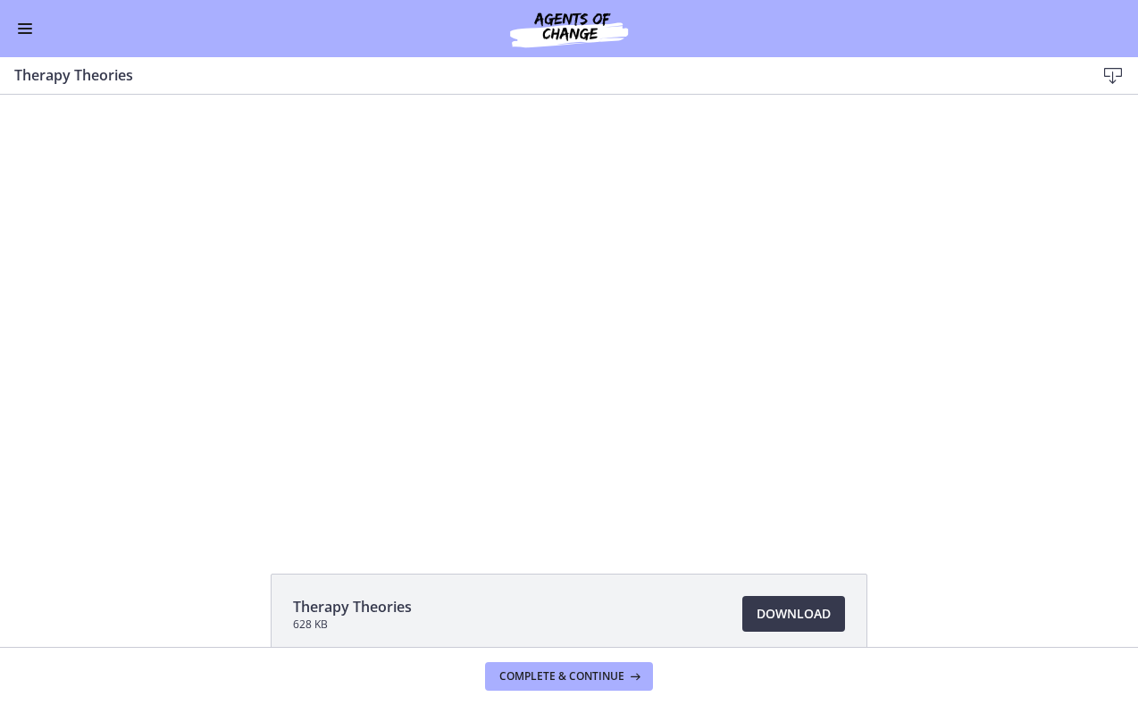
click at [518, 455] on div at bounding box center [569, 314] width 778 height 438
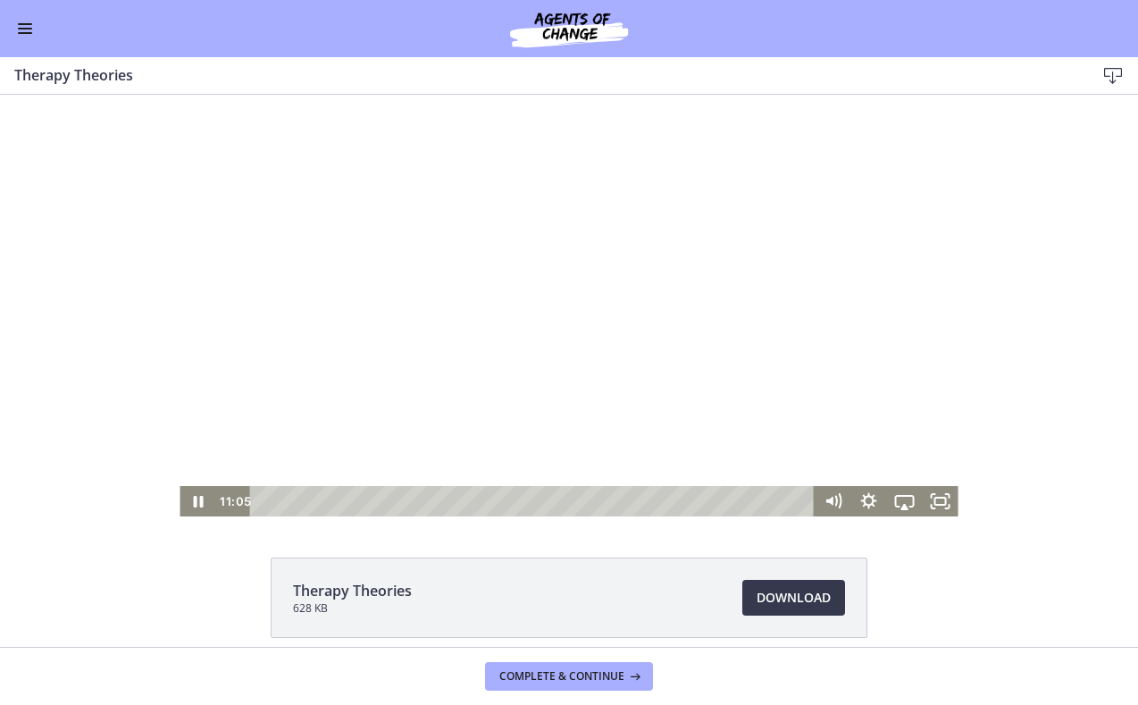
click at [661, 343] on div at bounding box center [569, 298] width 778 height 438
